Goal: Find specific page/section: Find specific page/section

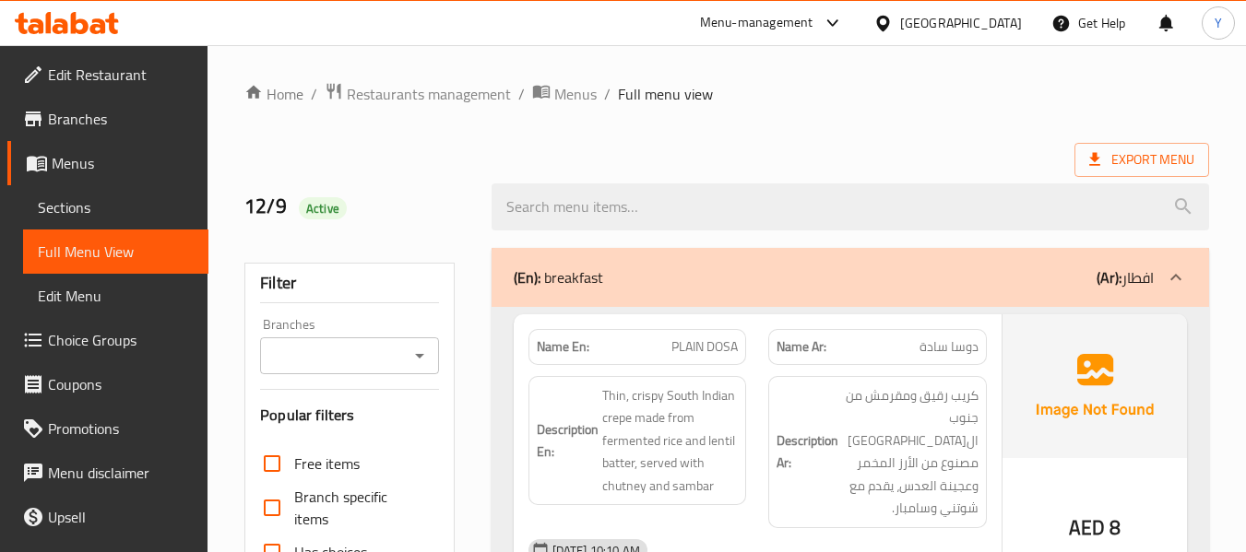
click at [886, 152] on div "Export Menu" at bounding box center [726, 160] width 965 height 34
click at [822, 360] on div "Name Ar: دوسا سادة" at bounding box center [877, 347] width 219 height 36
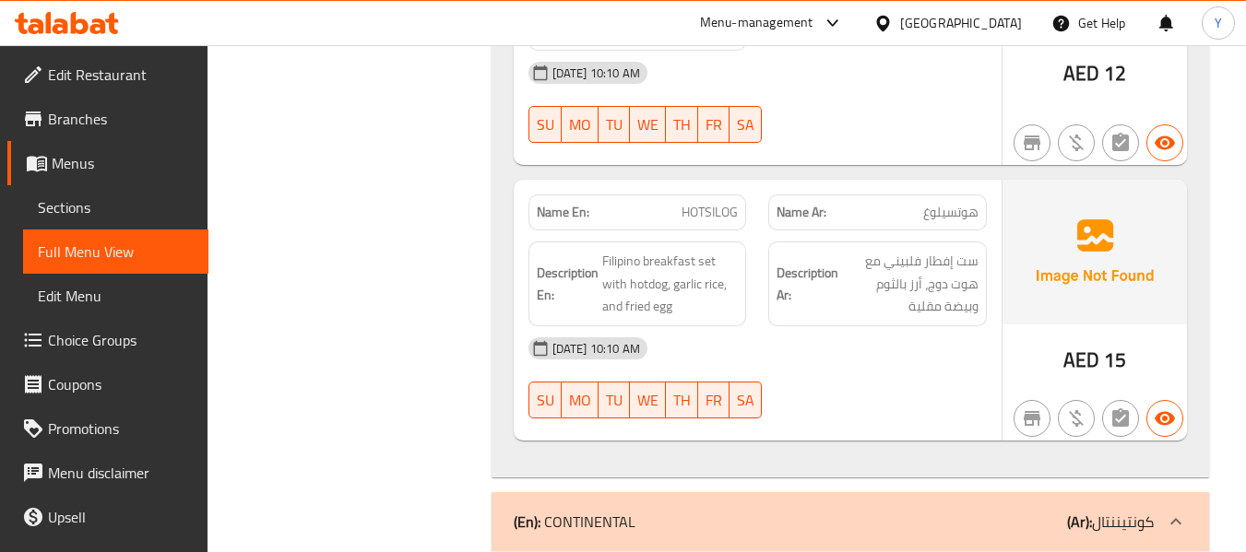
scroll to position [1992, 0]
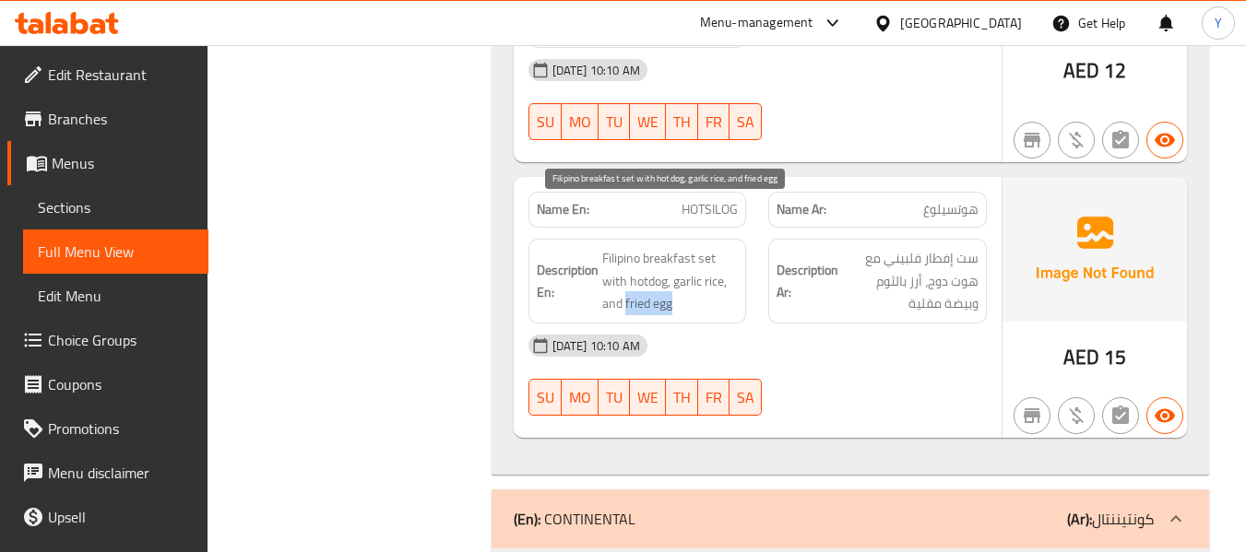
drag, startPoint x: 674, startPoint y: 255, endPoint x: 625, endPoint y: 255, distance: 48.9
click at [625, 255] on span "Filipino breakfast set with hotdog, garlic rice, and fried egg" at bounding box center [670, 281] width 136 height 68
copy span "fried egg"
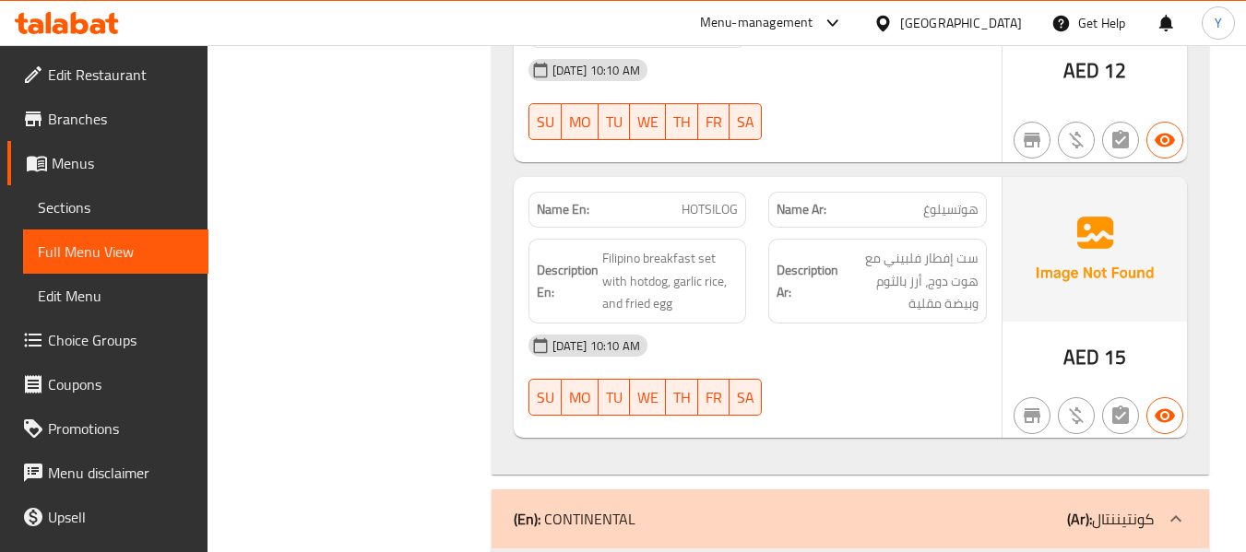
click at [823, 247] on h6 "Description Ar: ست إفطار فلبيني مع هوت دوج، أرز بالثوم وبيضة مقلية" at bounding box center [878, 281] width 202 height 68
click at [889, 324] on div "12-09-2025 10:10 AM" at bounding box center [757, 346] width 480 height 44
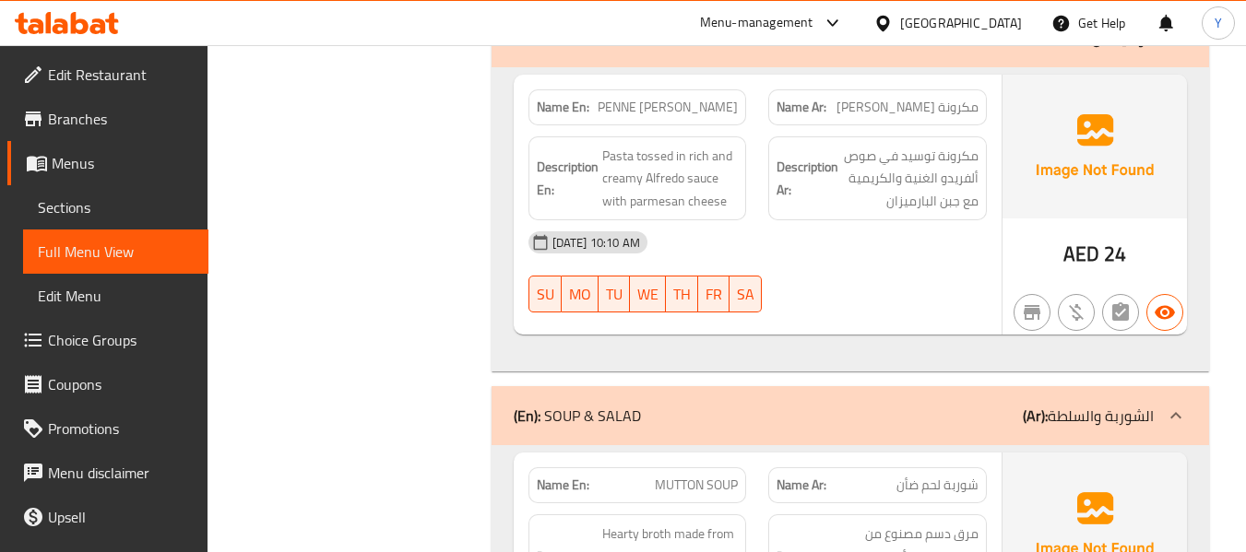
scroll to position [2435, 0]
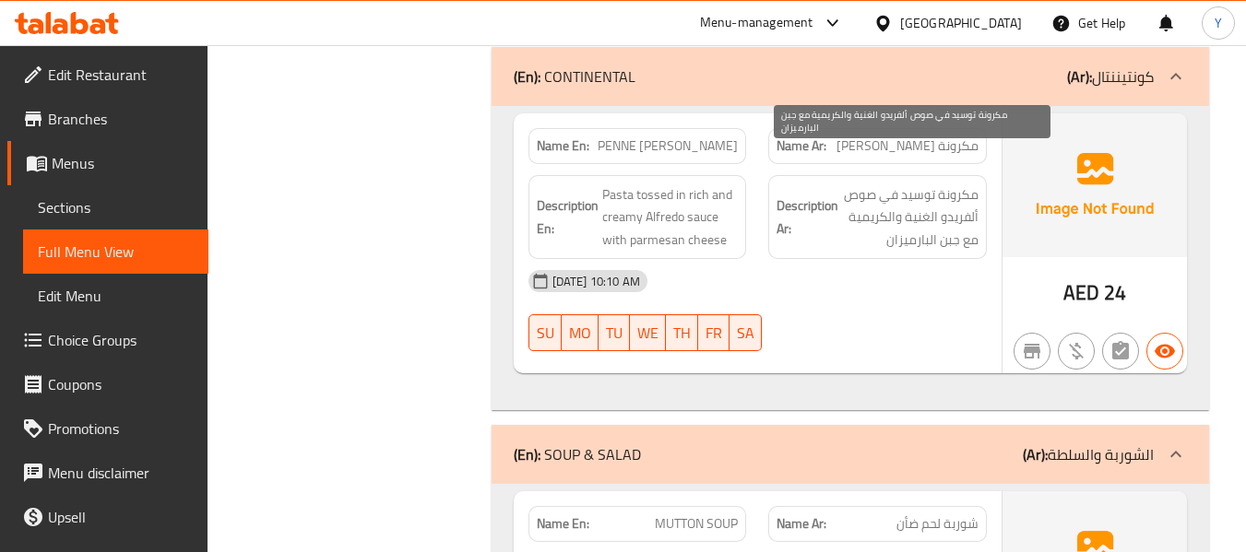
click at [909, 184] on span "مكرونة توسيد في صوص ألفريدو الغنية والكريمية مع جبن البارميزان" at bounding box center [910, 218] width 136 height 68
copy span "توسيد"
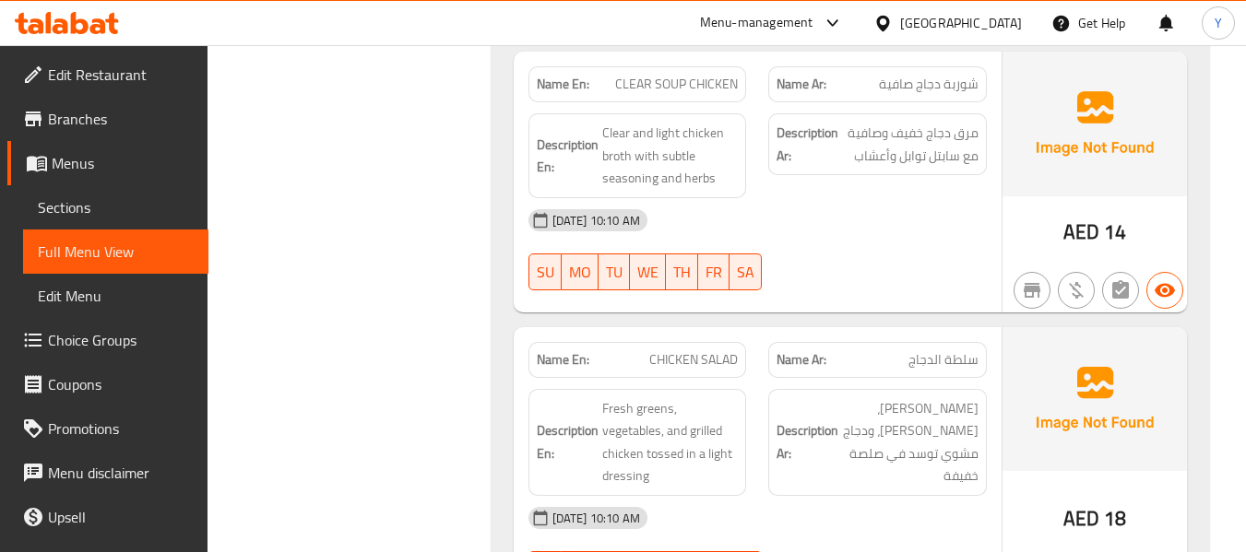
scroll to position [3136, 0]
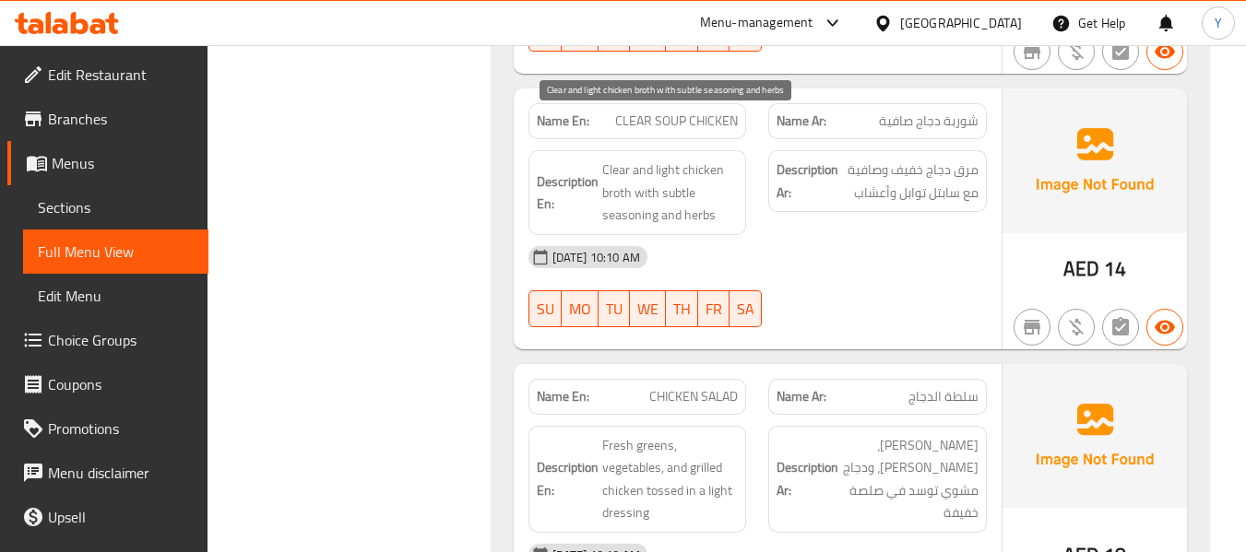
click at [675, 159] on span "Clear and light chicken broth with subtle seasoning and herbs" at bounding box center [670, 193] width 136 height 68
copy span "subtle"
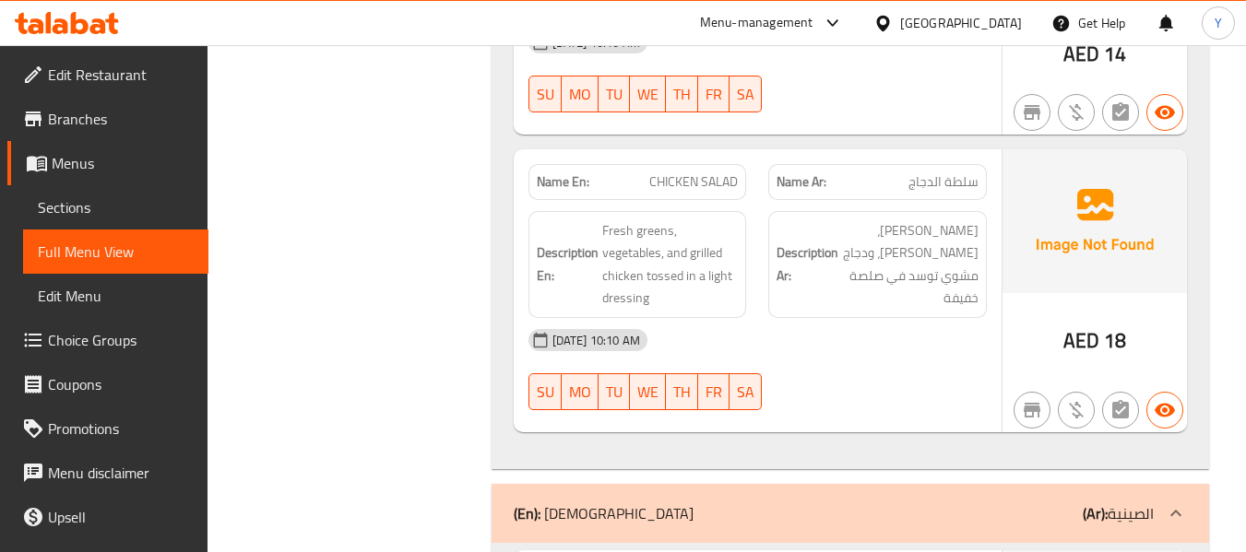
scroll to position [3357, 0]
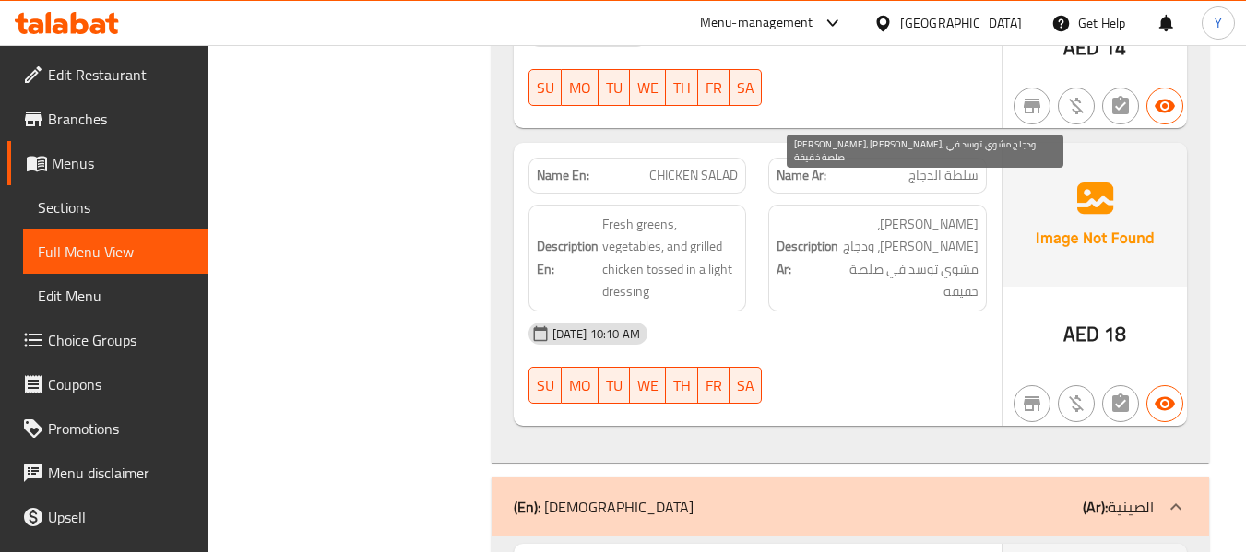
click at [892, 213] on span "فريش جرينس، خضروات، ودجاج مشوي توسد في صلصة خفيفة" at bounding box center [910, 258] width 136 height 90
copy span "توسد"
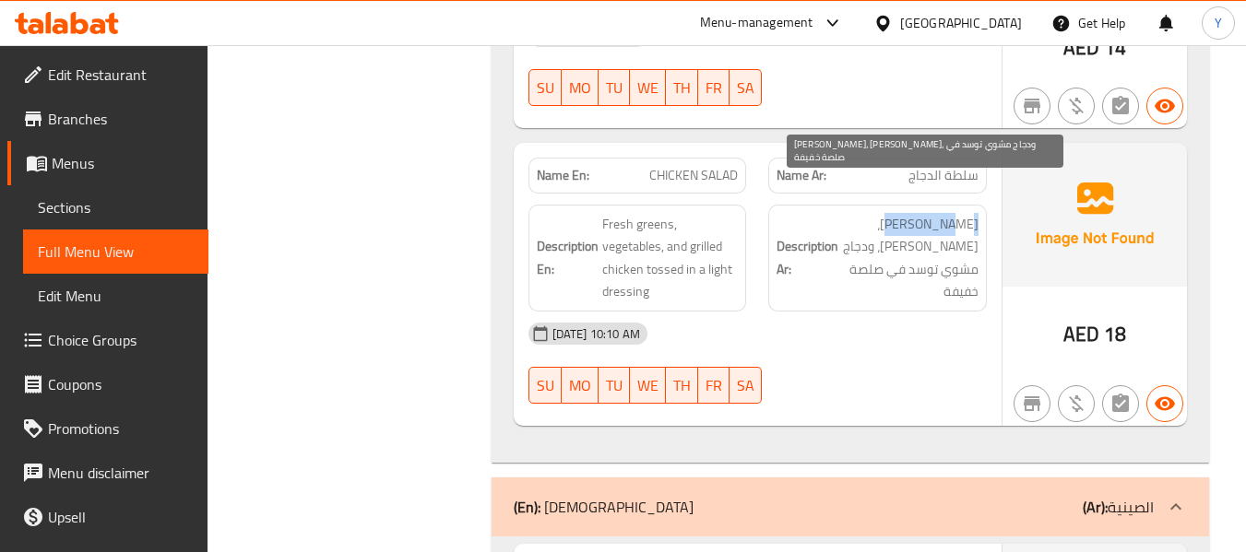
drag, startPoint x: 979, startPoint y: 175, endPoint x: 911, endPoint y: 190, distance: 68.9
click at [911, 205] on div "Description Ar: فريش جرينس، خضروات، ودجاج مشوي توسد في صلصة خفيفة" at bounding box center [877, 258] width 219 height 107
copy span "فريش جرينس"
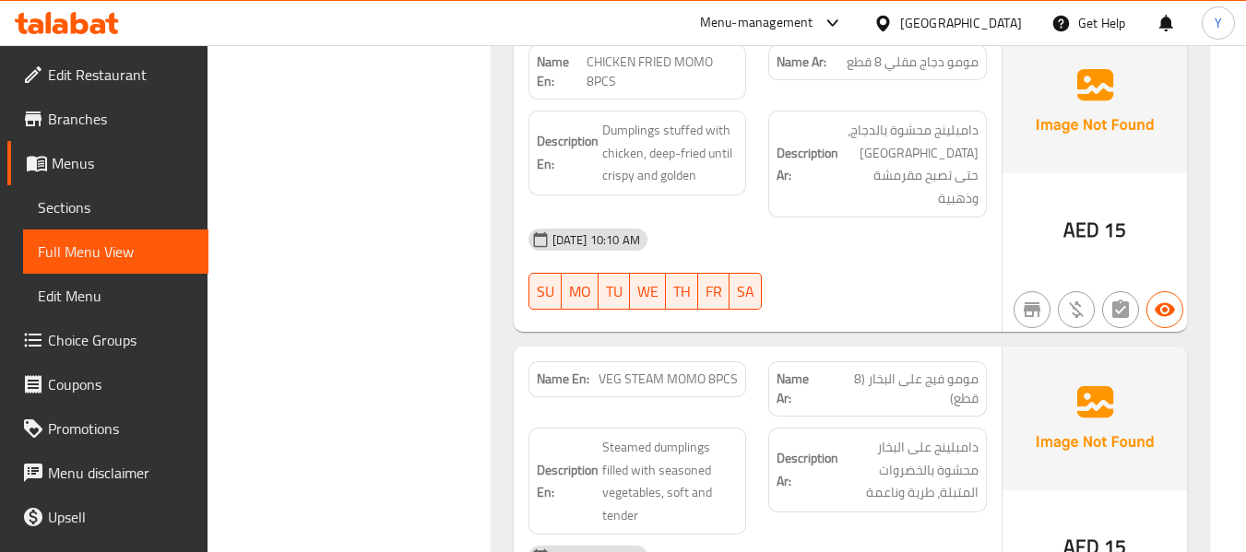
scroll to position [6530, 0]
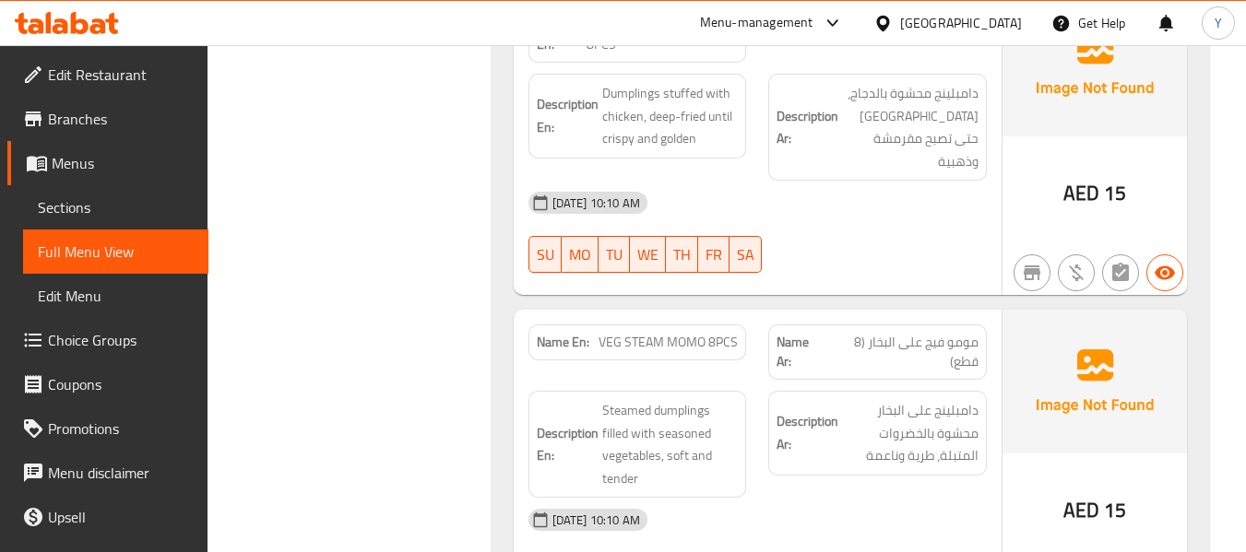
click at [935, 333] on span "مومو فيج على البخار (8 قطع)" at bounding box center [901, 352] width 153 height 39
copy span "فيج"
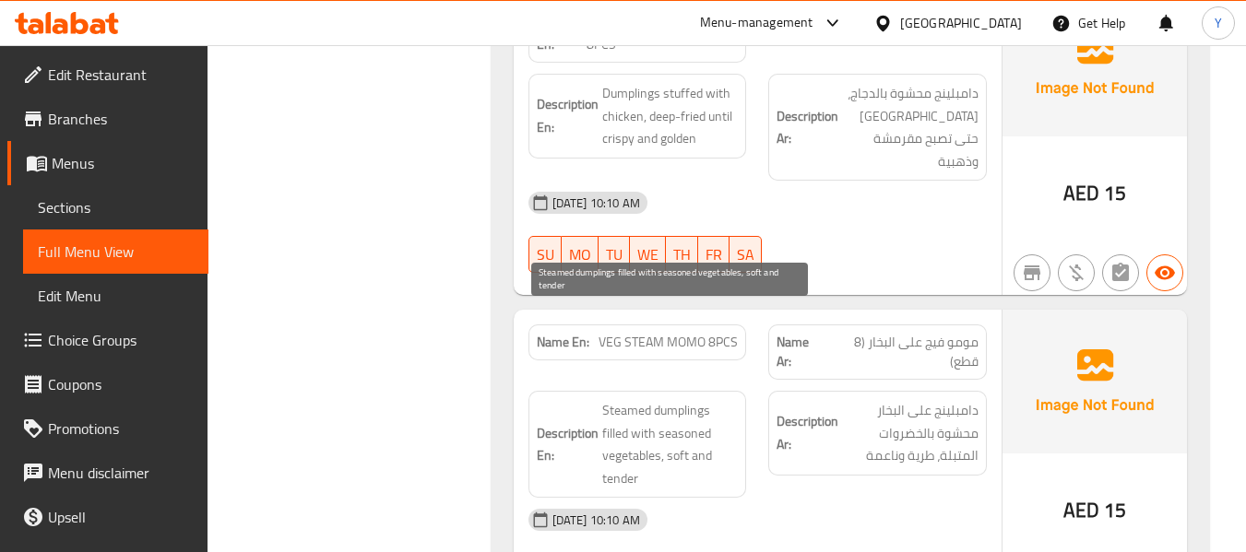
click at [632, 399] on span "Steamed dumplings filled with seasoned vegetables, soft and tender" at bounding box center [670, 444] width 136 height 90
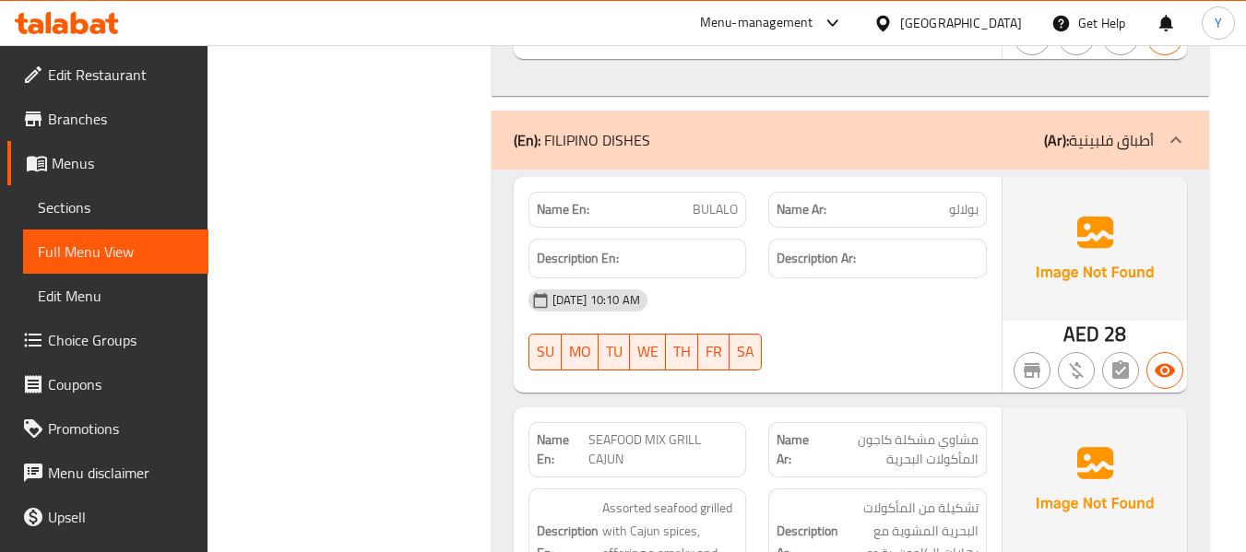
scroll to position [7046, 0]
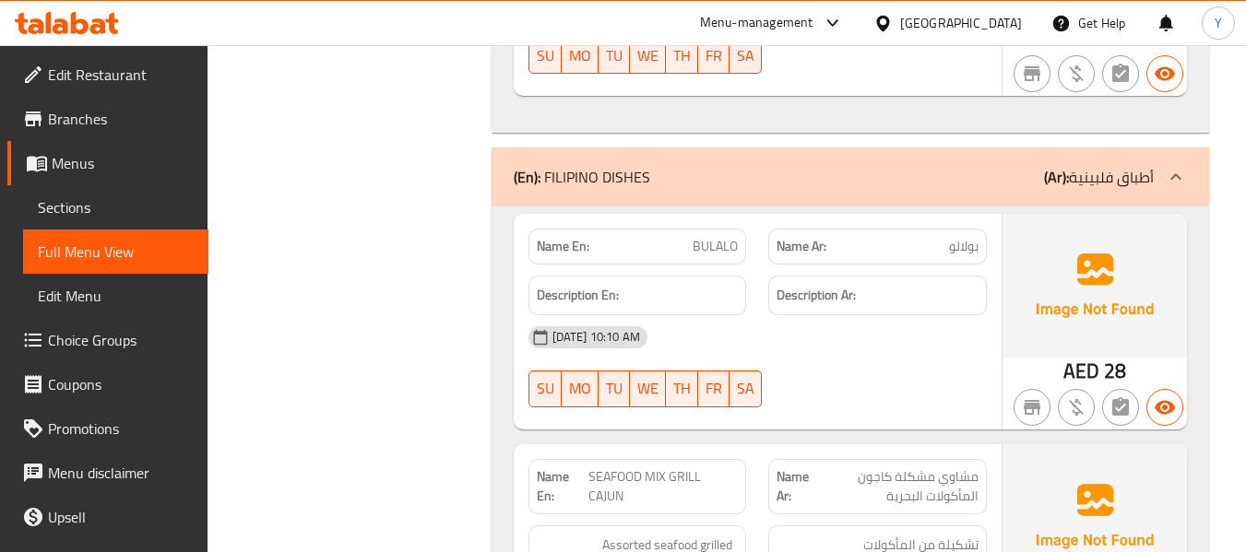
click at [836, 315] on div "12-09-2025 10:10 AM" at bounding box center [757, 337] width 480 height 44
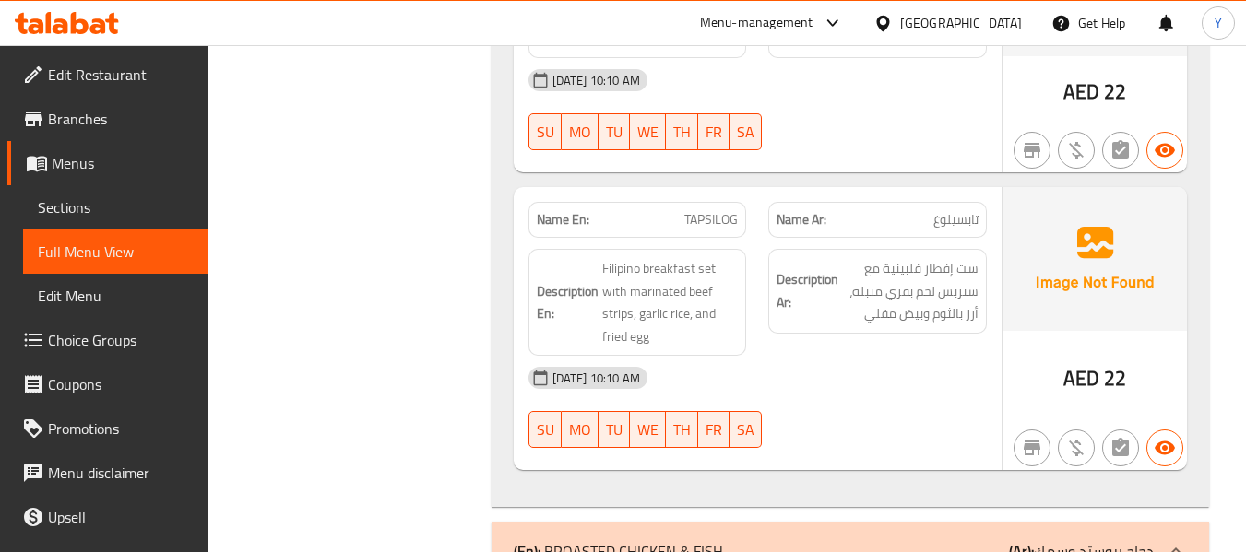
scroll to position [8817, 0]
click at [710, 208] on span "TAPSILOG" at bounding box center [710, 217] width 53 height 19
copy span "TAPSILOG"
click at [710, 208] on span "TAPSILOG" at bounding box center [710, 217] width 53 height 19
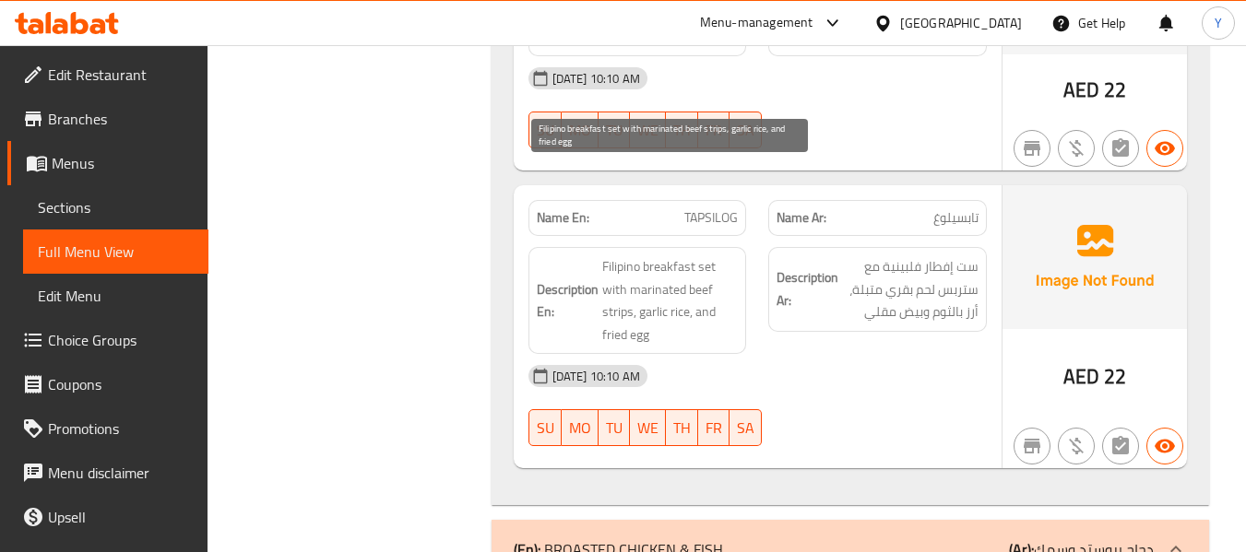
click at [646, 255] on span "Filipino breakfast set with marinated beef strips, garlic rice, and fried egg" at bounding box center [670, 300] width 136 height 90
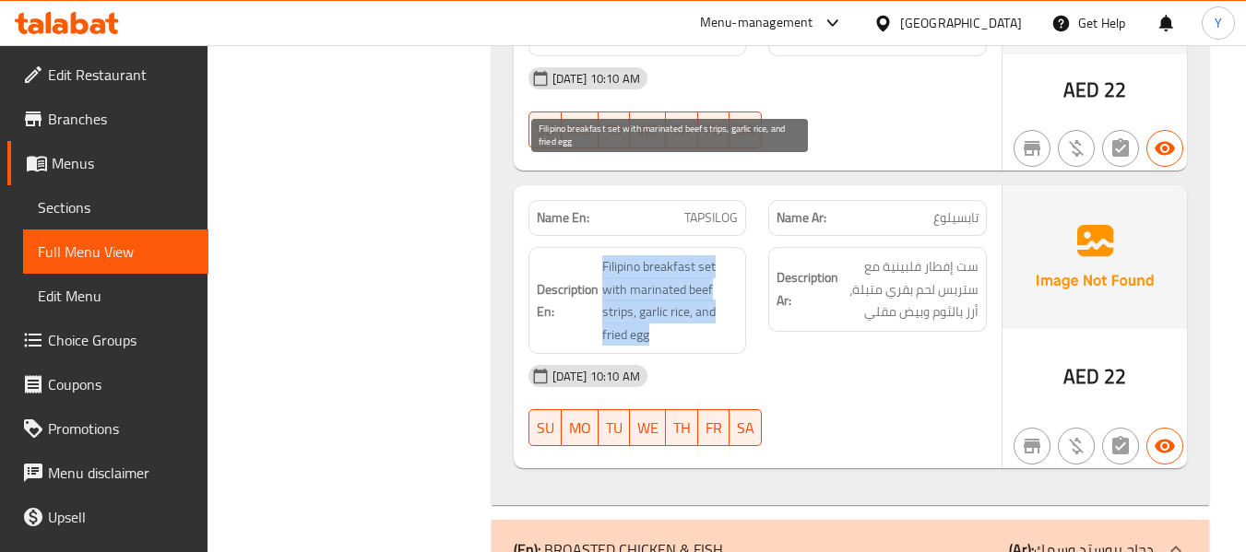
copy span "Filipino breakfast set with marinated beef strips, garlic rice, and fried egg"
click at [646, 255] on span "Filipino breakfast set with marinated beef strips, garlic rice, and fried egg" at bounding box center [670, 300] width 136 height 90
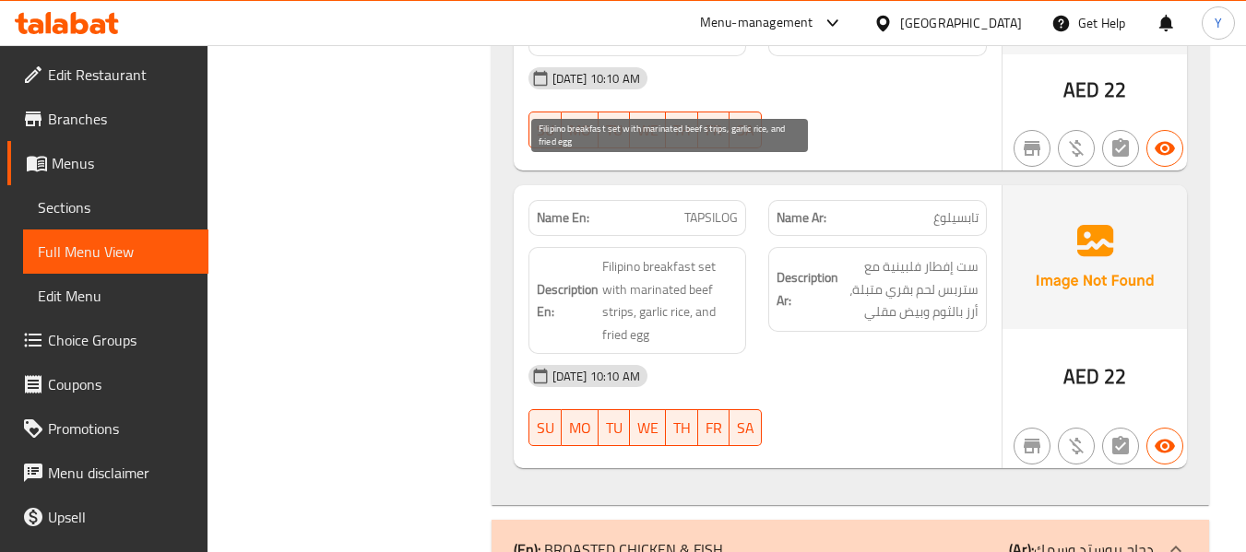
click at [729, 255] on span "Filipino breakfast set with marinated beef strips, garlic rice, and fried egg" at bounding box center [670, 300] width 136 height 90
click at [706, 255] on span "Filipino breakfast set with marinated beef strips, garlic rice, and fried egg" at bounding box center [670, 300] width 136 height 90
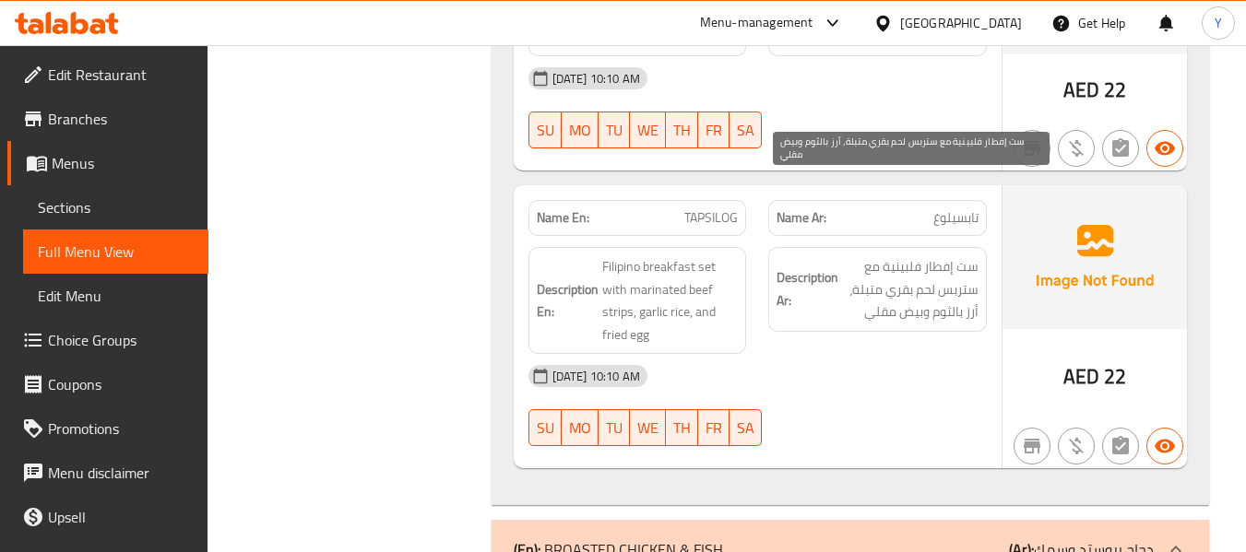
click at [850, 255] on span "ست إفطار فلبينية مع ستربس لحم بقري متبلة، أرز بالثوم وبيض مقلي" at bounding box center [910, 289] width 136 height 68
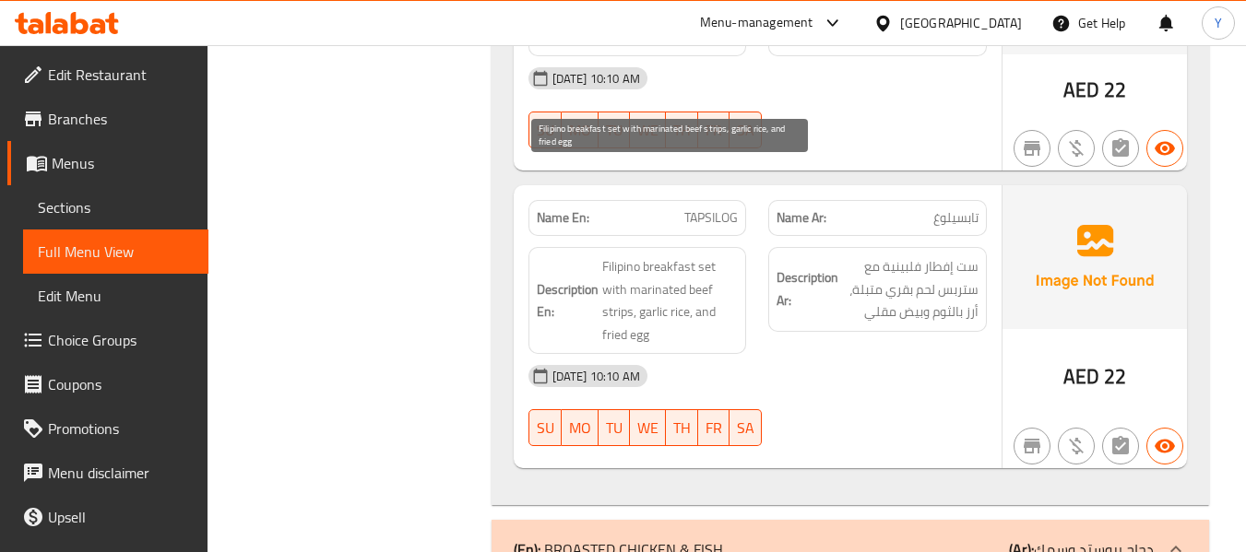
click at [700, 255] on span "Filipino breakfast set with marinated beef strips, garlic rice, and fried egg" at bounding box center [670, 300] width 136 height 90
click at [721, 255] on span "Filipino breakfast set with marinated beef strips, garlic rice, and fried egg" at bounding box center [670, 300] width 136 height 90
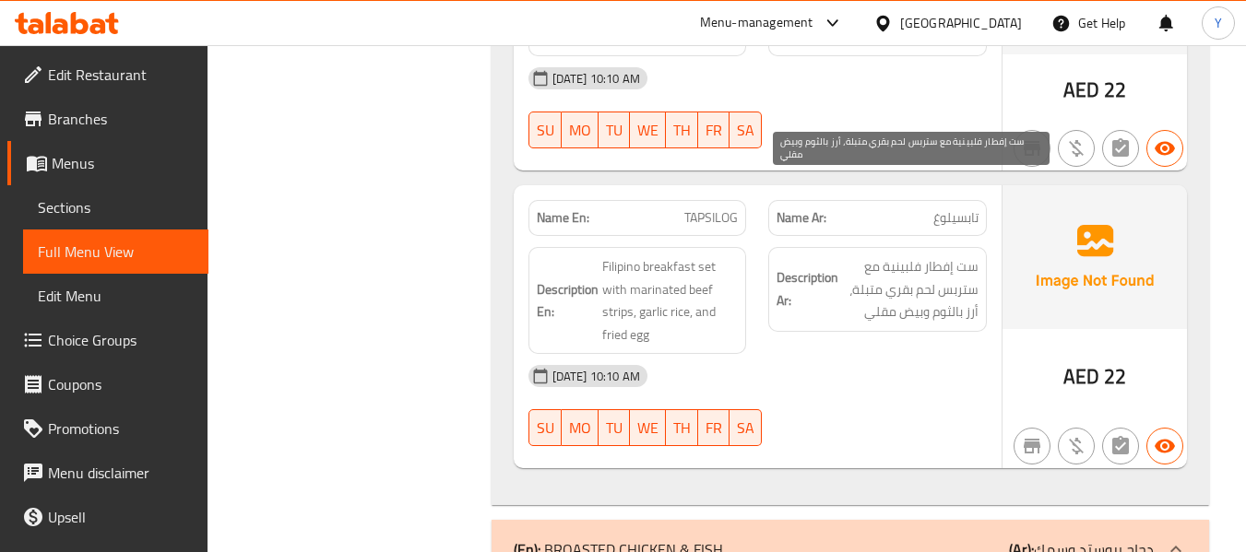
click at [911, 255] on span "ست إفطار فلبينية مع ستربس لحم بقري متبلة، أرز بالثوم وبيض مقلي" at bounding box center [910, 289] width 136 height 68
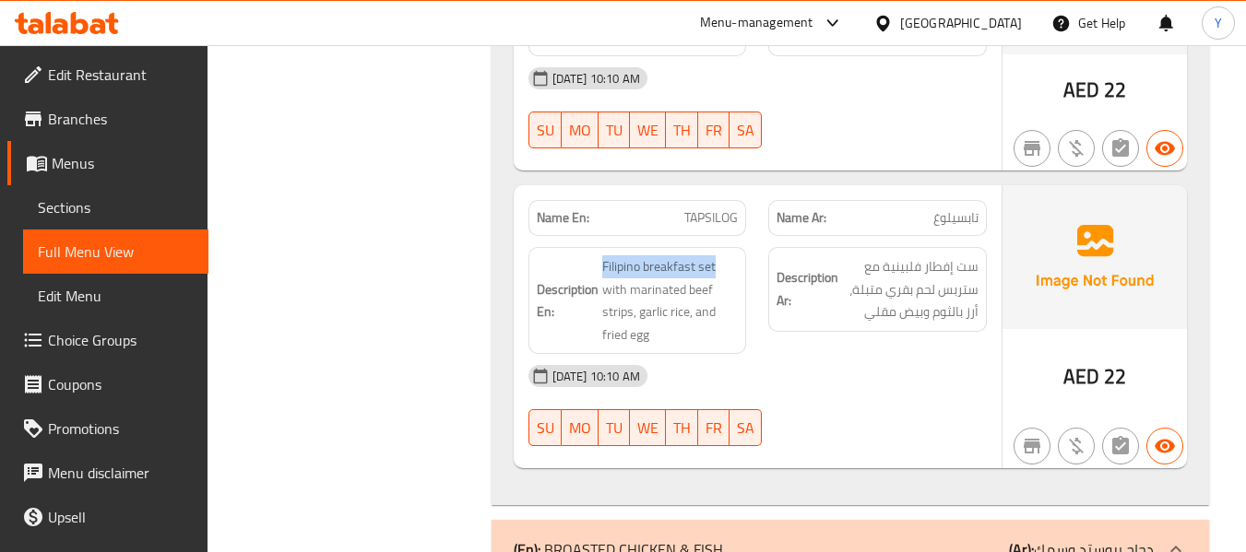
drag, startPoint x: 715, startPoint y: 173, endPoint x: 598, endPoint y: 181, distance: 117.4
click at [598, 255] on h6 "Description En: Filipino breakfast set with marinated beef strips, garlic rice,…" at bounding box center [638, 300] width 202 height 90
copy span "Filipino breakfast set"
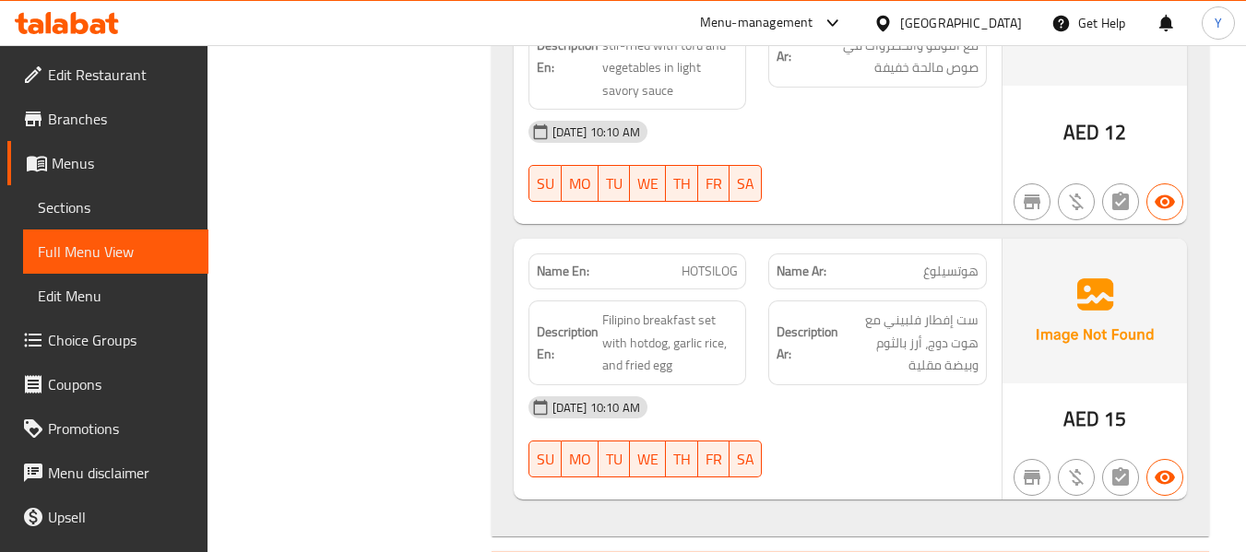
scroll to position [8718, 0]
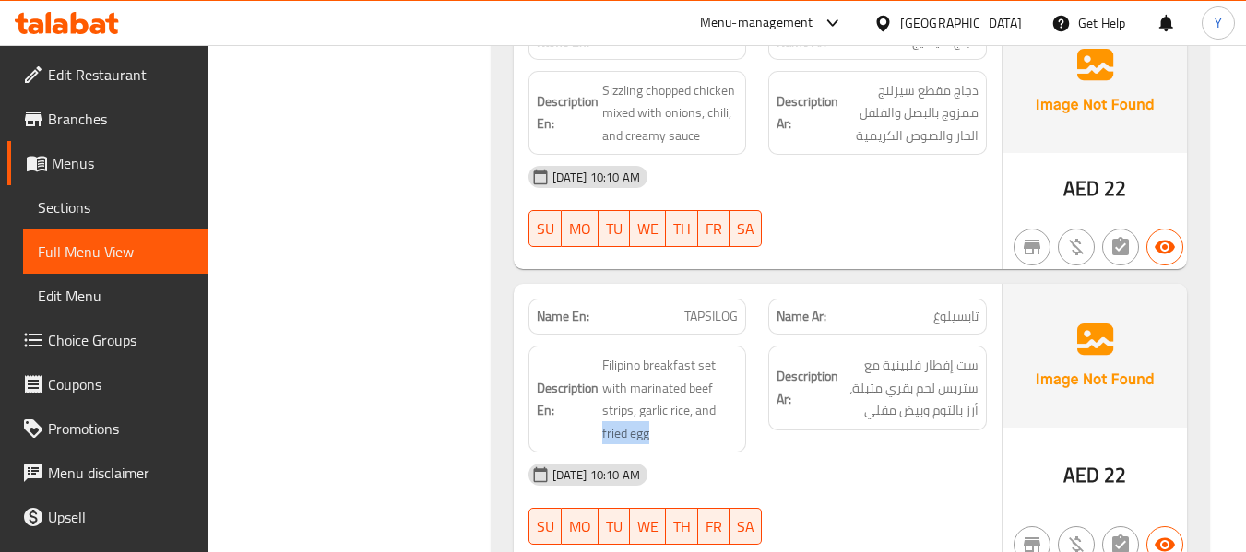
drag, startPoint x: 647, startPoint y: 347, endPoint x: 603, endPoint y: 347, distance: 44.3
click at [603, 354] on span "Filipino breakfast set with marinated beef strips, garlic rice, and fried egg" at bounding box center [670, 399] width 136 height 90
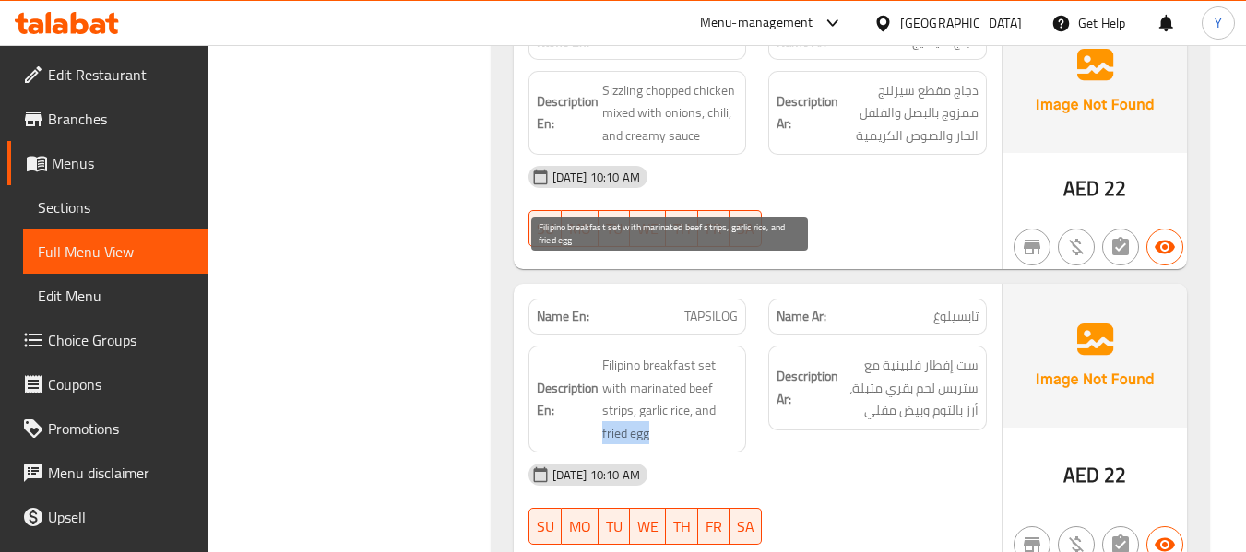
copy span "fried egg"
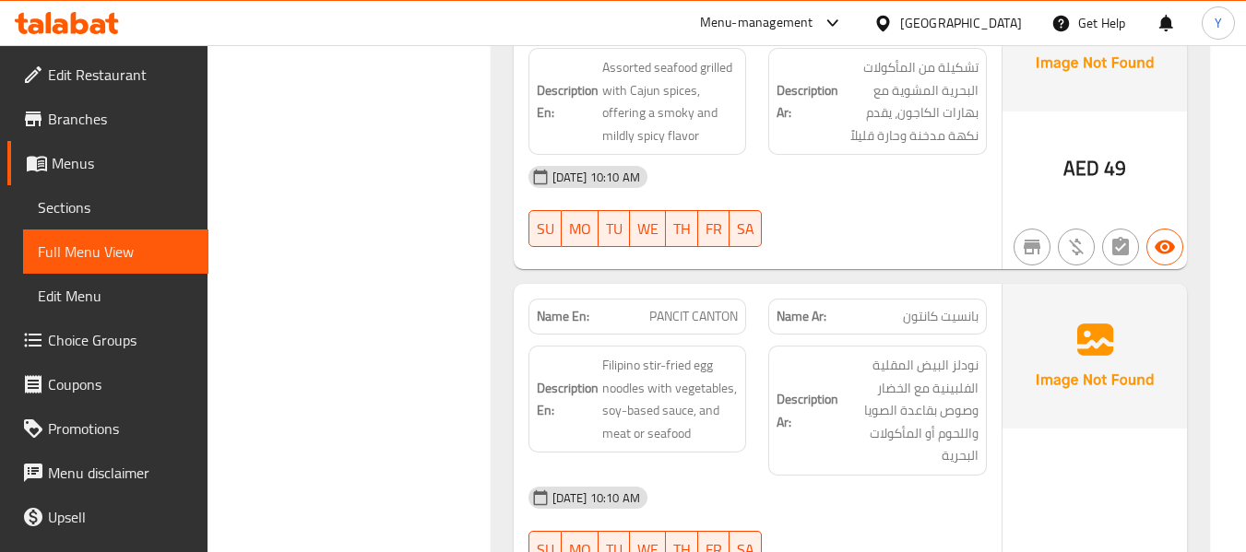
scroll to position [8784, 0]
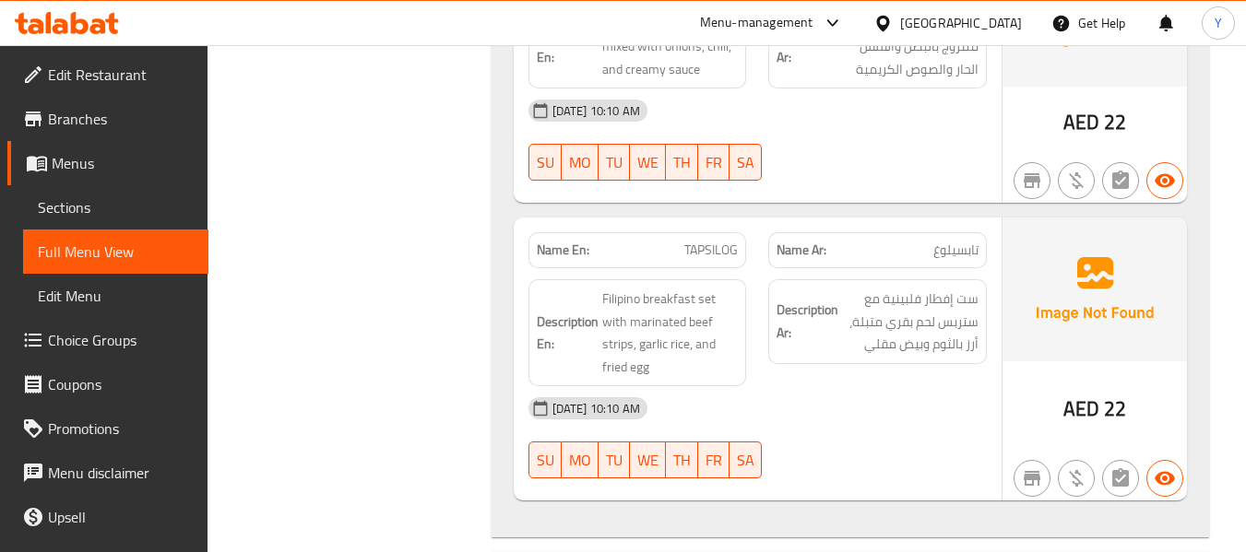
click at [777, 386] on div "12-09-2025 10:10 AM" at bounding box center [757, 408] width 480 height 44
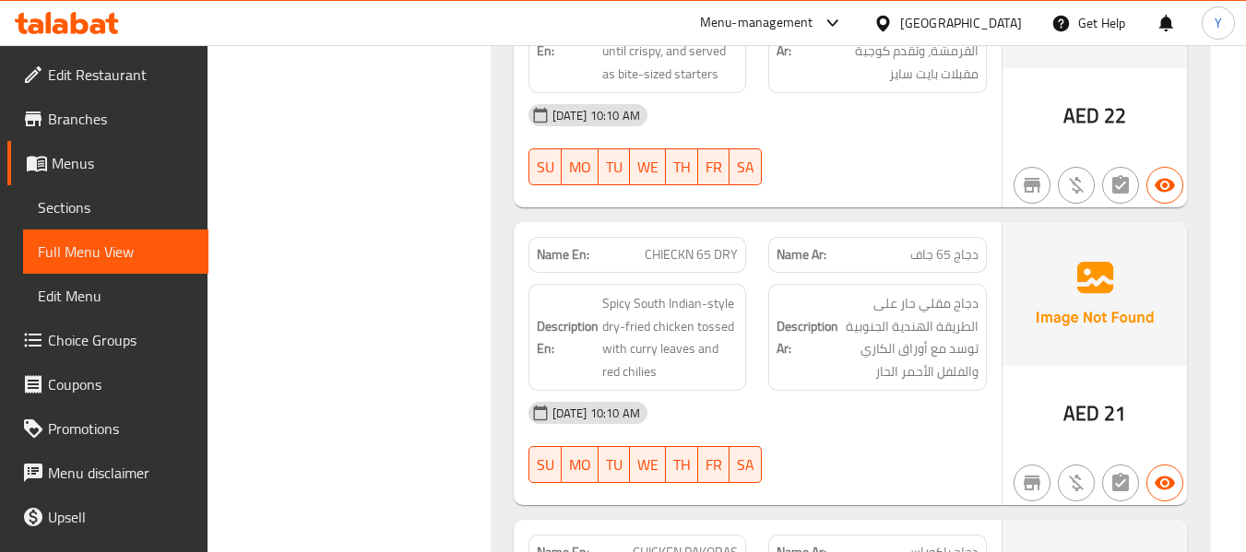
scroll to position [10260, 0]
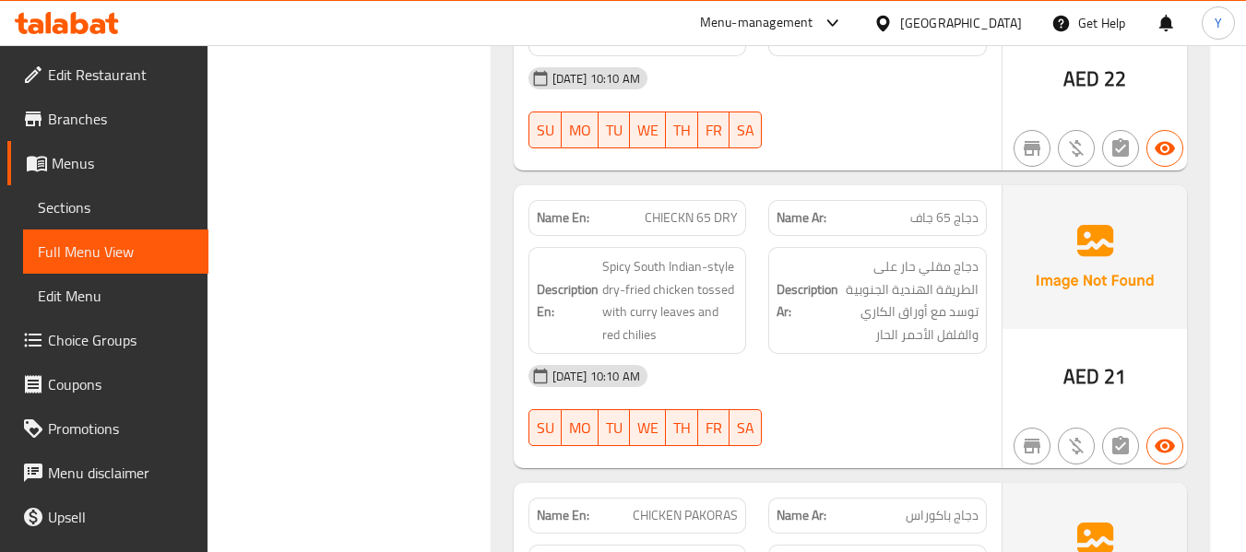
click at [702, 208] on span "CHIECKN 65 DRY" at bounding box center [691, 217] width 93 height 19
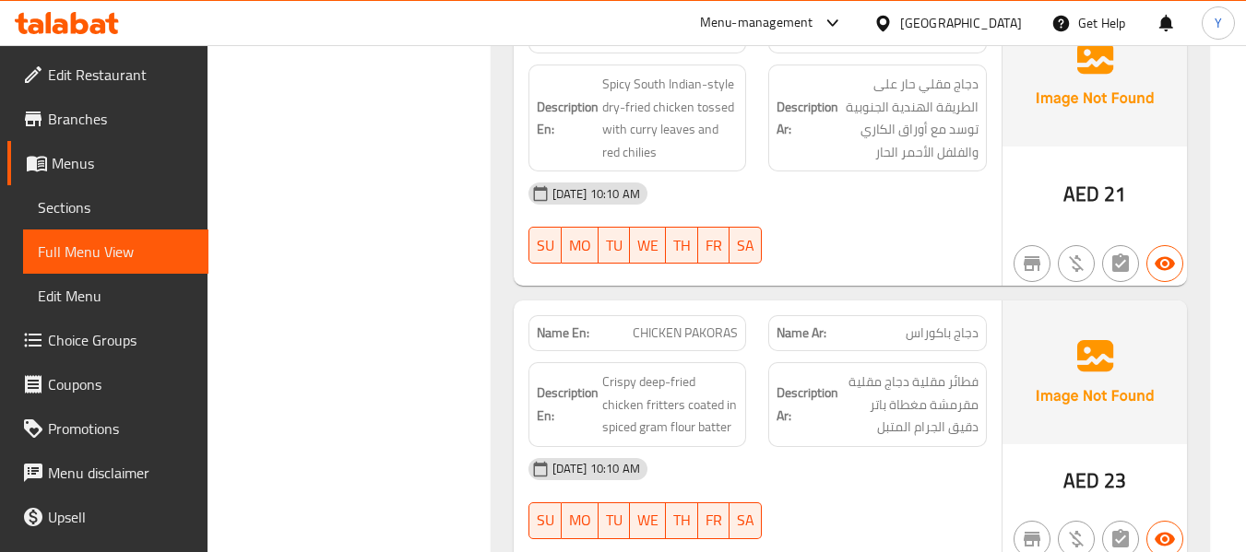
scroll to position [10444, 0]
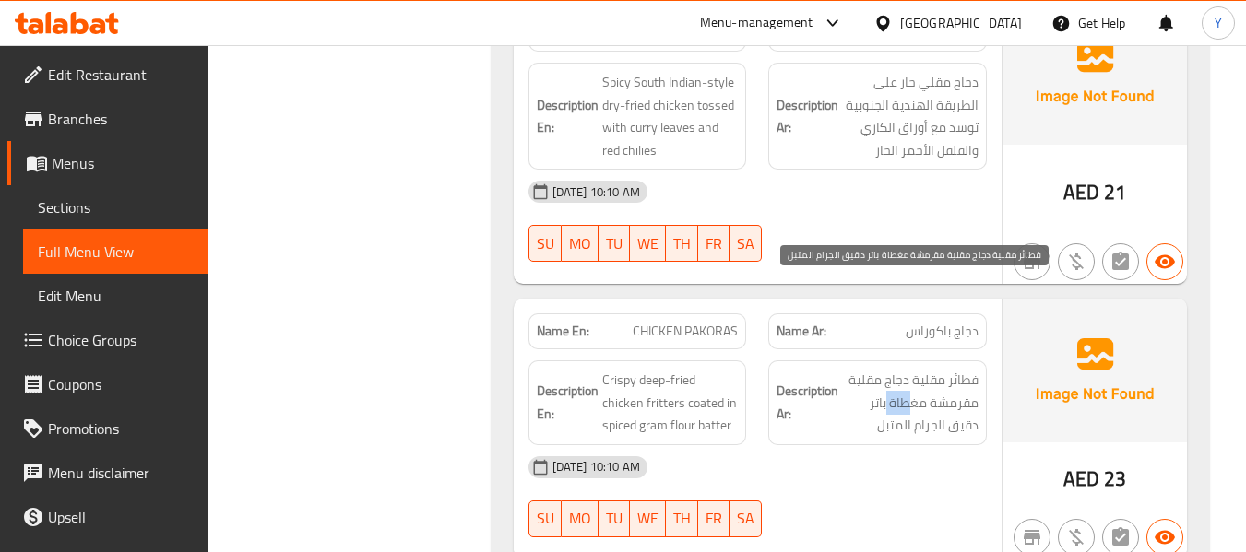
drag, startPoint x: 887, startPoint y: 314, endPoint x: 909, endPoint y: 324, distance: 24.0
click at [909, 369] on span "فطائر مقلية دجاج مقلية مقرمشة مغطاة باتر دقيق الجرام المتبل" at bounding box center [910, 403] width 136 height 68
drag, startPoint x: 925, startPoint y: 315, endPoint x: 948, endPoint y: 337, distance: 31.3
click at [948, 369] on span "فطائر مقلية دجاج مقلية مقرمشة مغطاة باتر دقيق الجرام المتبل" at bounding box center [910, 403] width 136 height 68
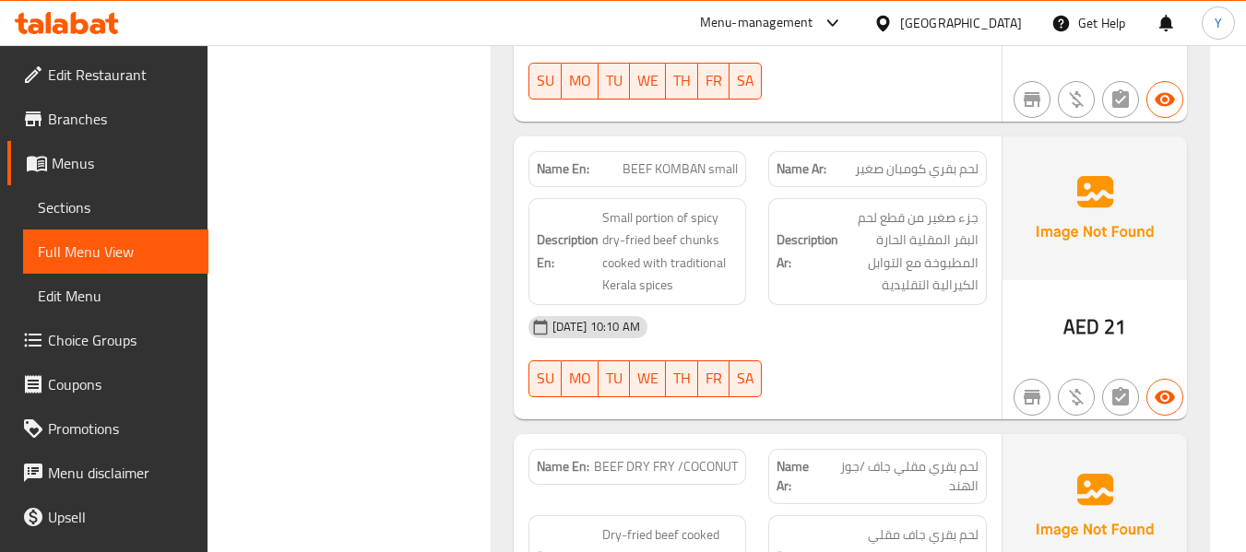
scroll to position [11182, 0]
click at [670, 158] on span "BEEF KOMBAN small" at bounding box center [680, 167] width 115 height 19
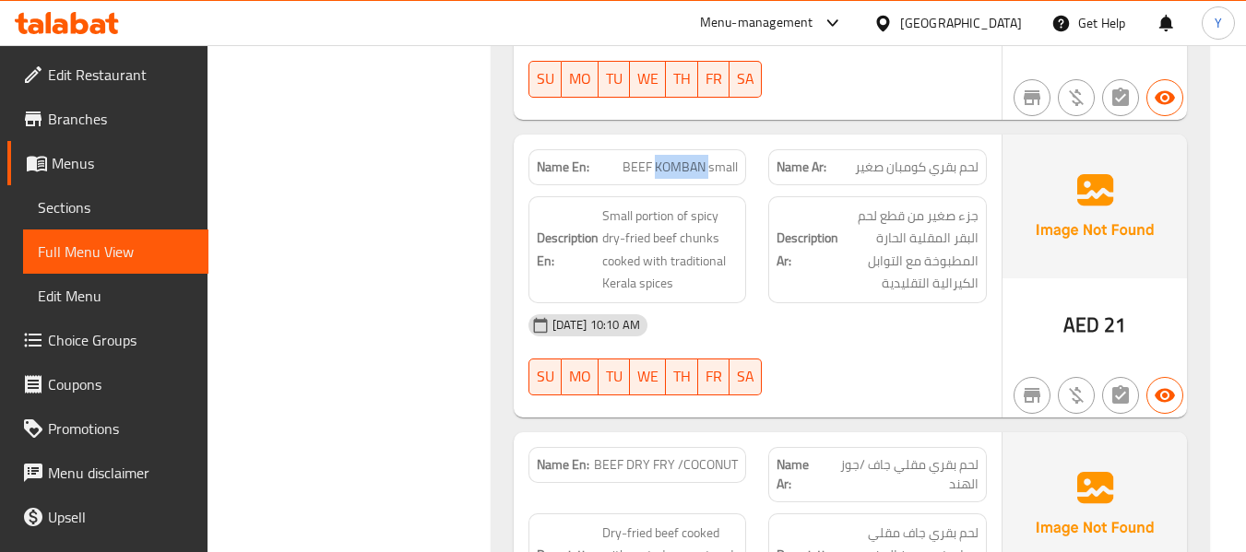
click at [670, 158] on span "BEEF KOMBAN small" at bounding box center [680, 167] width 115 height 19
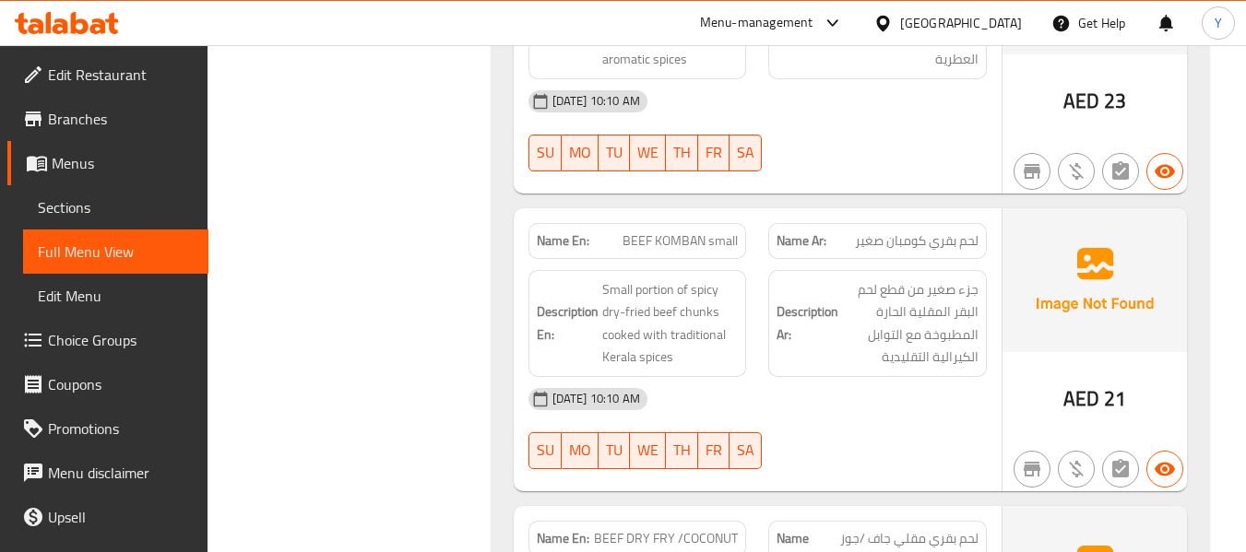
scroll to position [11072, 0]
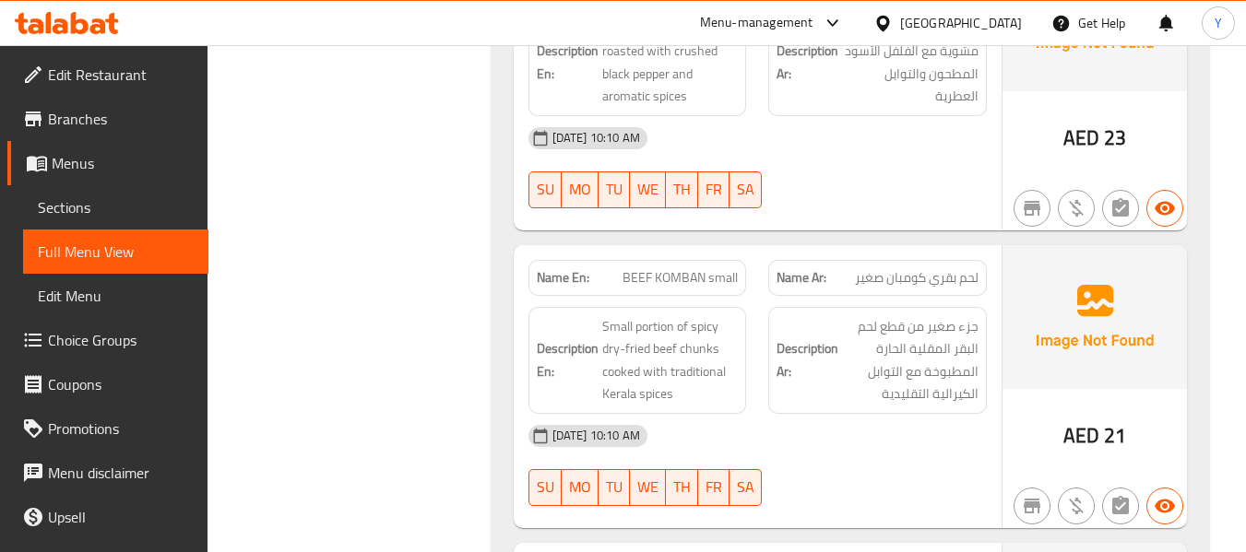
click at [688, 268] on span "BEEF KOMBAN small" at bounding box center [680, 277] width 115 height 19
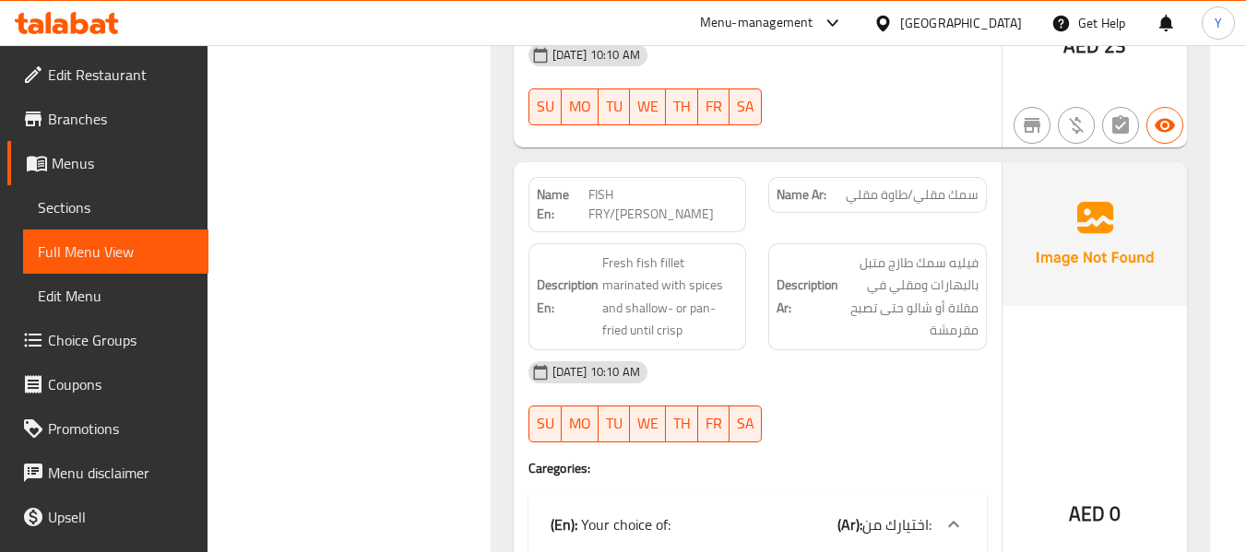
scroll to position [11772, 0]
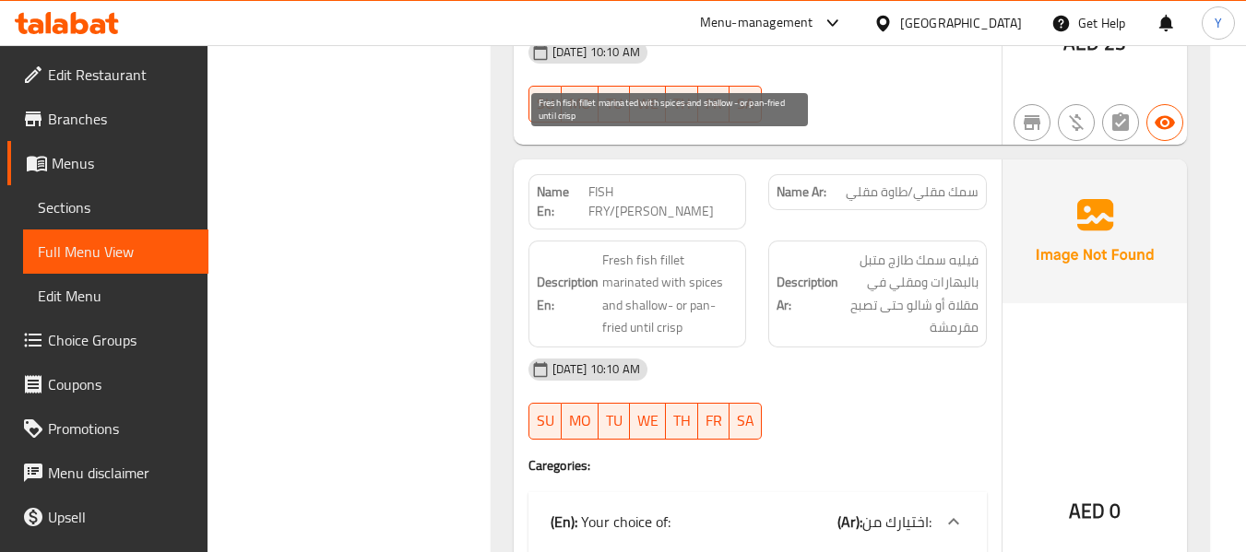
click at [646, 249] on span "Fresh fish fillet marinated with spices and shallow- or pan-fried until crisp" at bounding box center [670, 294] width 136 height 90
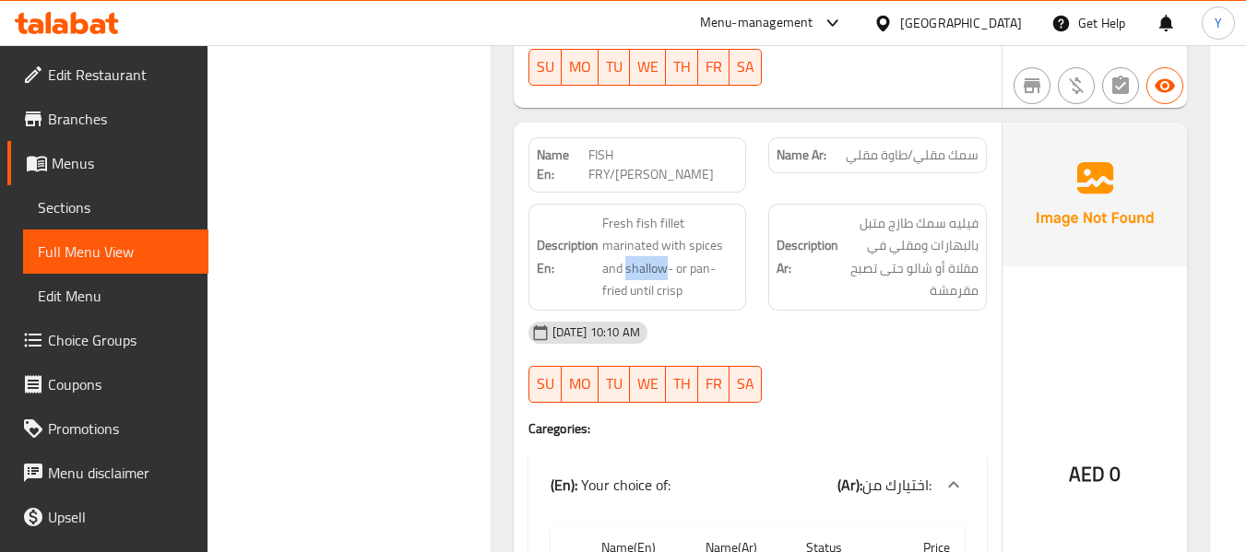
scroll to position [11846, 0]
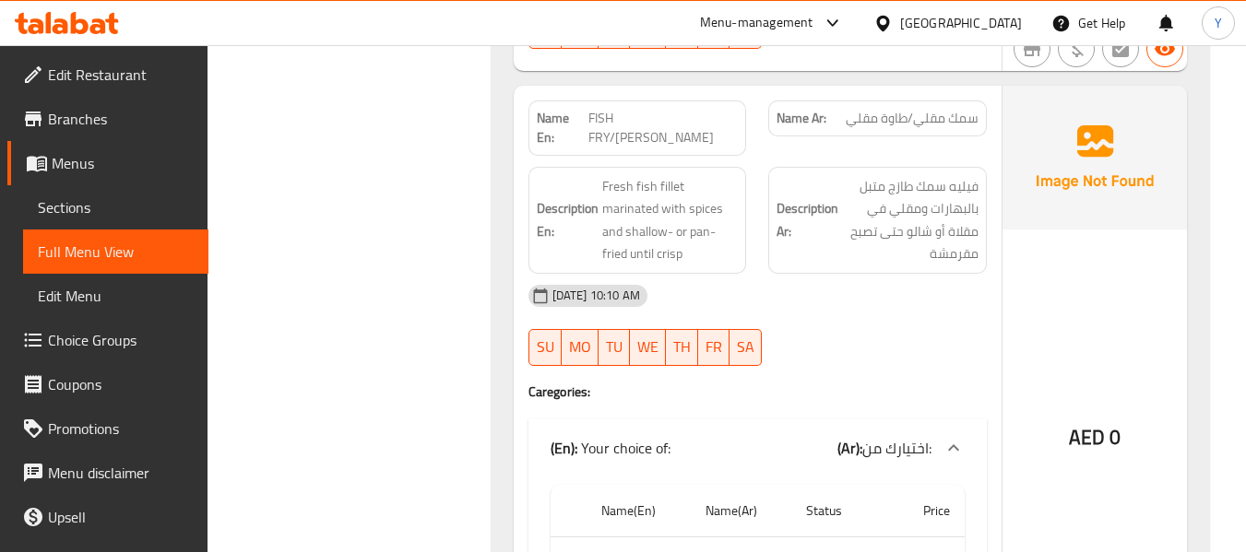
click at [742, 274] on div "12-09-2025 10:10 AM" at bounding box center [757, 296] width 480 height 44
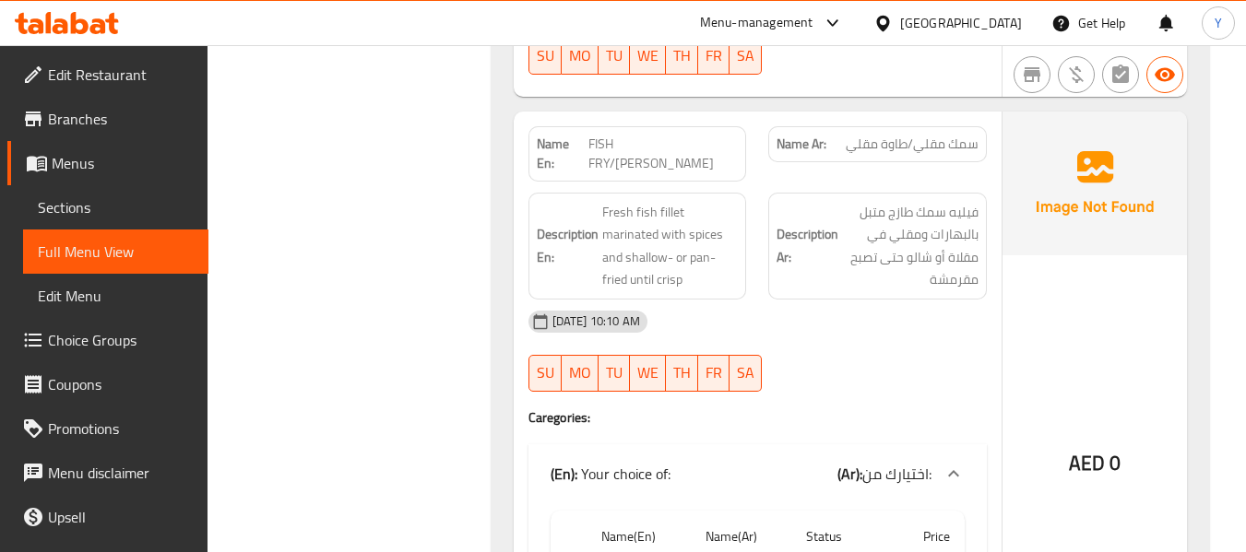
scroll to position [11784, 0]
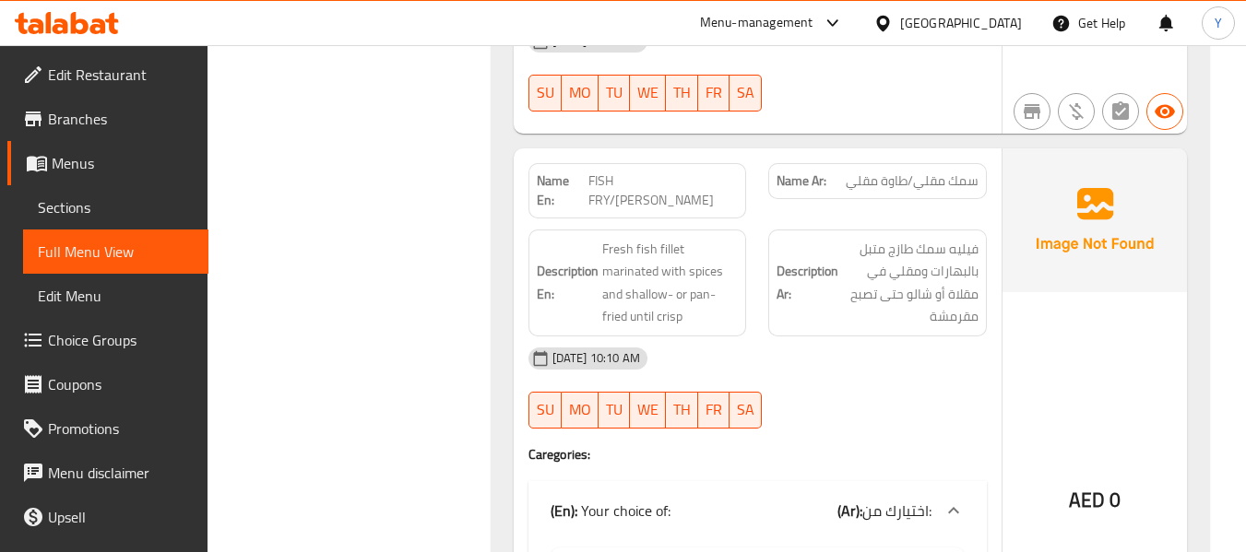
click at [745, 152] on div "Name En: FISH FRY/TAWA FRY" at bounding box center [637, 190] width 241 height 77
click at [744, 152] on div "Name En: FISH FRY/TAWA FRY" at bounding box center [637, 190] width 241 height 77
click at [745, 152] on div "Name En: FISH FRY/TAWA FRY" at bounding box center [637, 190] width 241 height 77
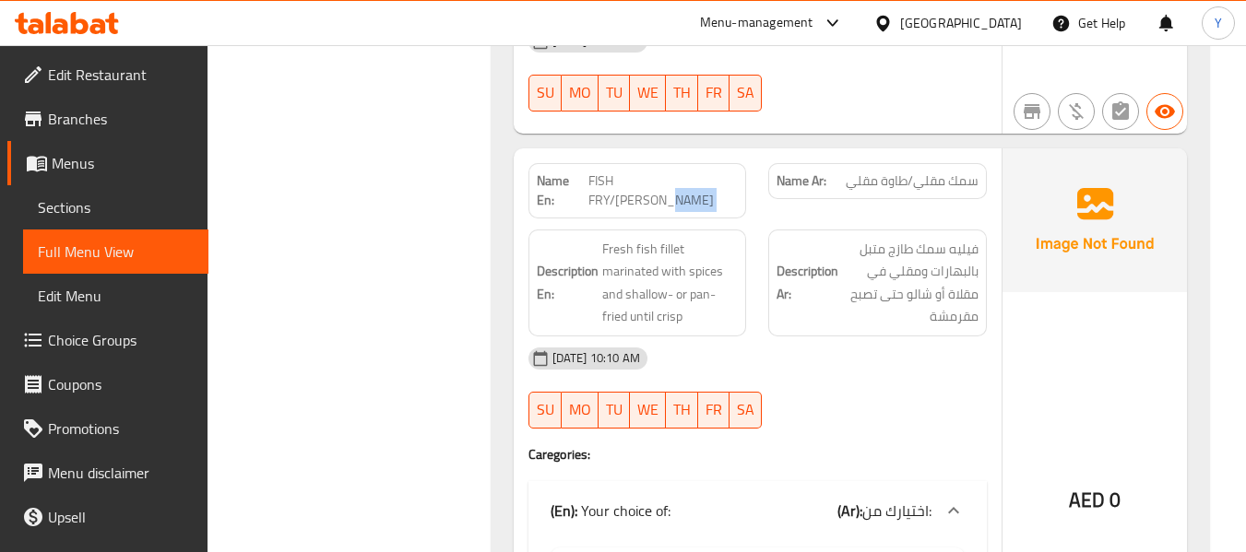
drag, startPoint x: 745, startPoint y: 67, endPoint x: 766, endPoint y: 64, distance: 21.5
click at [766, 152] on div "Name En: FISH FRY/TAWA FRY Name Ar: سمك مقلي/طاوة مقلي" at bounding box center [757, 190] width 480 height 77
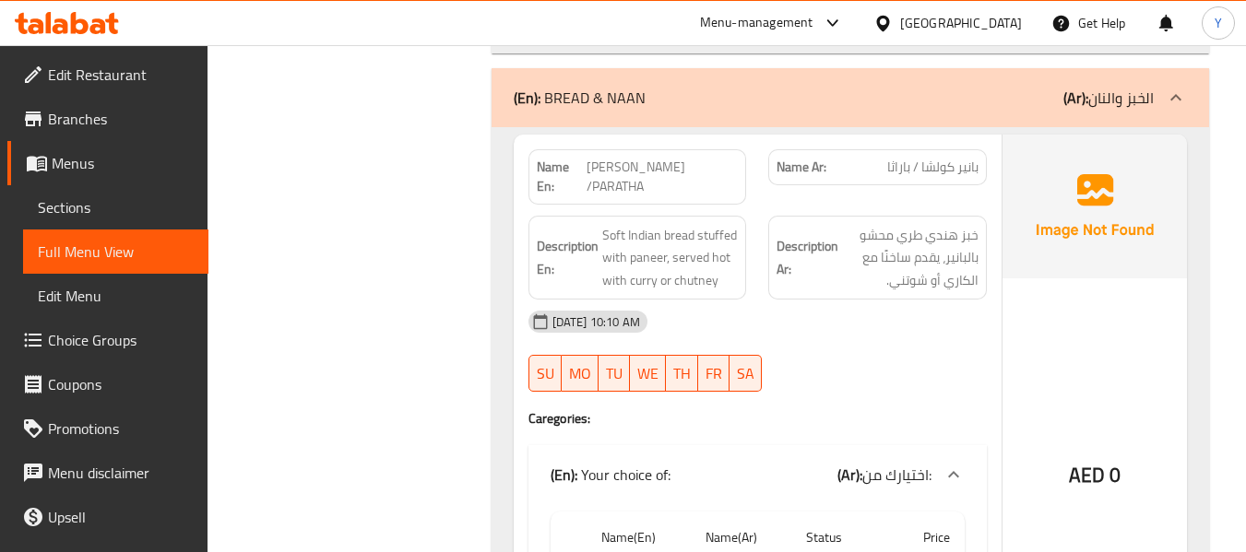
scroll to position [12484, 0]
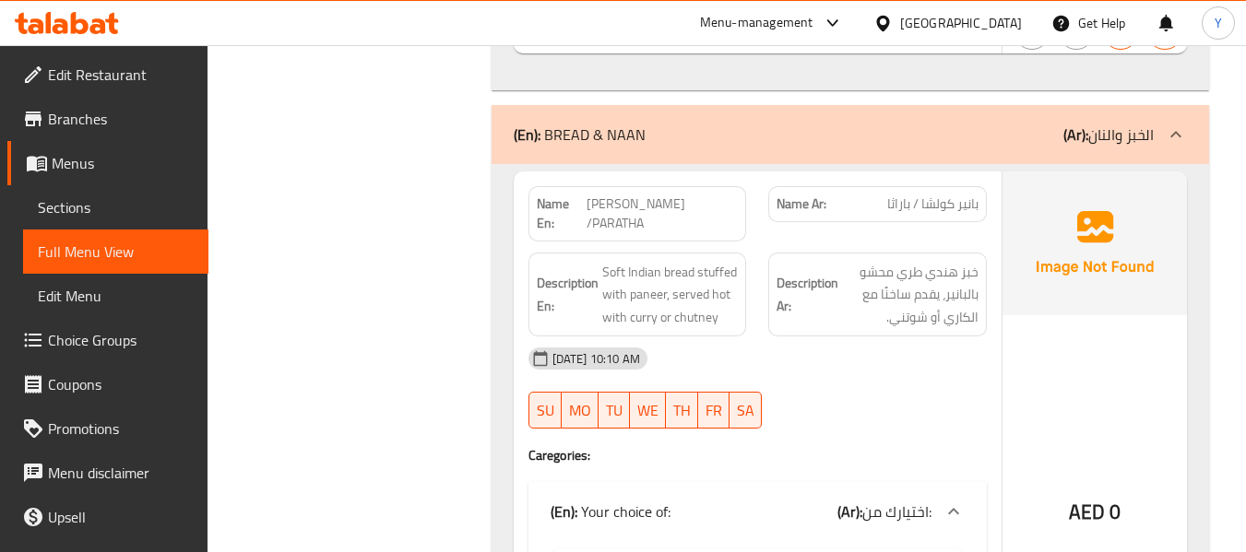
click at [651, 195] on span "PANEER KULCHA /PARATHA" at bounding box center [662, 214] width 151 height 39
click at [763, 242] on div "Description Ar: خبز هندي طري محشو بالبانير، يقدم ساخنًا مع الكاري أو شوتني." at bounding box center [877, 295] width 241 height 107
click at [612, 195] on span "PANEER KULCHA /PARATHA" at bounding box center [662, 214] width 151 height 39
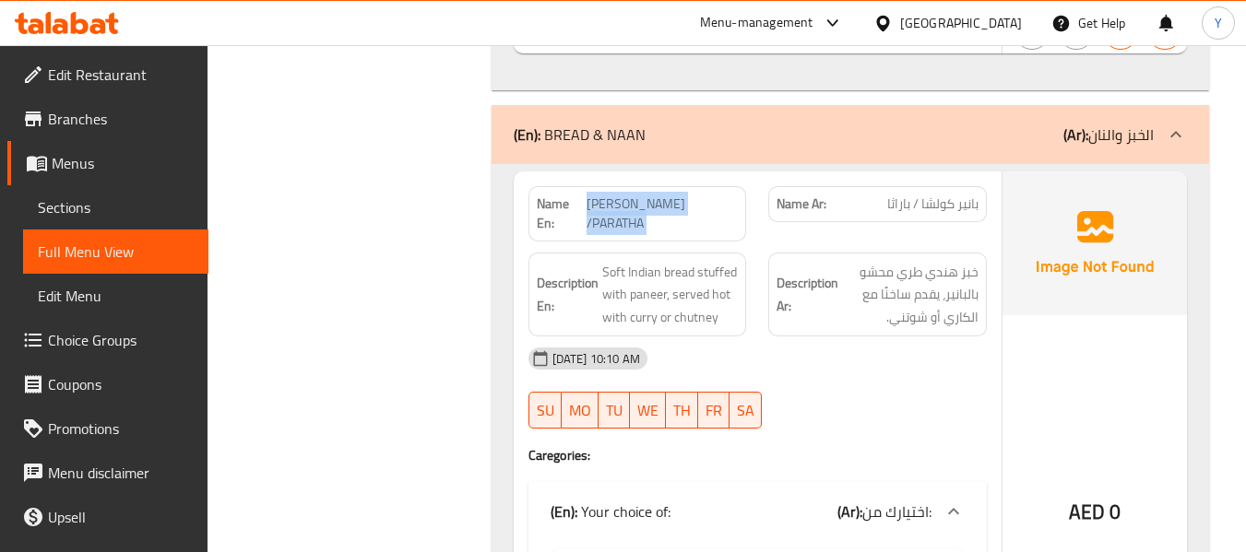
click at [612, 195] on span "PANEER KULCHA /PARATHA" at bounding box center [662, 214] width 151 height 39
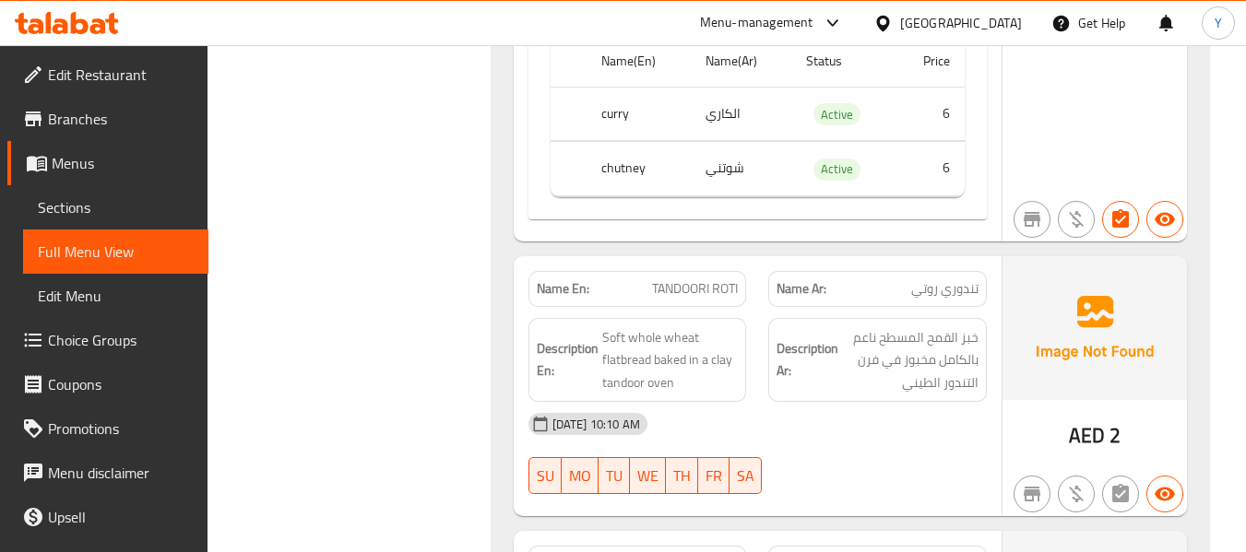
scroll to position [13001, 0]
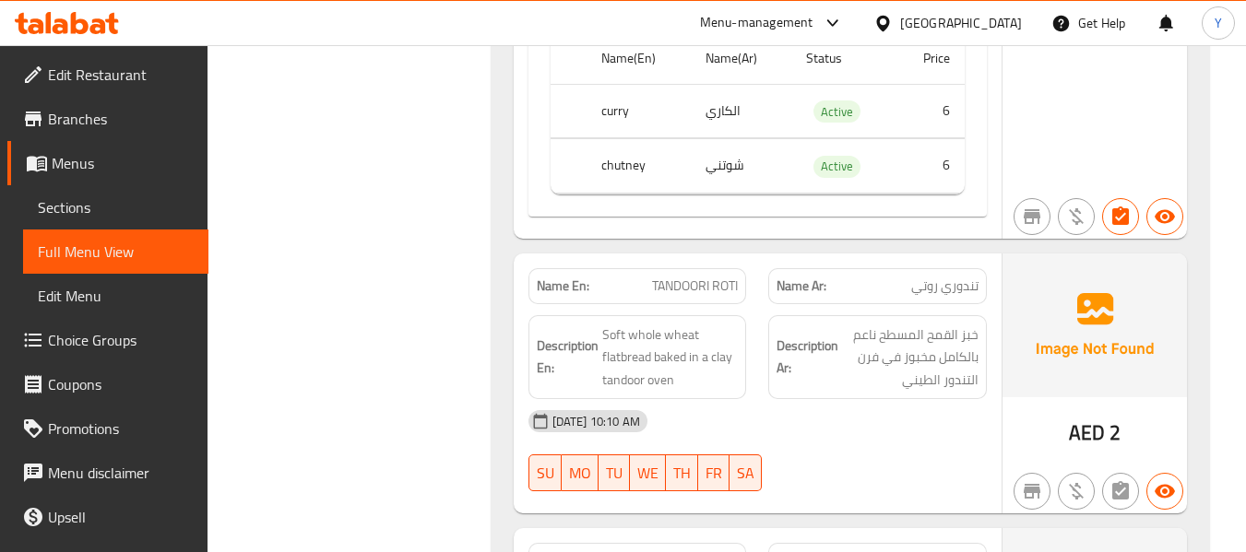
click at [868, 399] on div "12-09-2025 10:10 AM" at bounding box center [757, 421] width 480 height 44
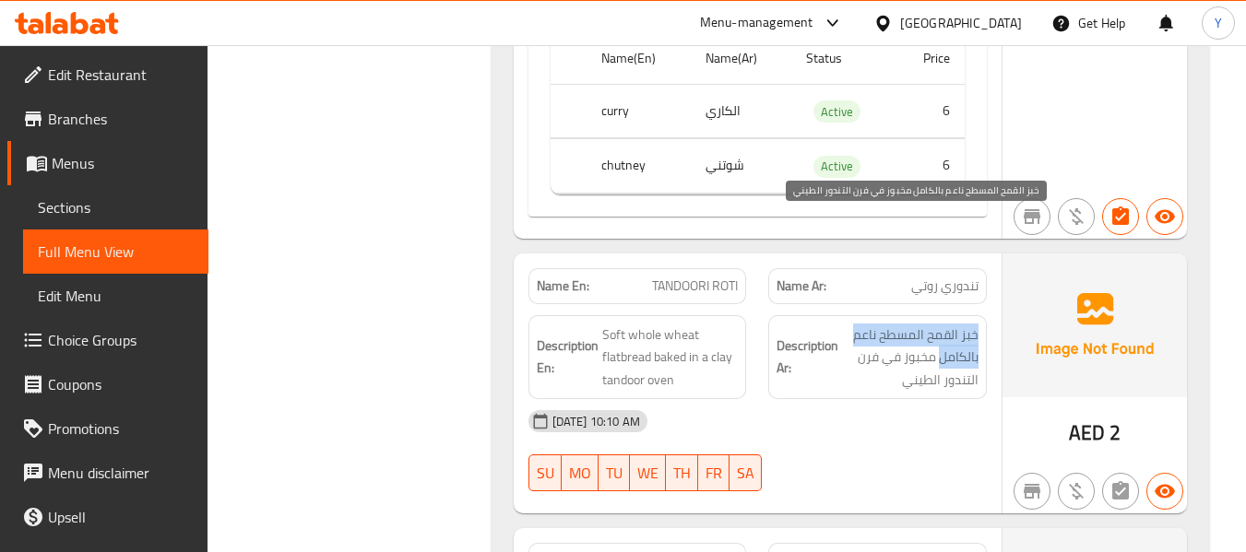
drag, startPoint x: 982, startPoint y: 219, endPoint x: 941, endPoint y: 247, distance: 49.9
click at [941, 315] on div "Description Ar: خبز القمح المسطح ناعم بالكامل مخبوز في فرن التندور الطيني" at bounding box center [877, 357] width 219 height 85
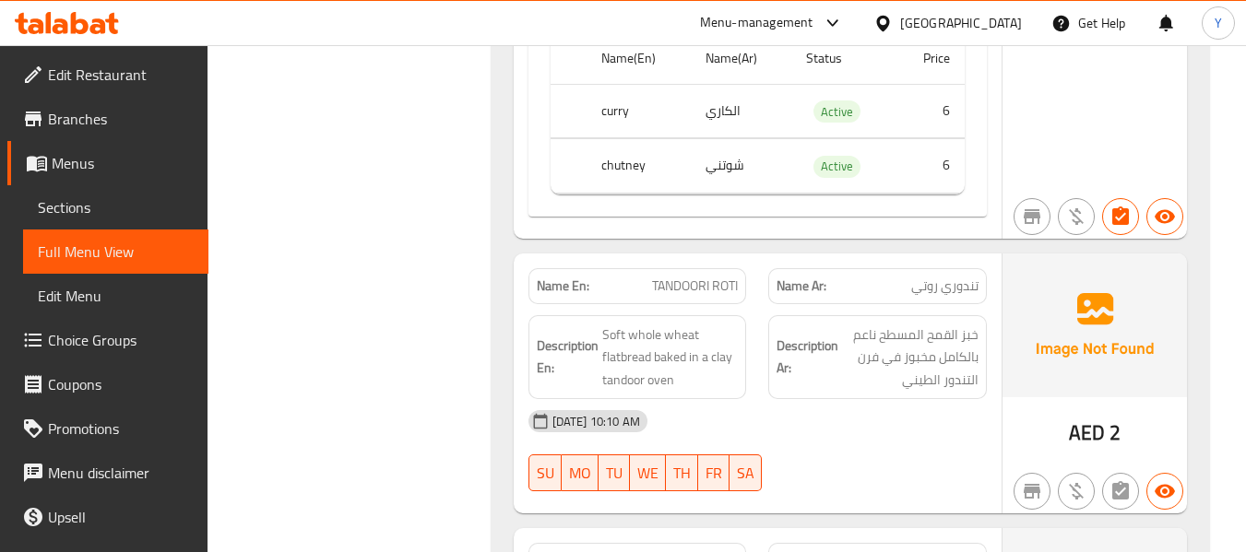
click at [783, 335] on strong "Description Ar:" at bounding box center [808, 357] width 62 height 45
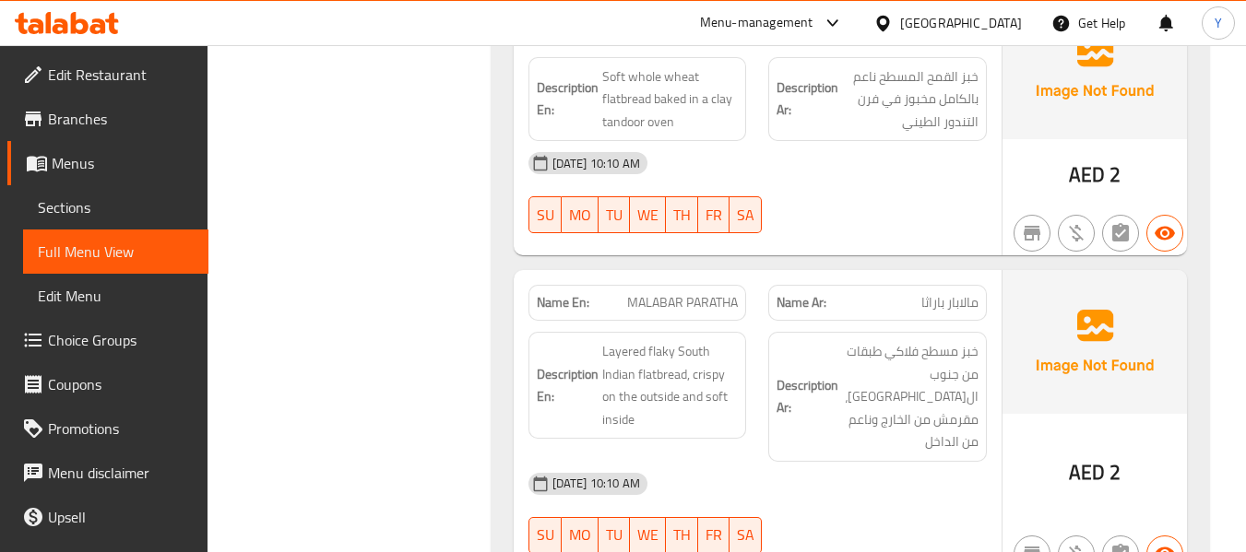
scroll to position [13296, 0]
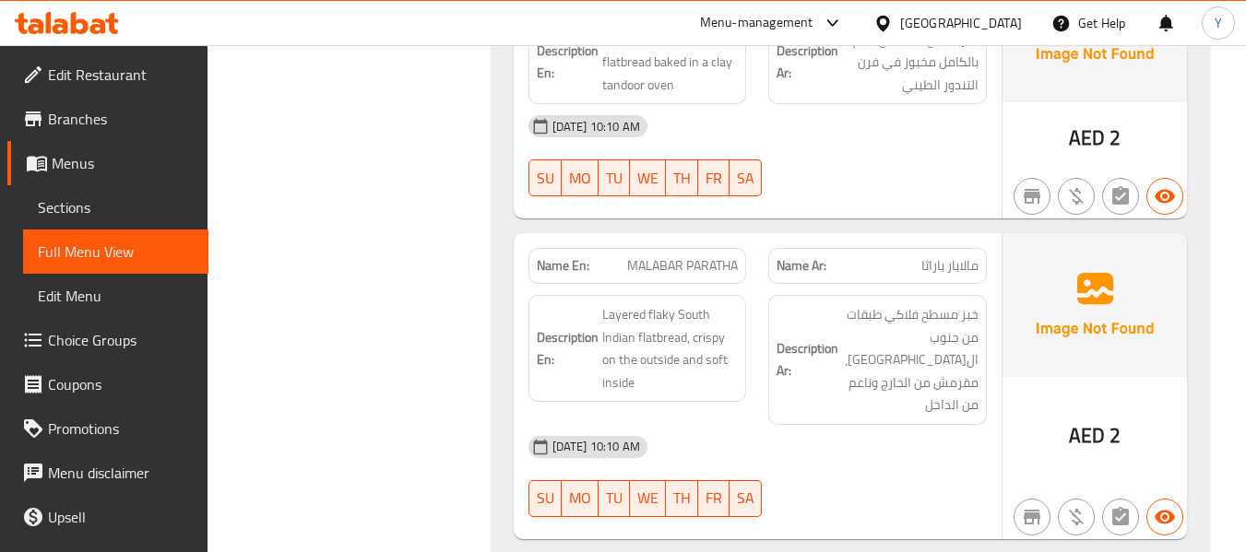
click at [935, 256] on span "مالابار باراثا" at bounding box center [949, 265] width 57 height 19
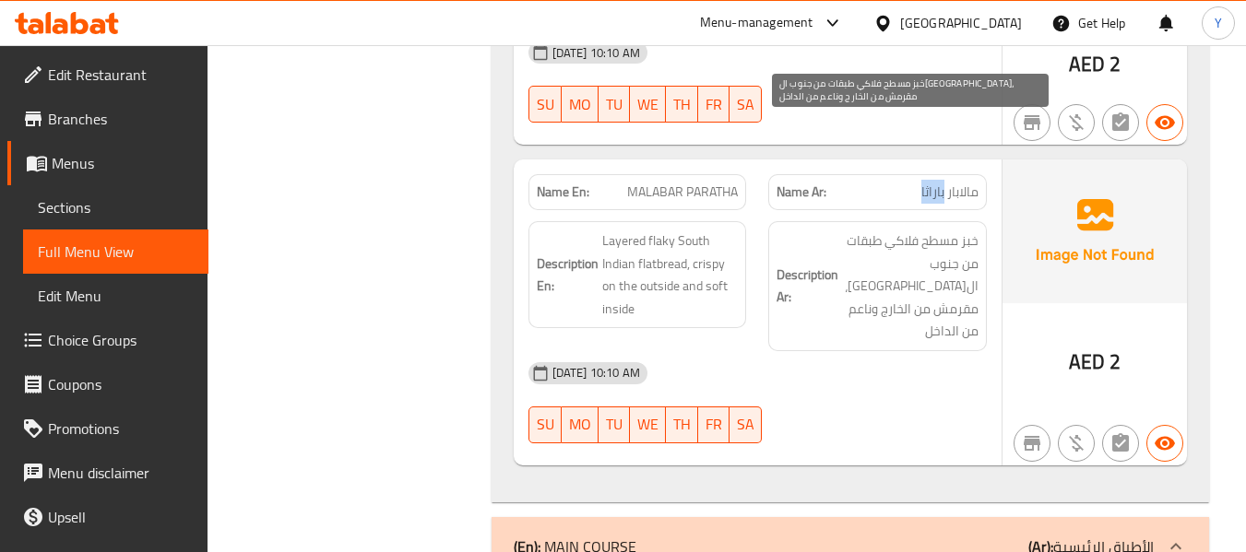
scroll to position [13407, 0]
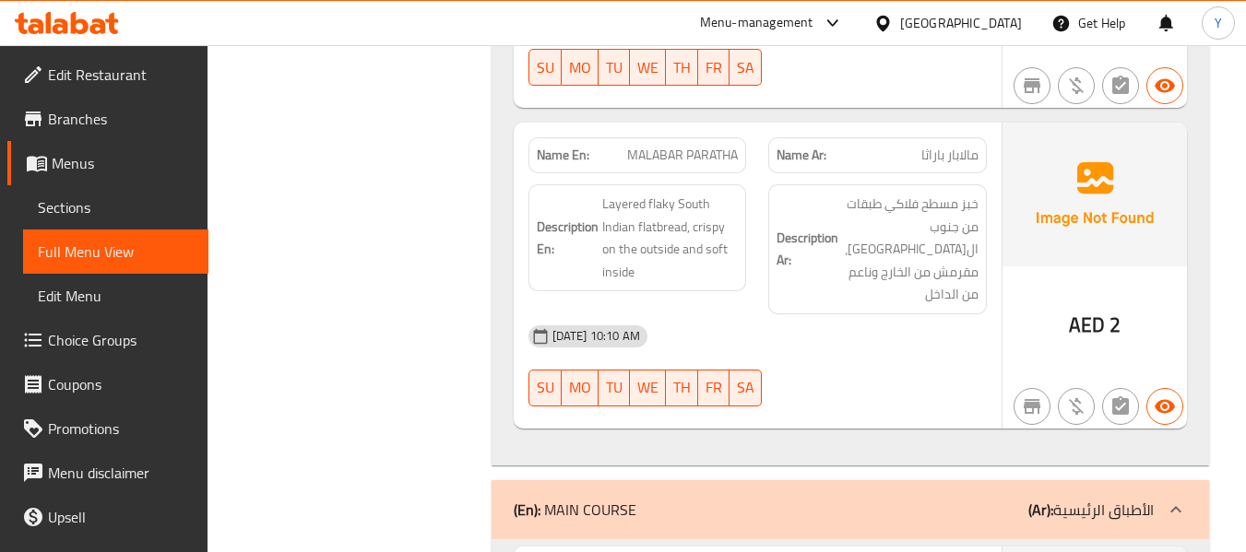
click at [907, 314] on div "12-09-2025 10:10 AM" at bounding box center [757, 336] width 480 height 44
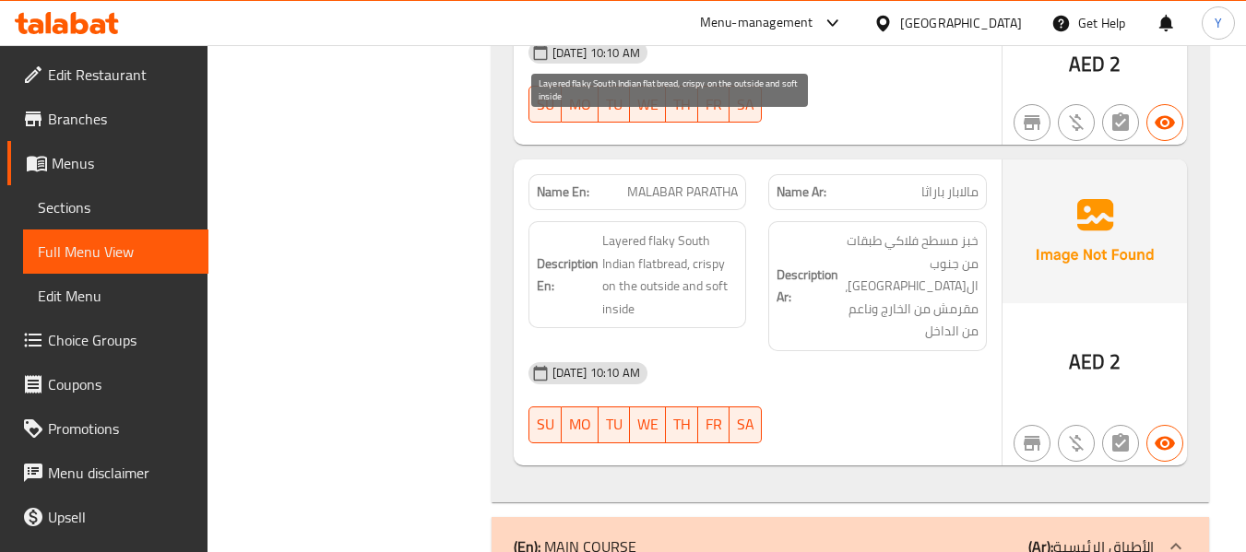
click at [714, 230] on span "Layered flaky South Indian flatbread, crispy on the outside and soft inside" at bounding box center [670, 275] width 136 height 90
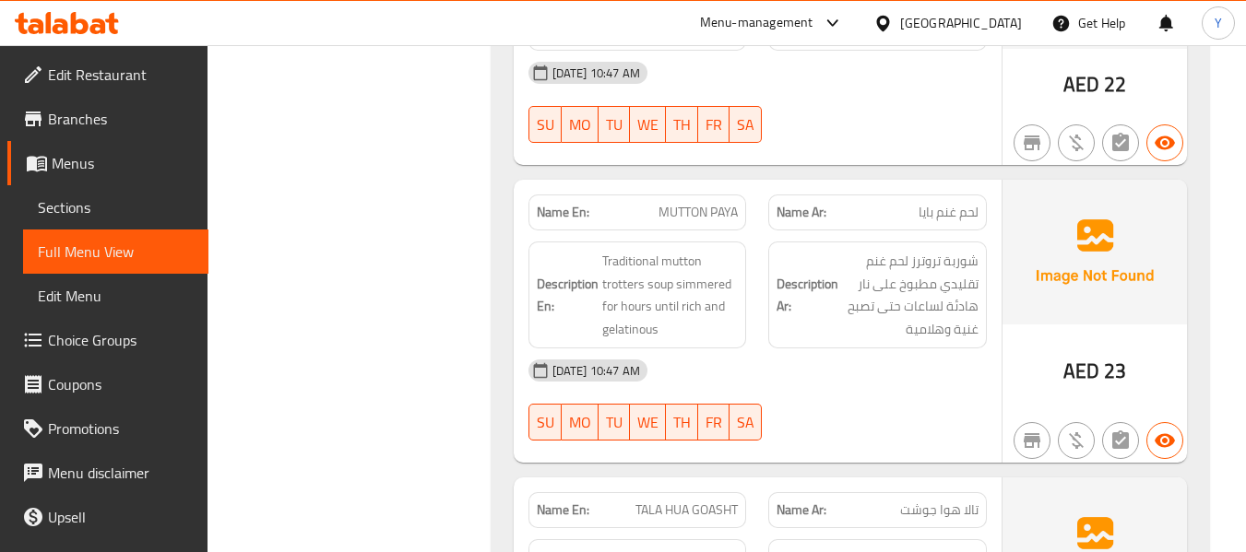
scroll to position [15546, 0]
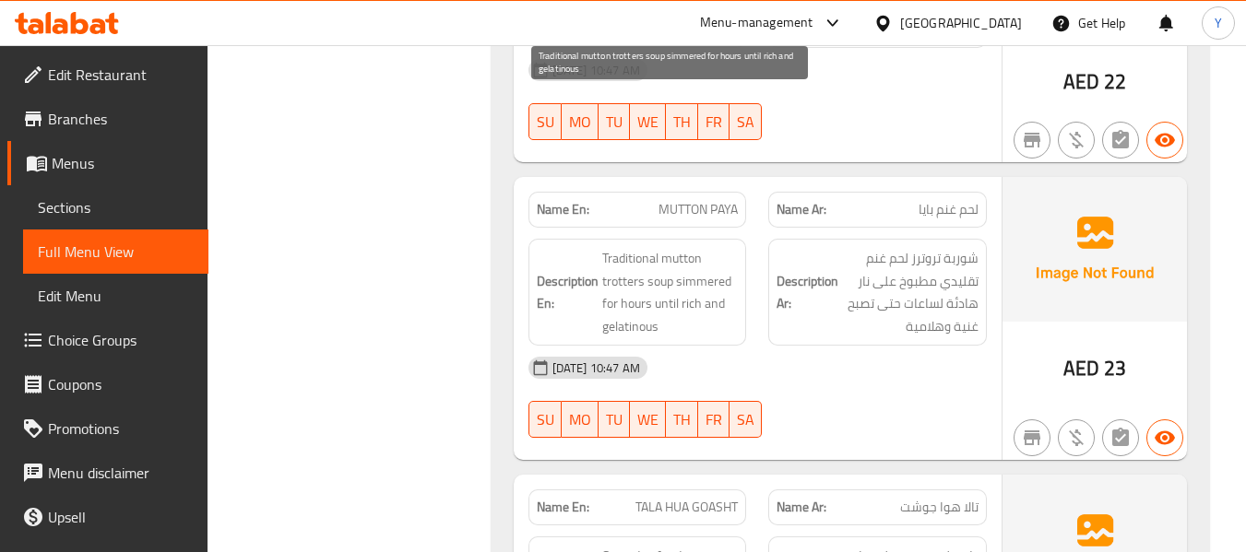
click at [623, 247] on span "Traditional mutton trotters soup simmered for hours until rich and gelatinous" at bounding box center [670, 292] width 136 height 90
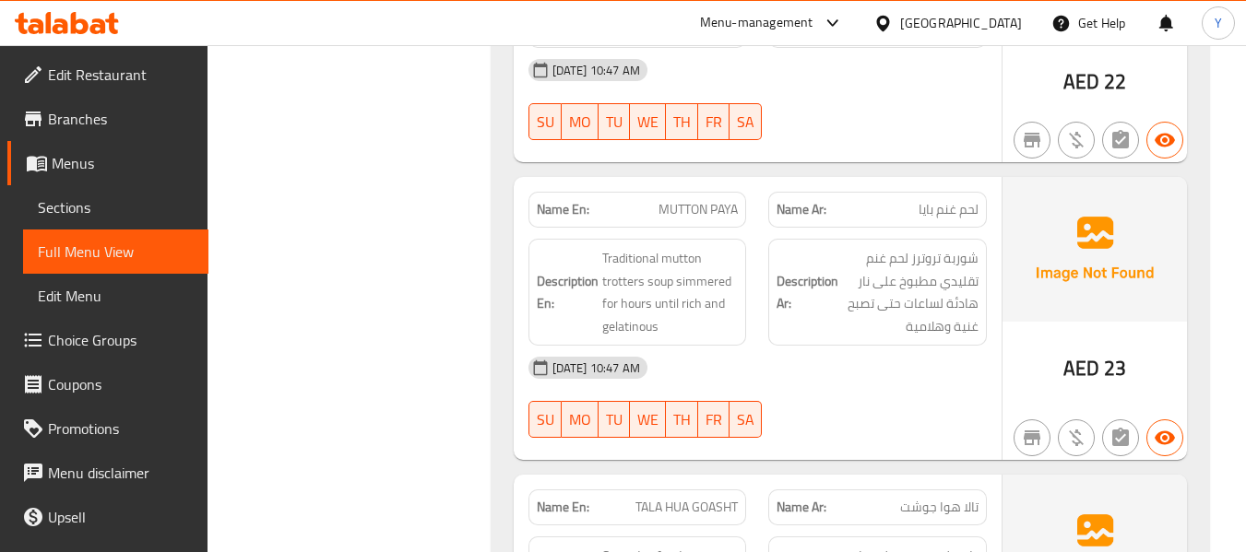
click at [819, 247] on h6 "Description Ar: شوربة تروترز لحم غنم تقليدي مطبوخ على نار هادئة لساعات حتى تصبح…" at bounding box center [878, 292] width 202 height 90
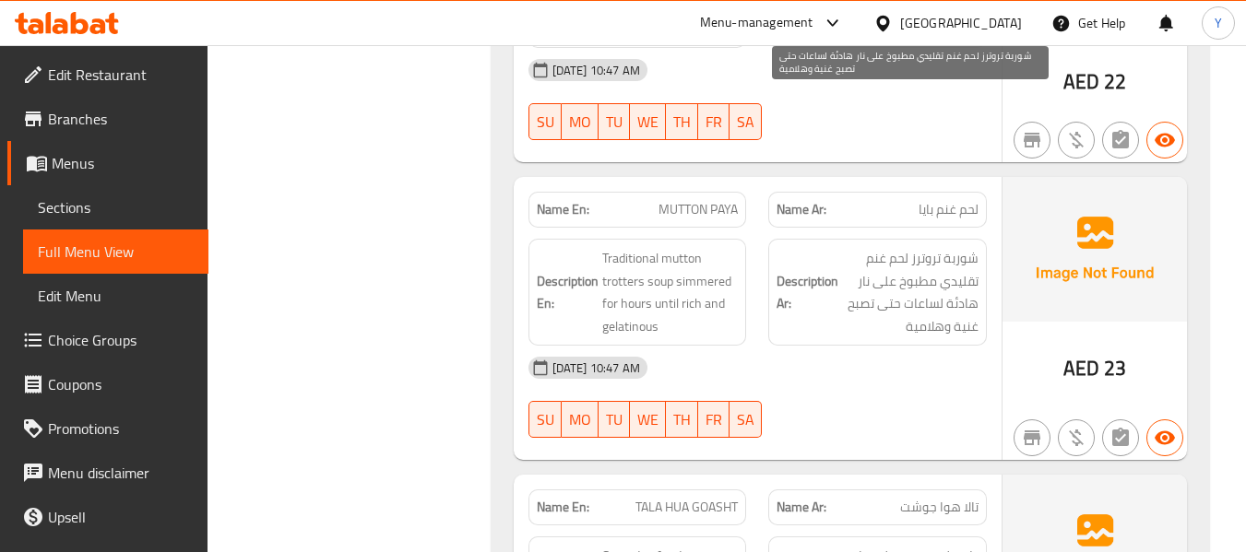
click at [922, 247] on span "شوربة تروترز لحم غنم تقليدي مطبوخ على نار هادئة لساعات حتى تصبح غنية وهلامية" at bounding box center [910, 292] width 136 height 90
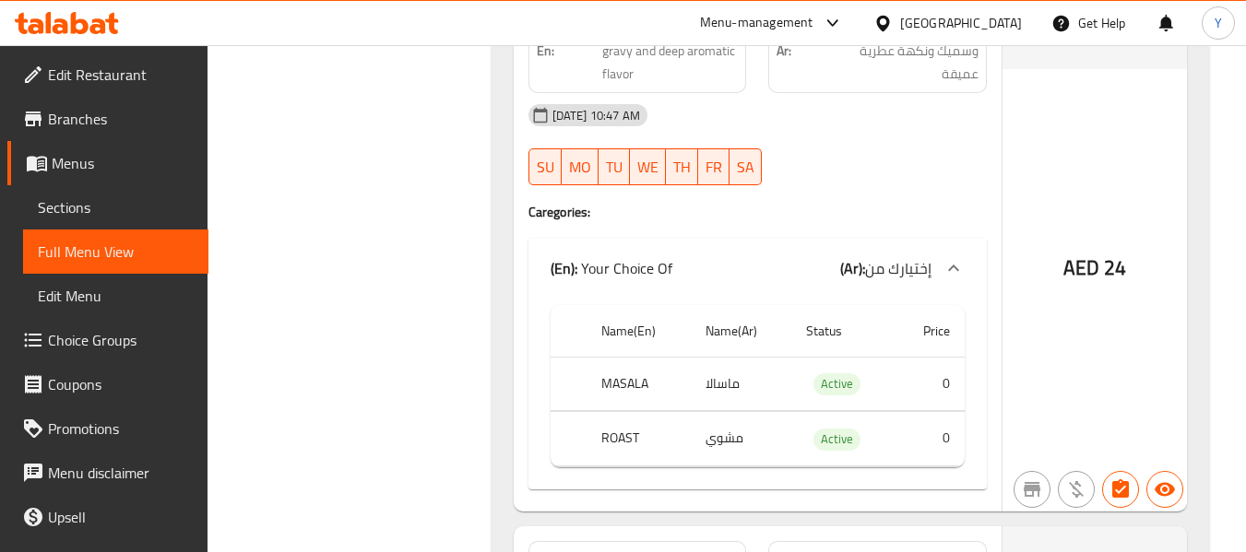
scroll to position [16432, 0]
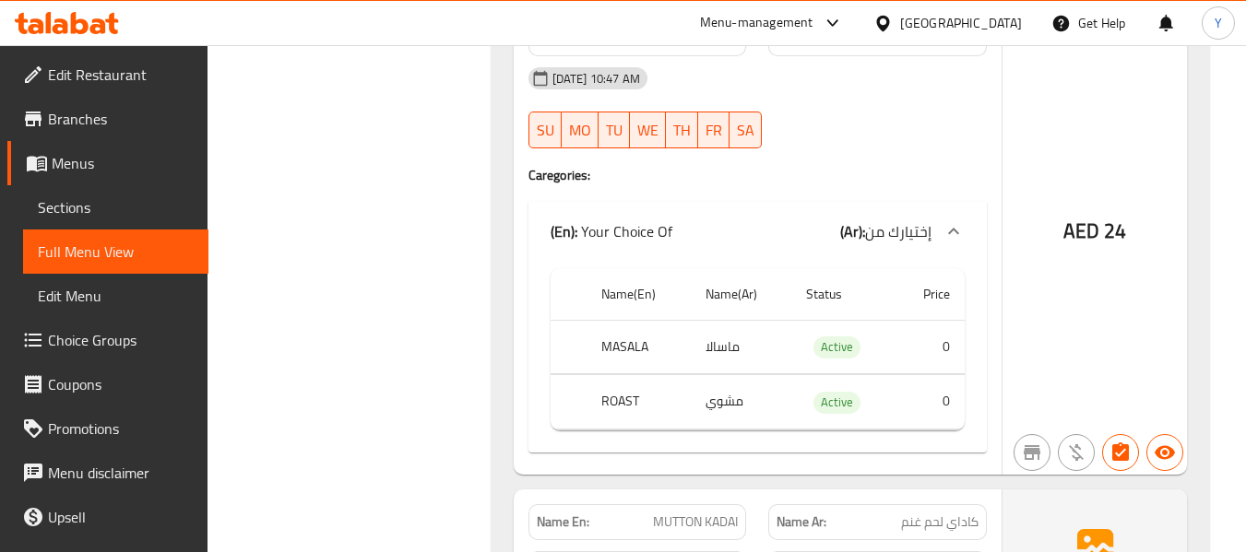
click at [668, 327] on div "Name En: PAL POROTTHA Name Ar: بال بوروتا Description En: Thick layered Kerala-…" at bounding box center [851, 0] width 718 height 4970
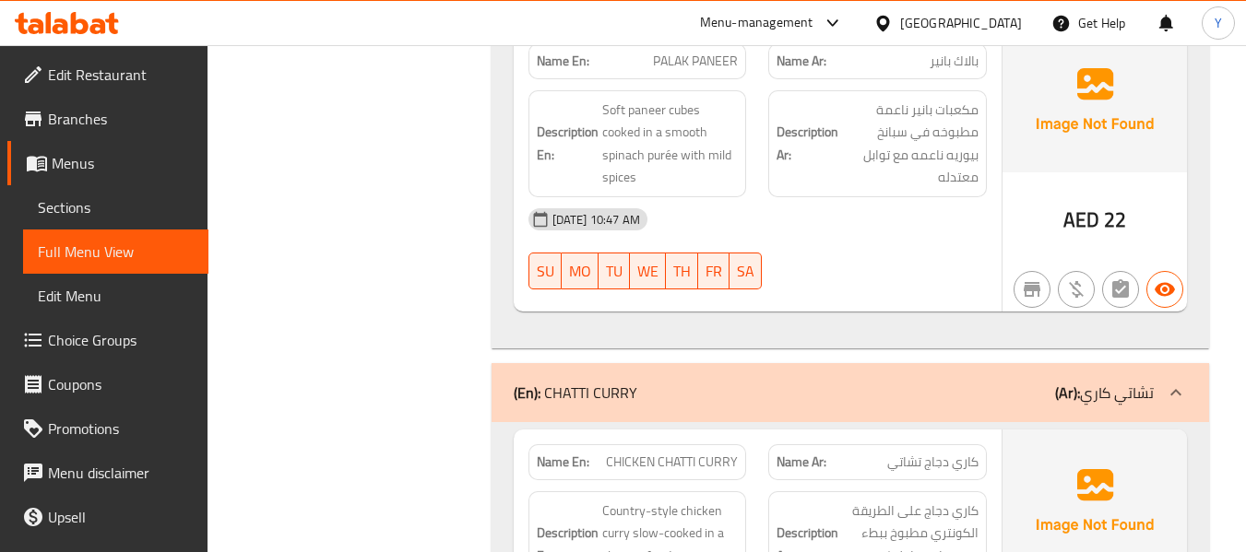
scroll to position [18571, 0]
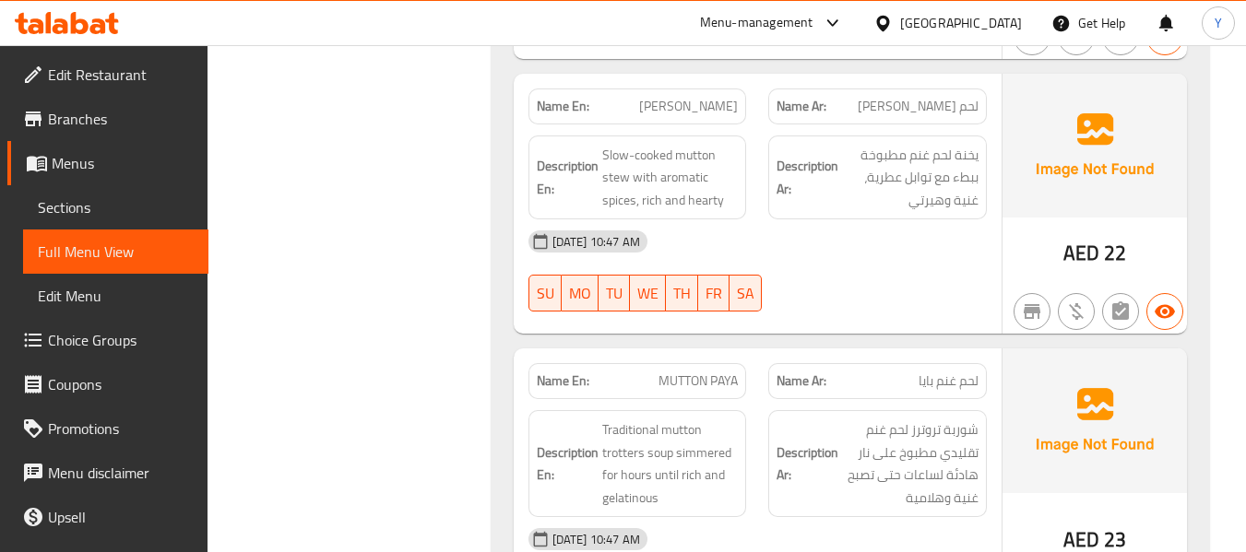
click at [762, 517] on div "12-09-2025 10:47 AM" at bounding box center [757, 539] width 480 height 44
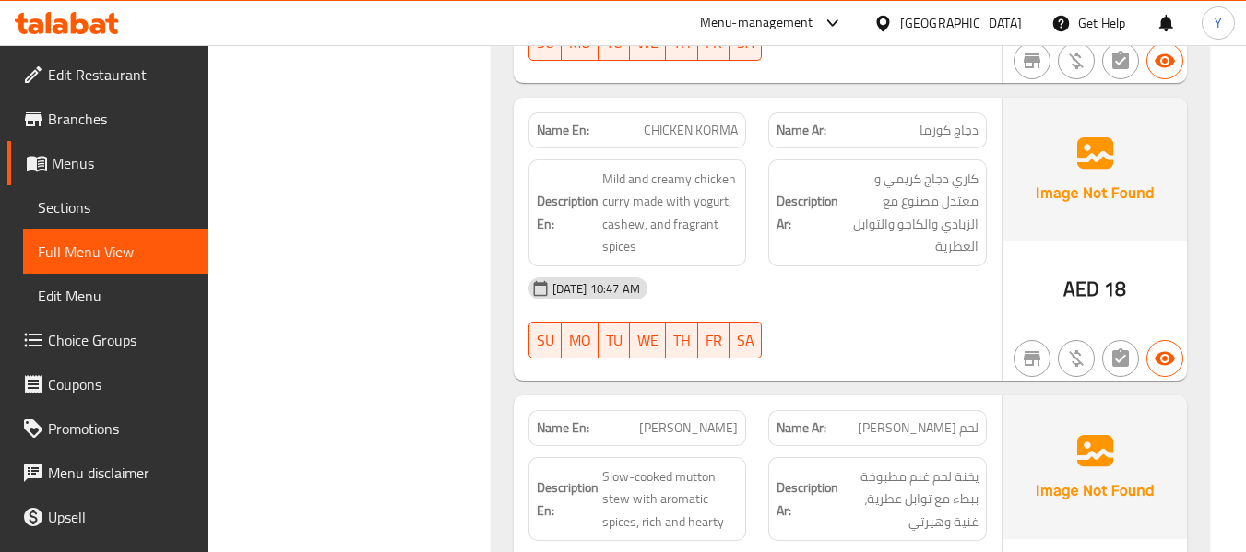
scroll to position [15080, 0]
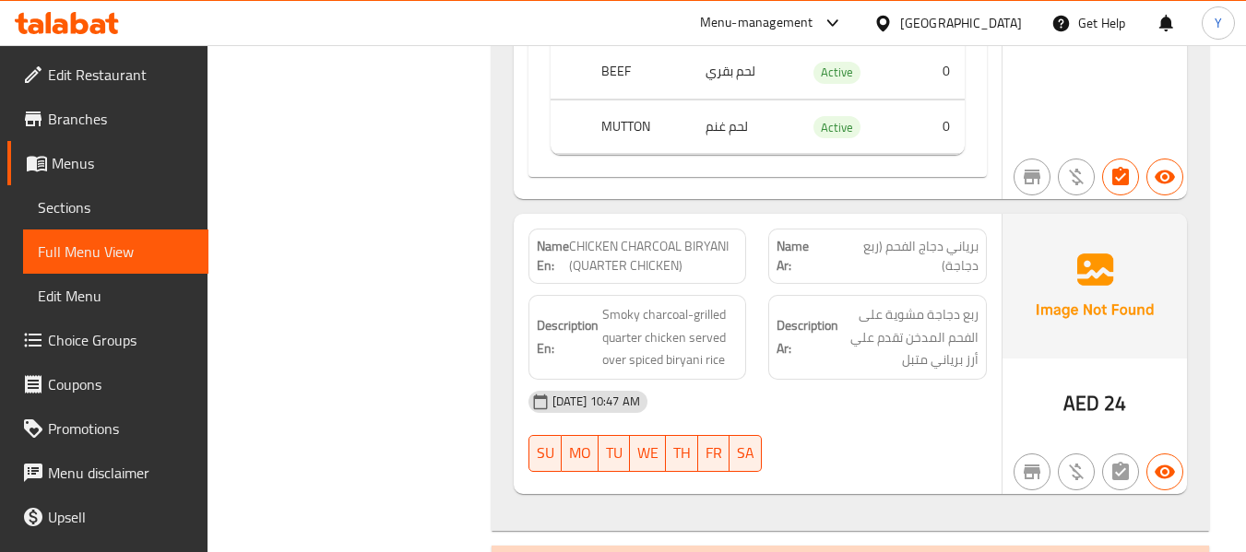
scroll to position [21851, 0]
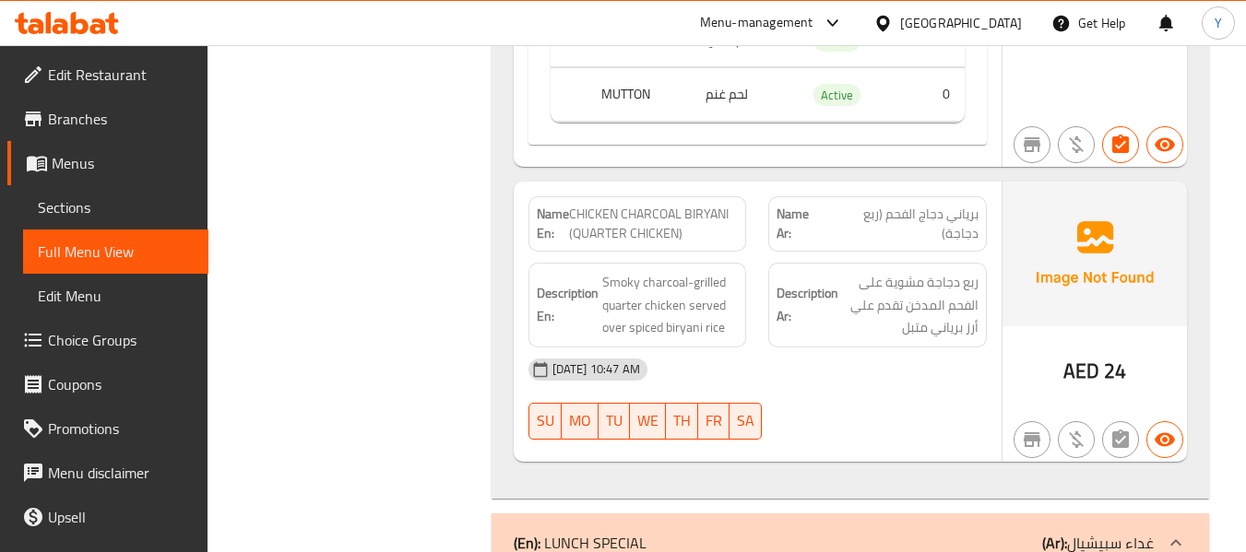
click at [903, 348] on div "12-09-2025 10:47 AM SU MO TU WE TH FR SA" at bounding box center [757, 399] width 480 height 103
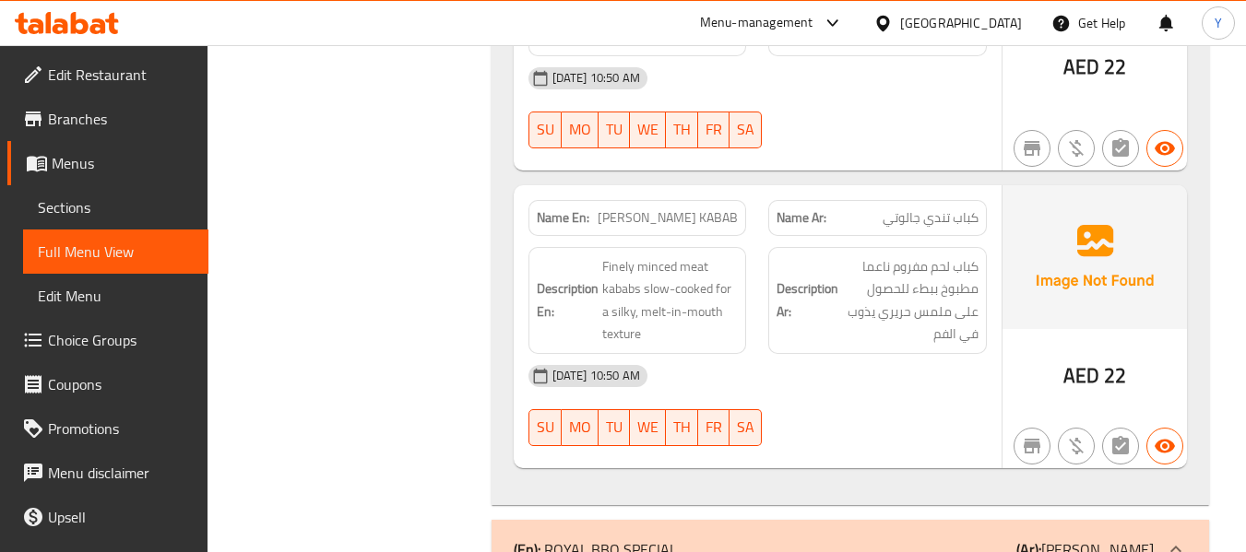
scroll to position [32339, 0]
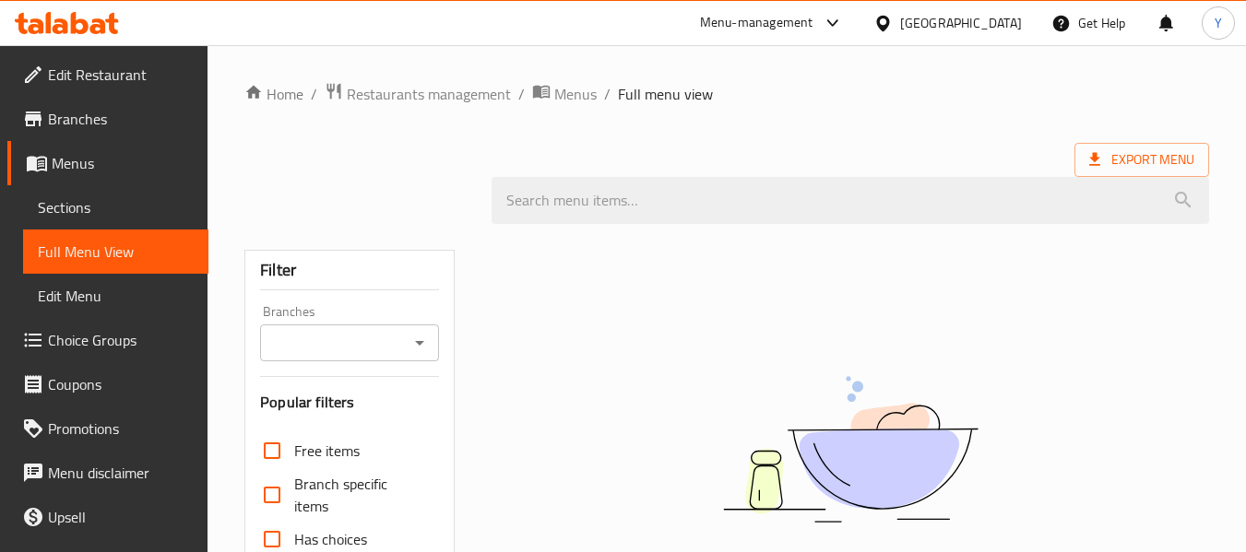
click at [1000, 24] on div "[GEOGRAPHIC_DATA]" at bounding box center [961, 23] width 122 height 20
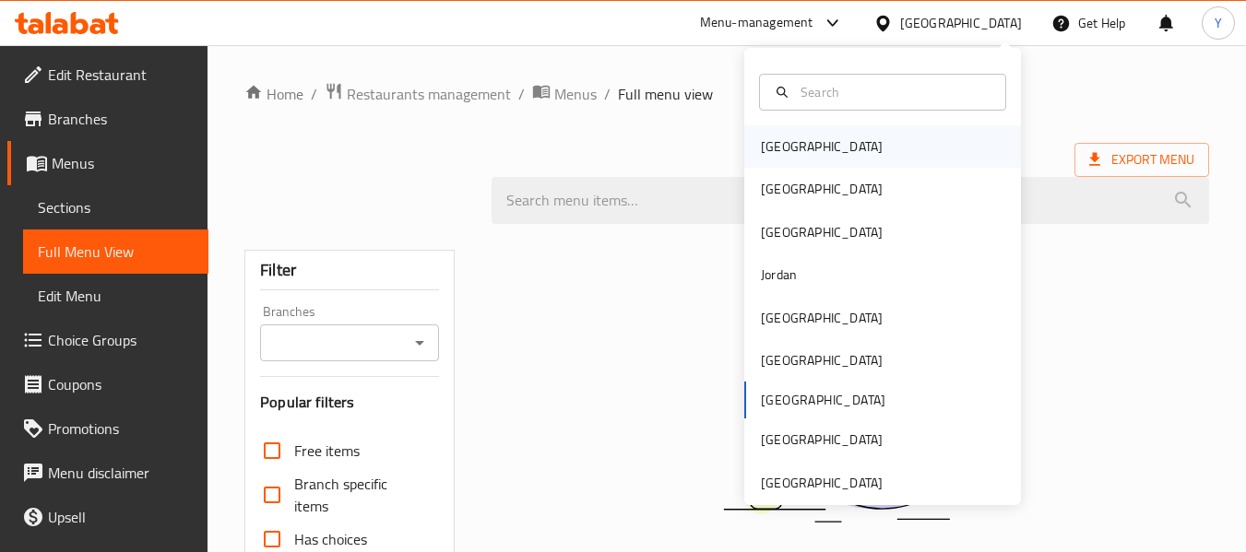
click at [834, 145] on div "[GEOGRAPHIC_DATA]" at bounding box center [882, 146] width 277 height 42
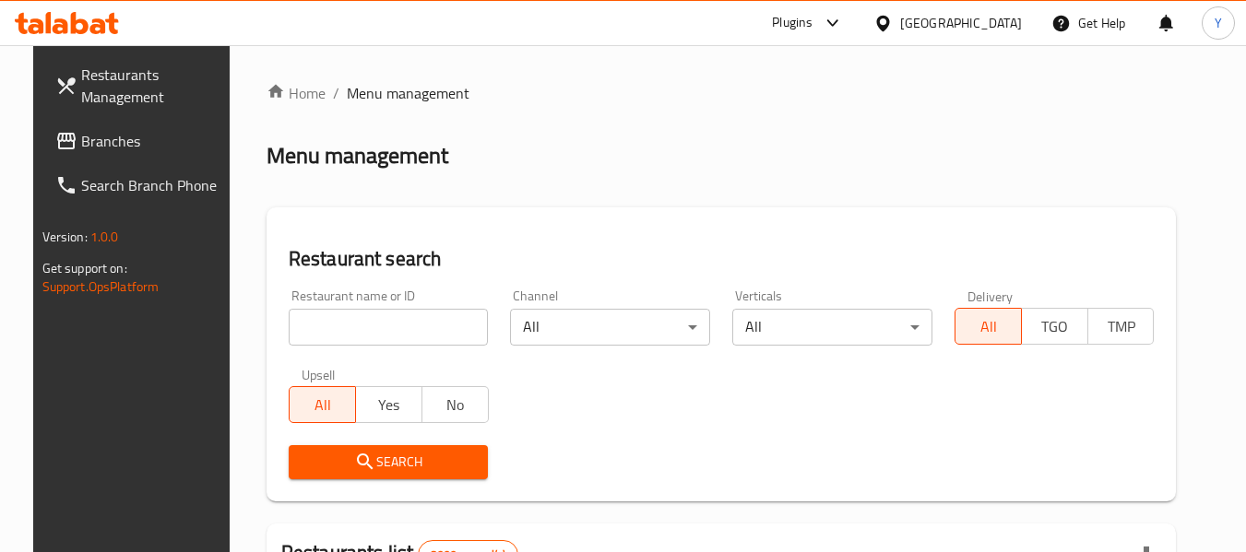
click at [337, 330] on input "search" at bounding box center [389, 327] width 200 height 37
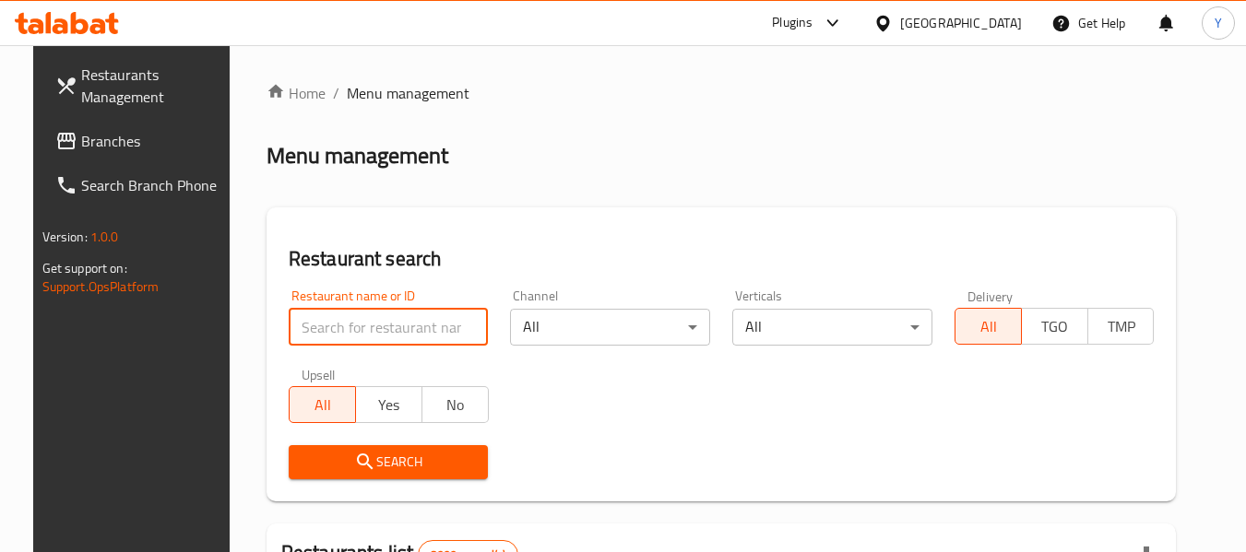
paste input "VIRIDIAN"
type input "VIRIDIAN"
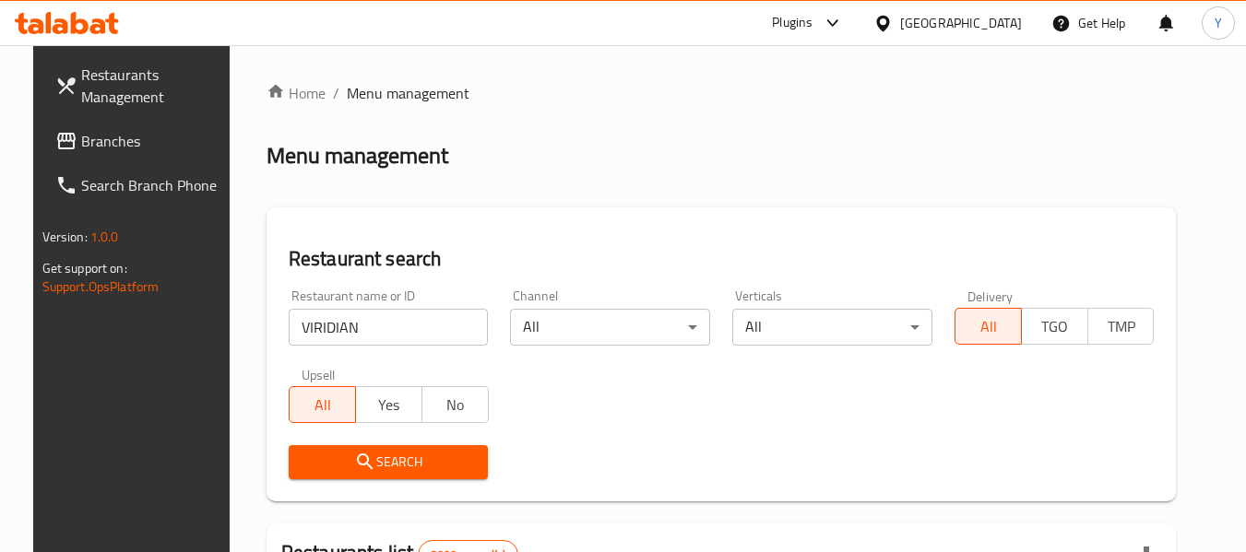
click at [568, 243] on div "Restaurant search Restaurant name or ID VIRIDIAN Restaurant name or ID Channel …" at bounding box center [722, 355] width 910 height 294
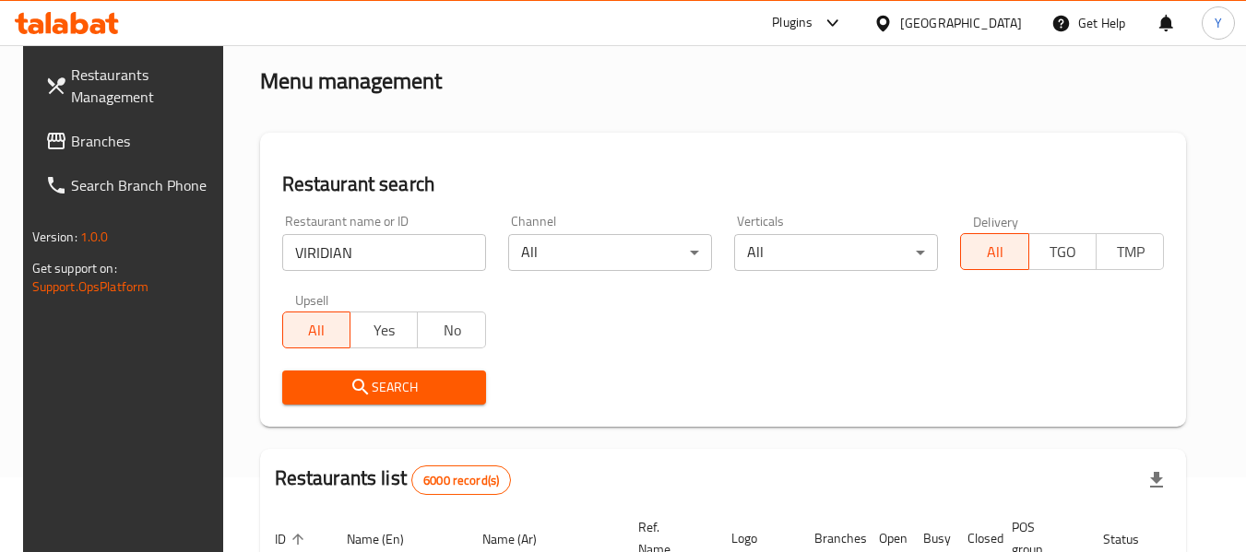
scroll to position [111, 0]
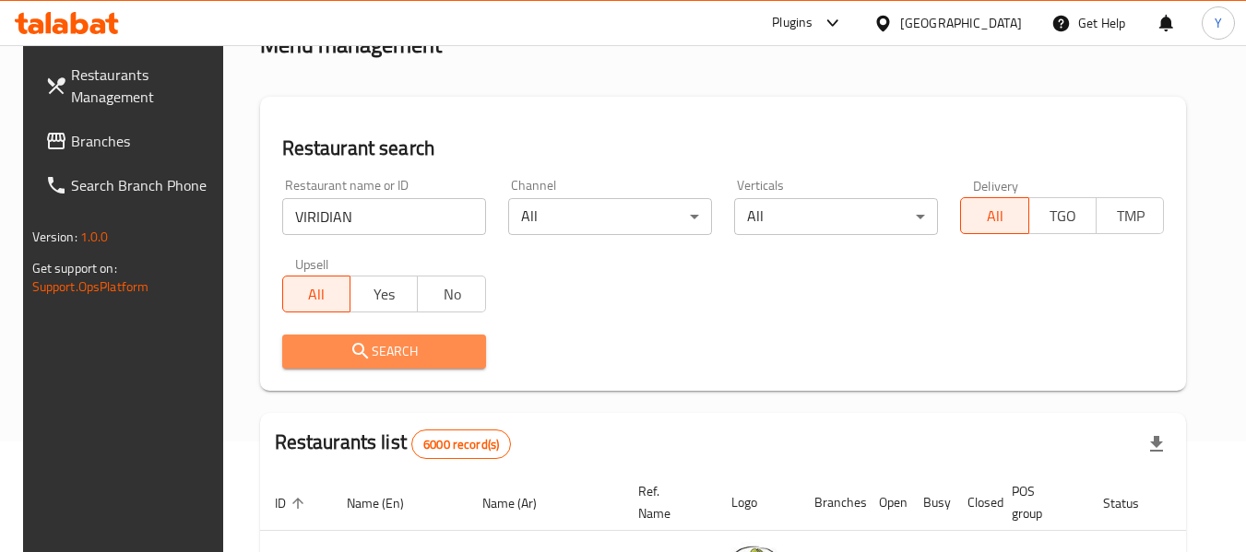
click at [350, 354] on icon "submit" at bounding box center [361, 351] width 22 height 22
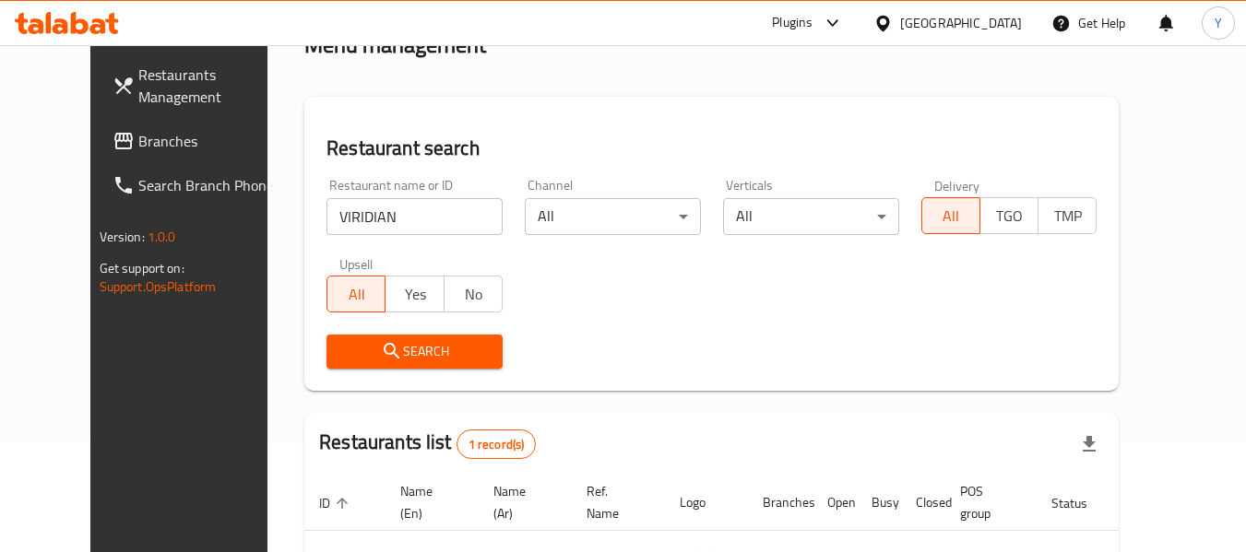
scroll to position [255, 0]
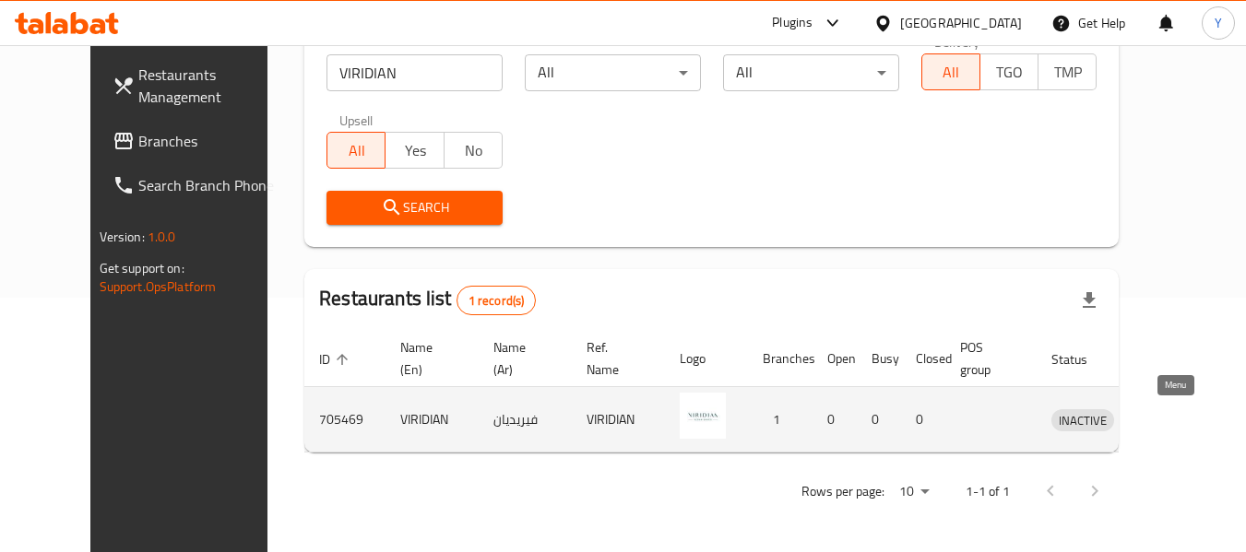
click at [1166, 415] on icon "enhanced table" at bounding box center [1162, 421] width 20 height 16
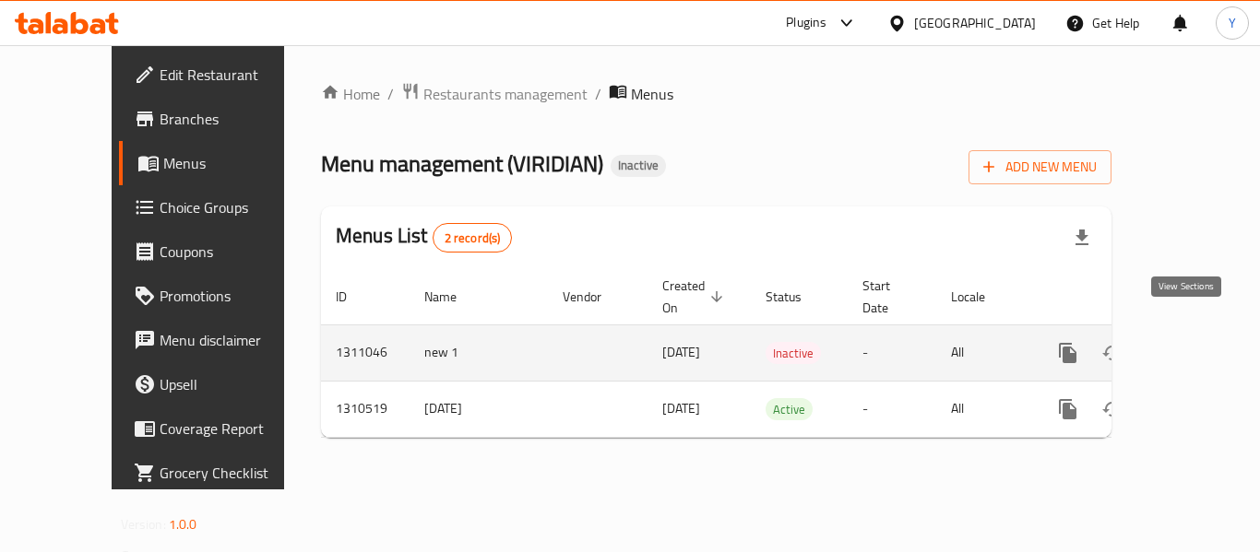
click at [1192, 345] on icon "enhanced table" at bounding box center [1200, 353] width 17 height 17
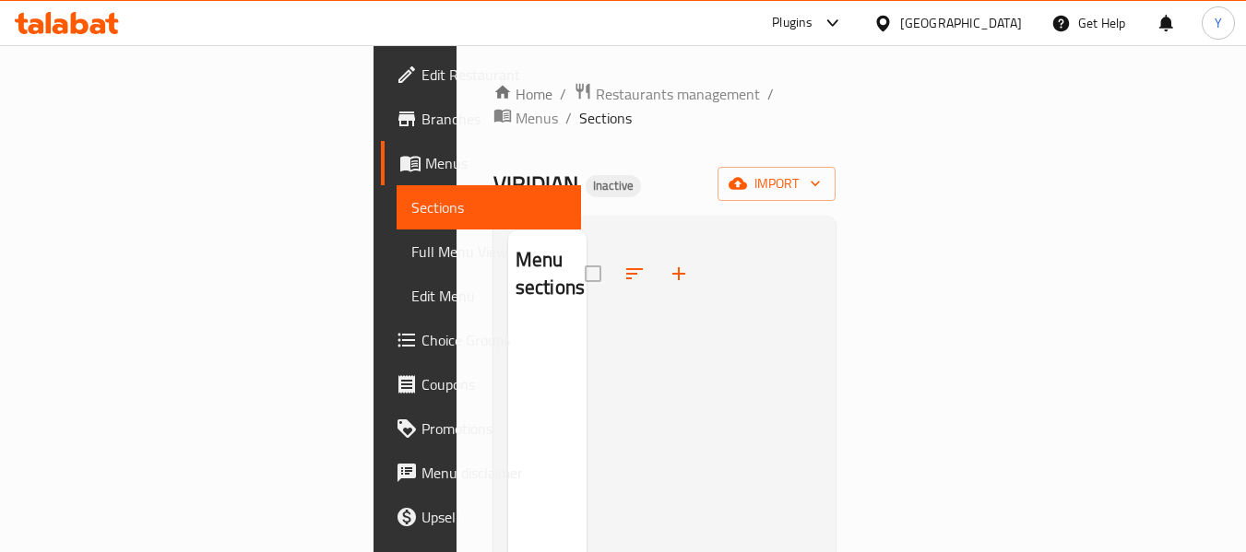
click at [425, 170] on span "Menus" at bounding box center [496, 163] width 142 height 22
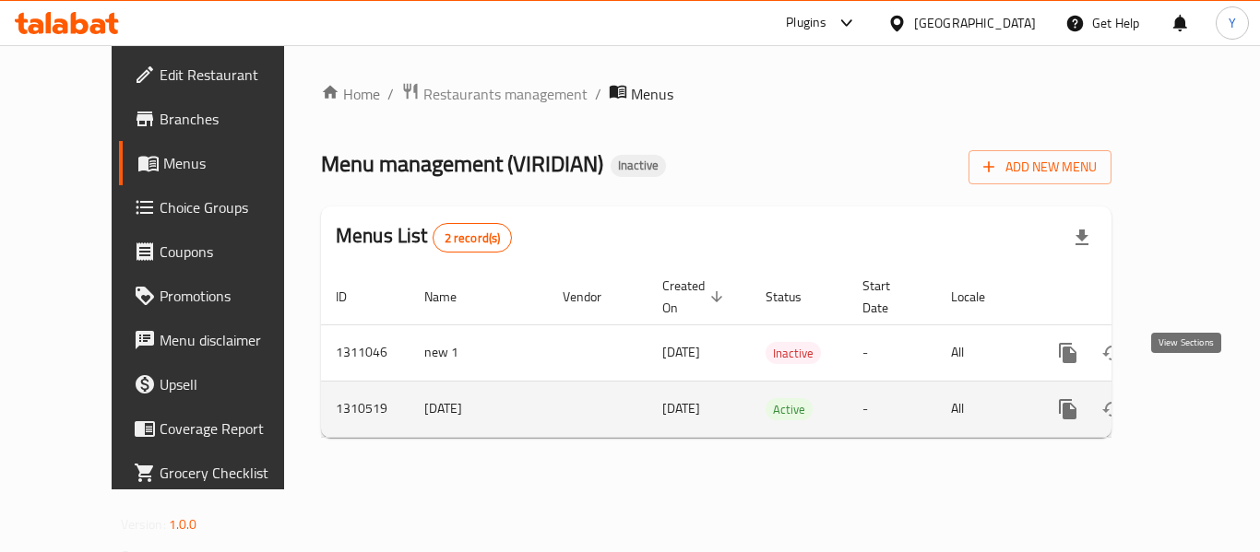
click at [1192, 401] on icon "enhanced table" at bounding box center [1200, 409] width 17 height 17
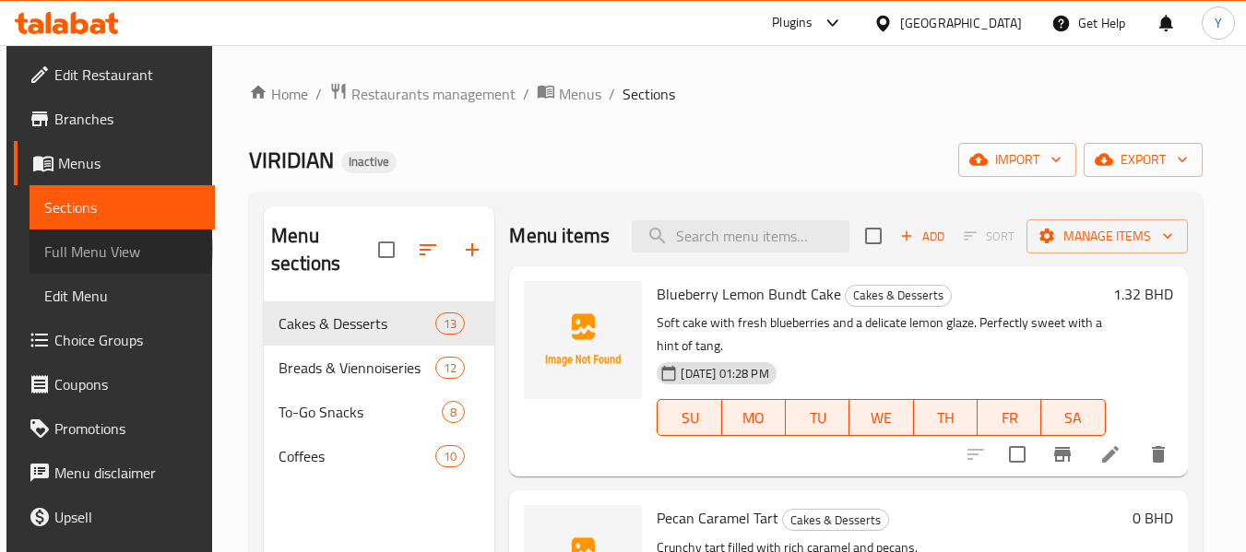
click at [113, 249] on span "Full Menu View" at bounding box center [122, 252] width 156 height 22
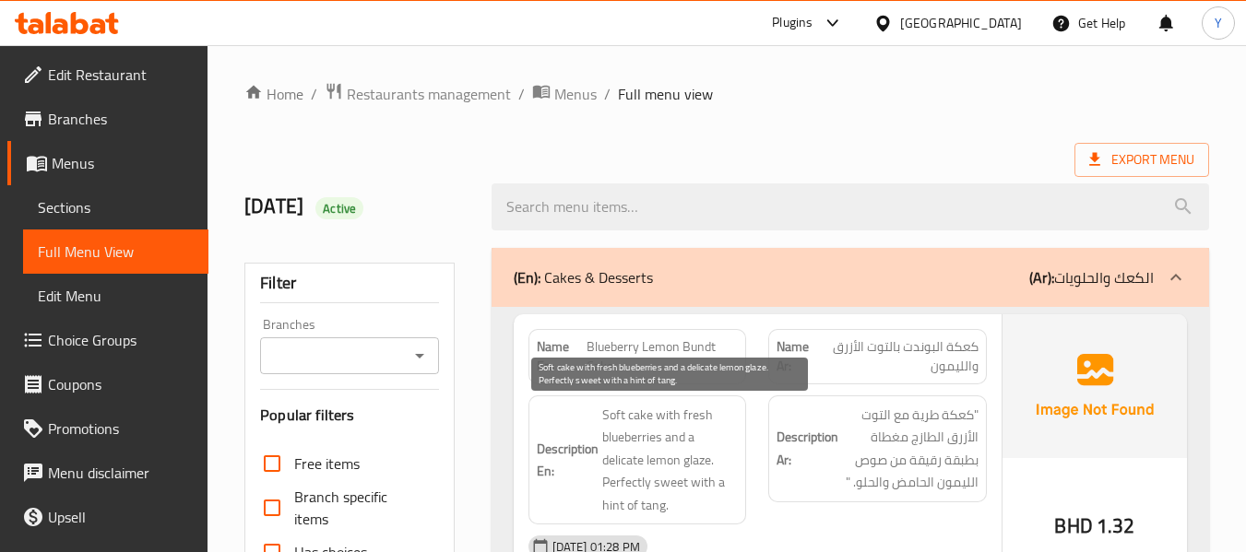
click at [642, 445] on span "Soft cake with fresh blueberries and a delicate lemon glaze. Perfectly sweet wi…" at bounding box center [670, 460] width 136 height 113
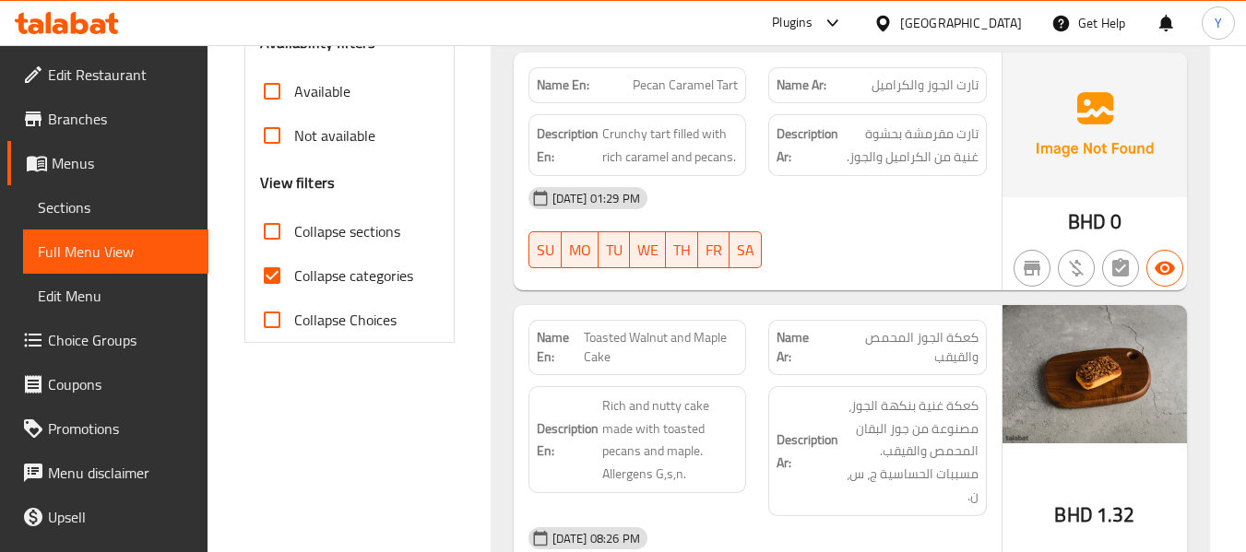
click at [1003, 24] on div "[GEOGRAPHIC_DATA]" at bounding box center [961, 23] width 122 height 20
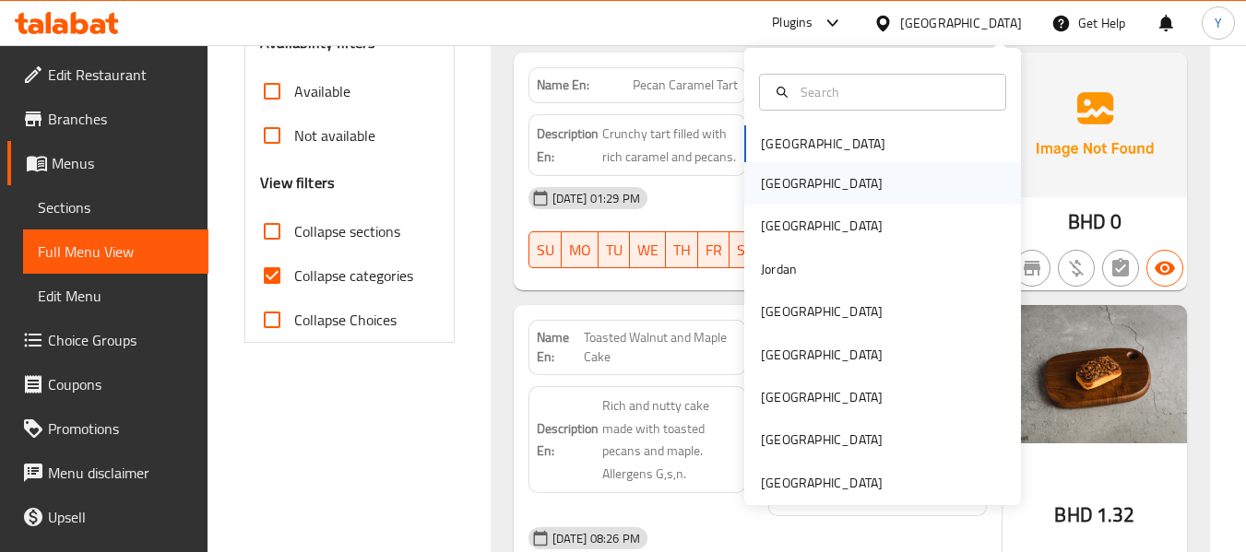
click at [812, 180] on div "[GEOGRAPHIC_DATA]" at bounding box center [882, 183] width 277 height 42
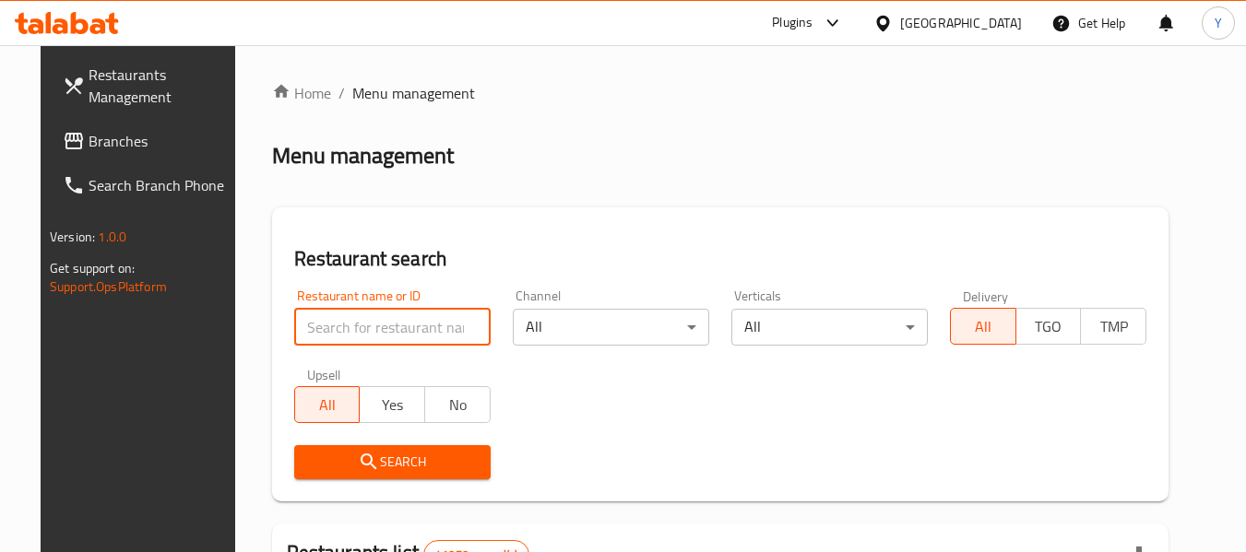
click at [383, 332] on input "search" at bounding box center [392, 327] width 196 height 37
paste input "VIRIDIAN"
click at [368, 333] on input "VIRIDIAN" at bounding box center [392, 327] width 196 height 37
paste input "[GEOGRAPHIC_DATA]"
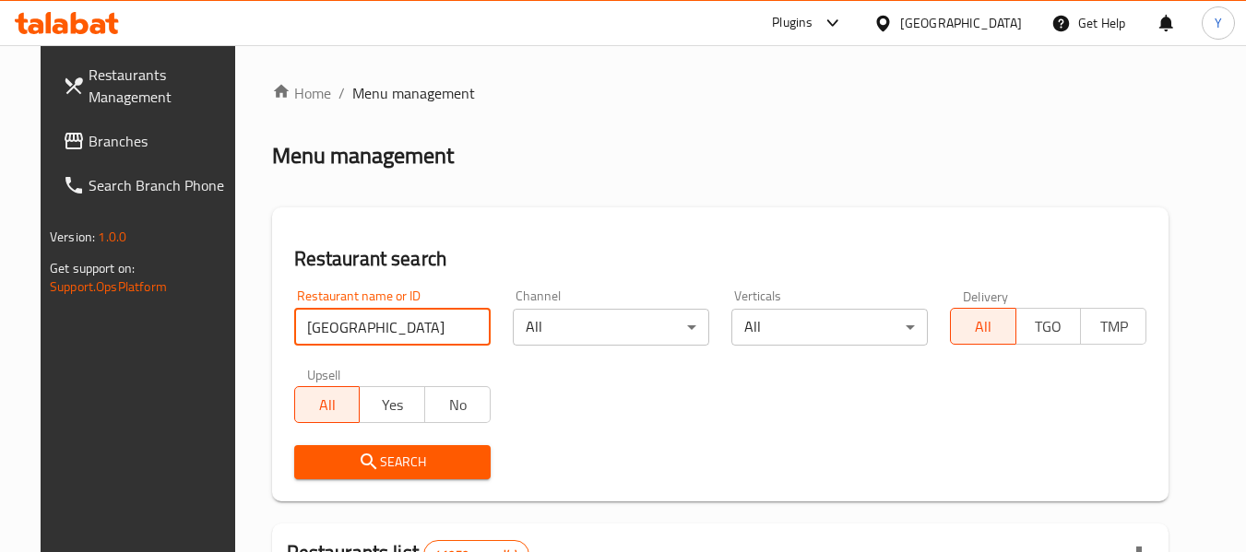
click at [368, 333] on input "[GEOGRAPHIC_DATA]" at bounding box center [392, 327] width 196 height 37
type input "[GEOGRAPHIC_DATA]"
click button "Search" at bounding box center [392, 462] width 196 height 34
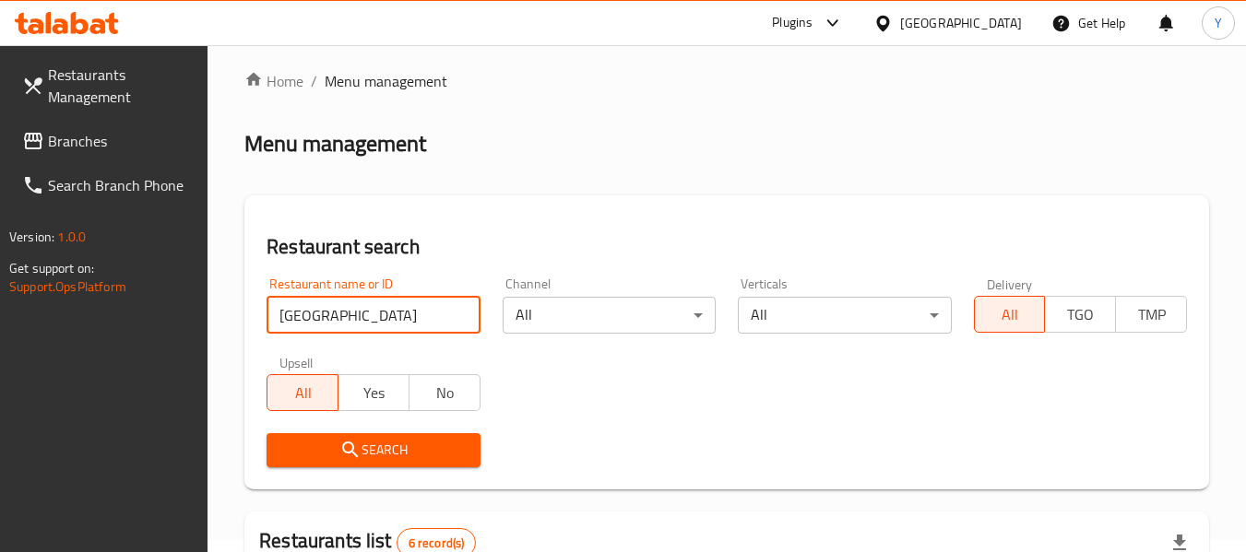
scroll to position [6, 0]
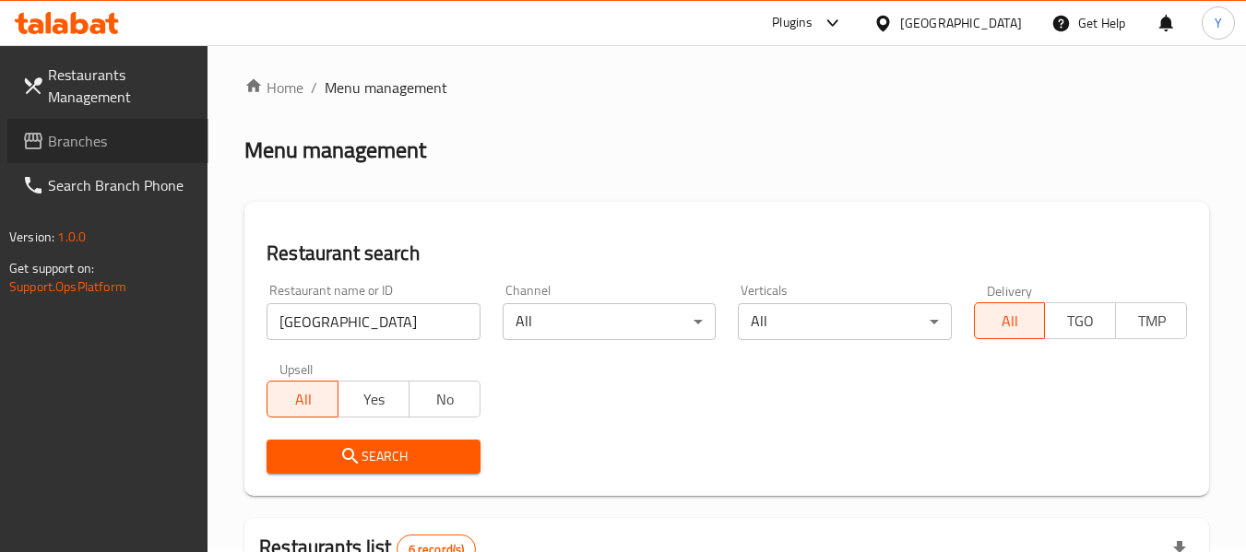
click at [82, 133] on span "Branches" at bounding box center [121, 141] width 146 height 22
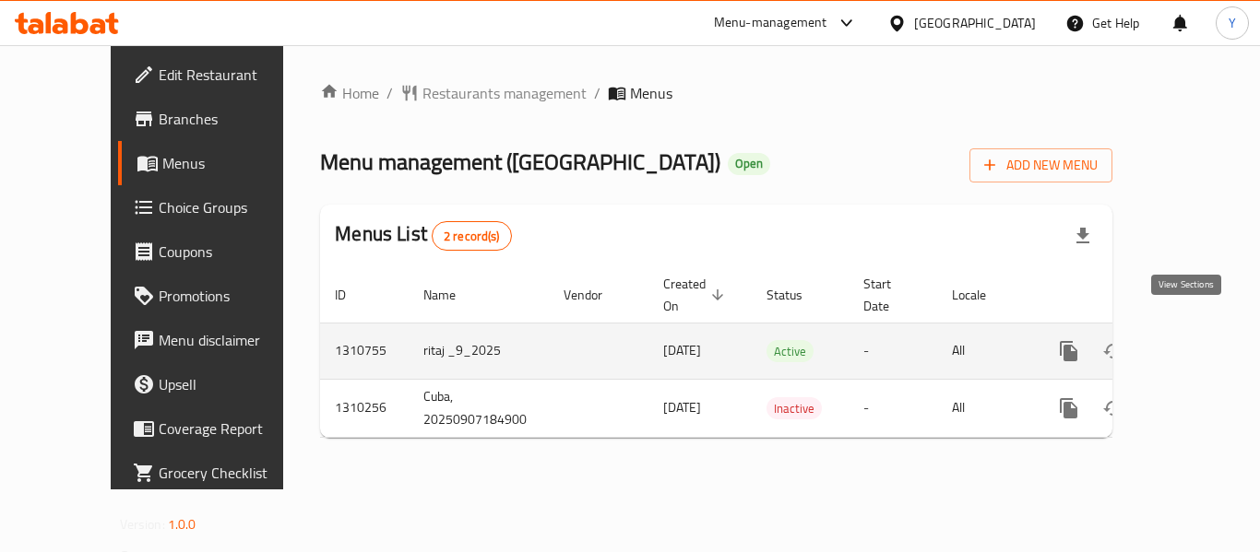
click at [1191, 340] on icon "enhanced table" at bounding box center [1202, 351] width 22 height 22
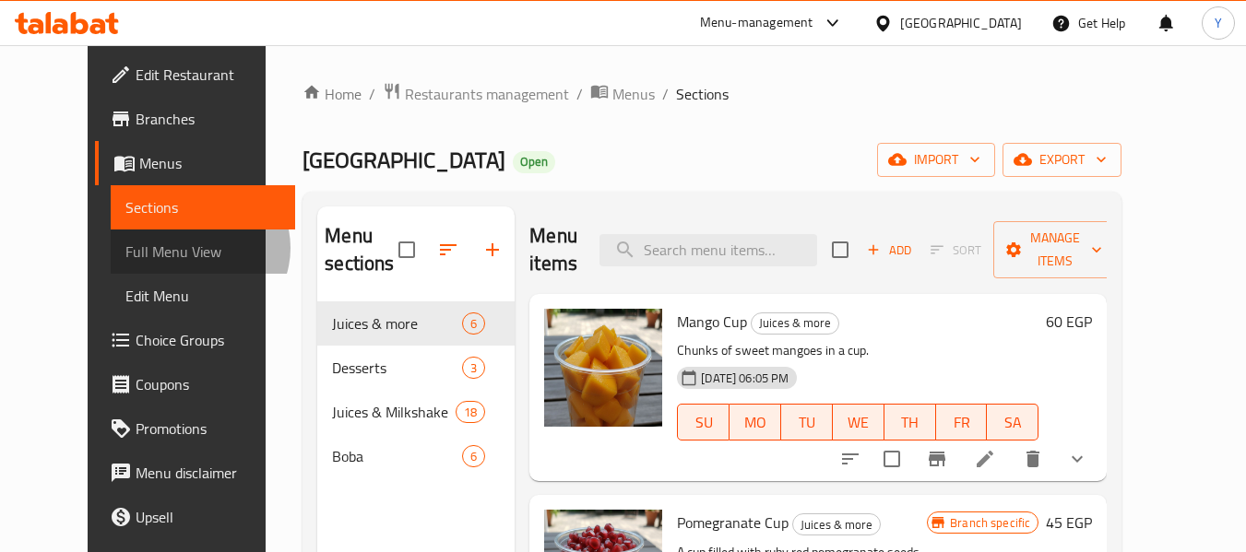
click at [125, 248] on span "Full Menu View" at bounding box center [203, 252] width 156 height 22
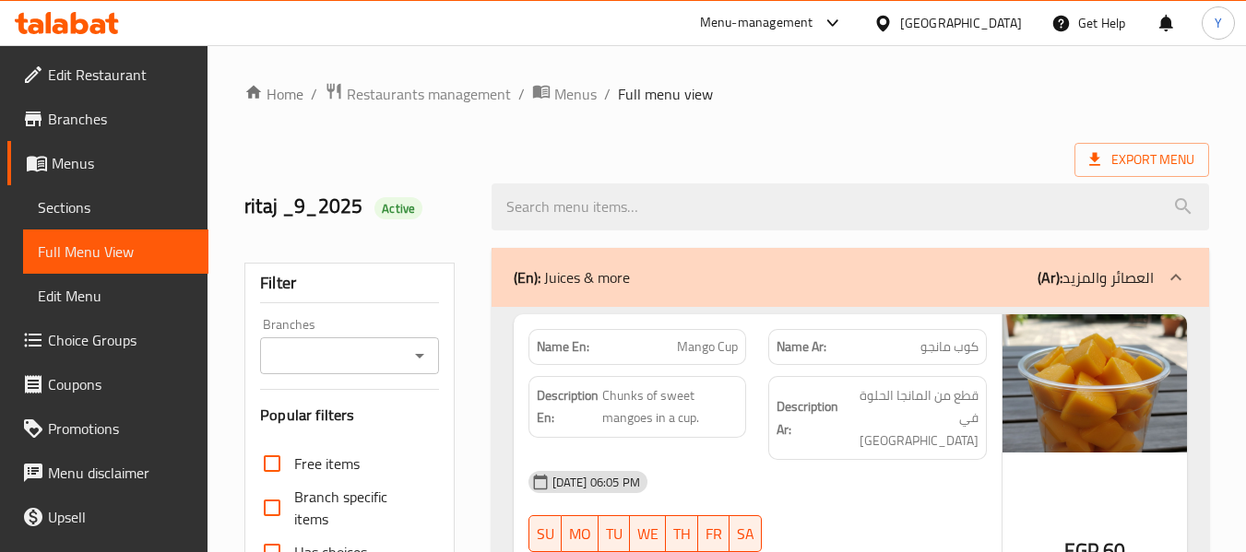
click at [614, 433] on div "Description En: Chunks of sweet mangoes in a cup." at bounding box center [637, 407] width 219 height 62
click at [1005, 21] on div "[GEOGRAPHIC_DATA]" at bounding box center [961, 23] width 122 height 20
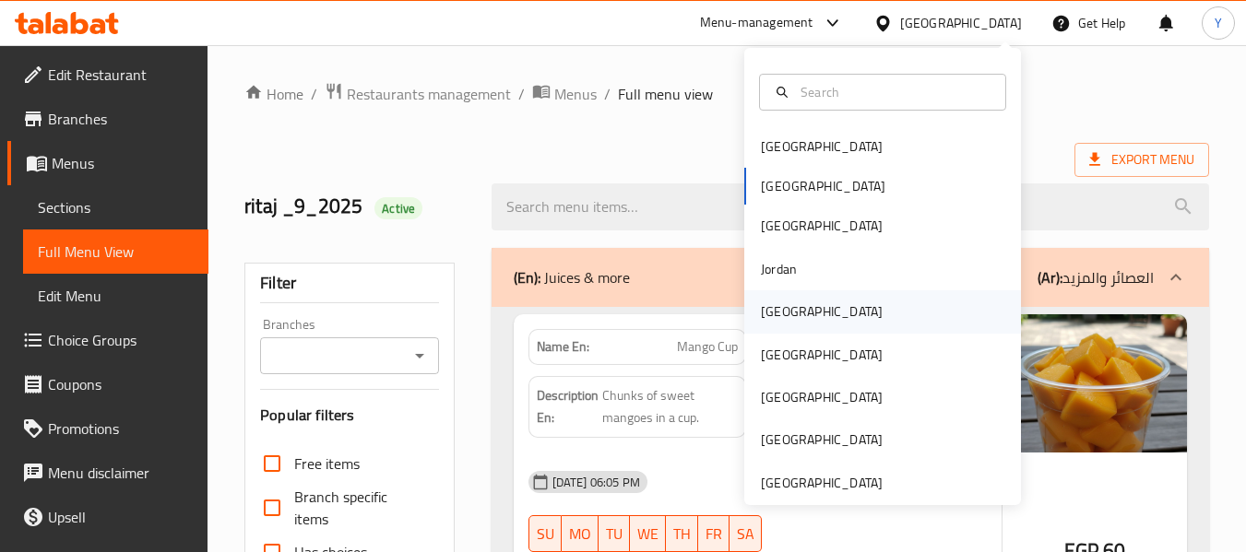
click at [833, 303] on div "[GEOGRAPHIC_DATA]" at bounding box center [882, 312] width 277 height 42
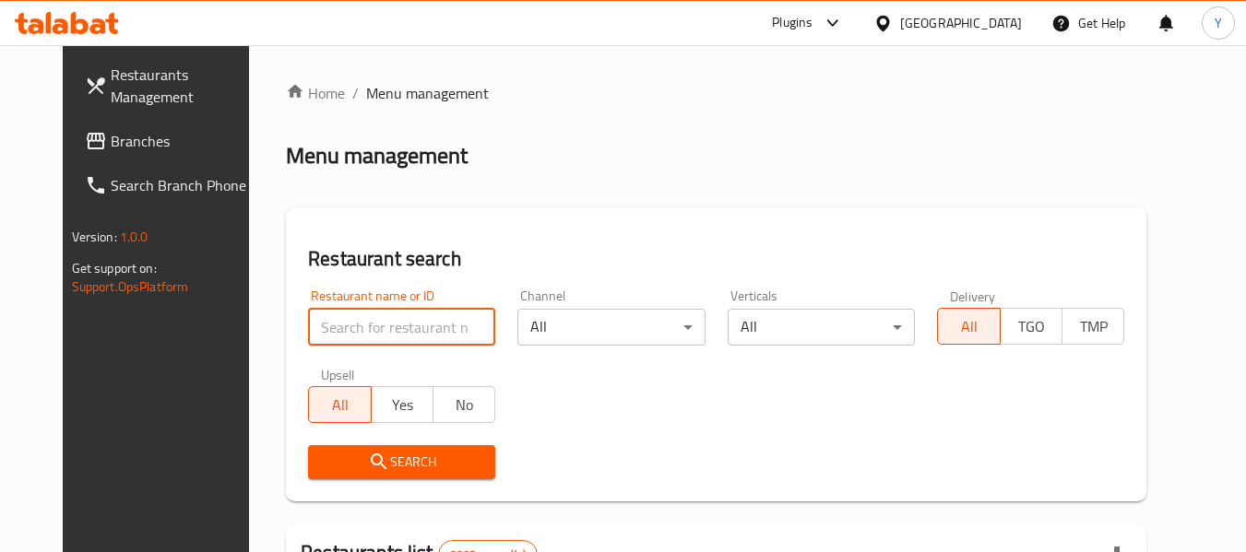
click at [308, 325] on input "search" at bounding box center [401, 327] width 187 height 37
paste input "Koshari Diyar Al Ezz"
type input "Koshari Diyar Al Ezz"
click button "Search" at bounding box center [401, 462] width 187 height 34
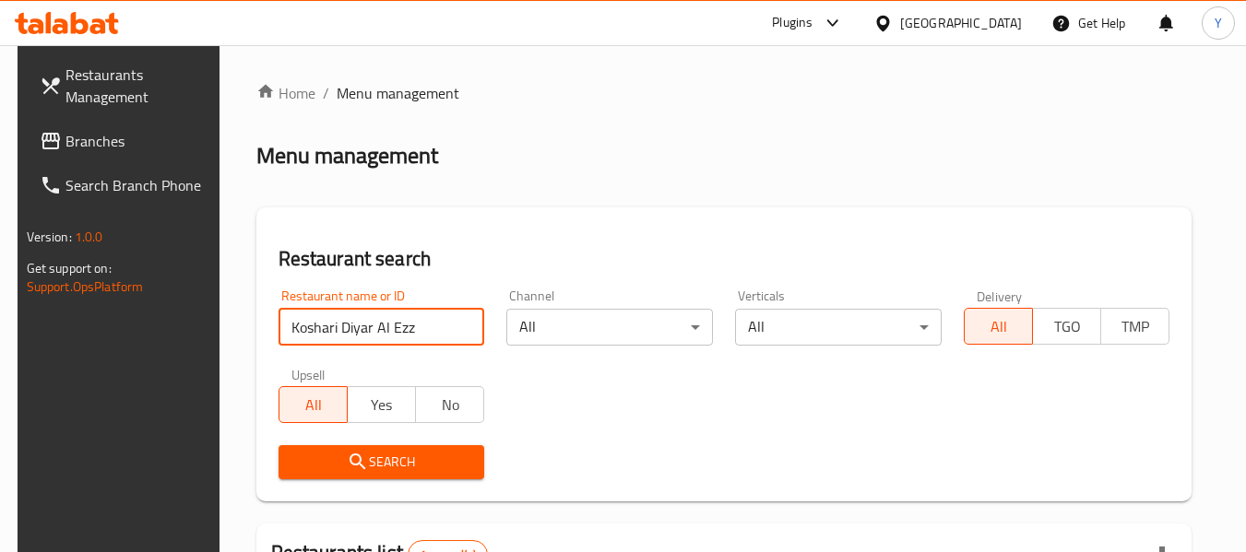
scroll to position [270, 0]
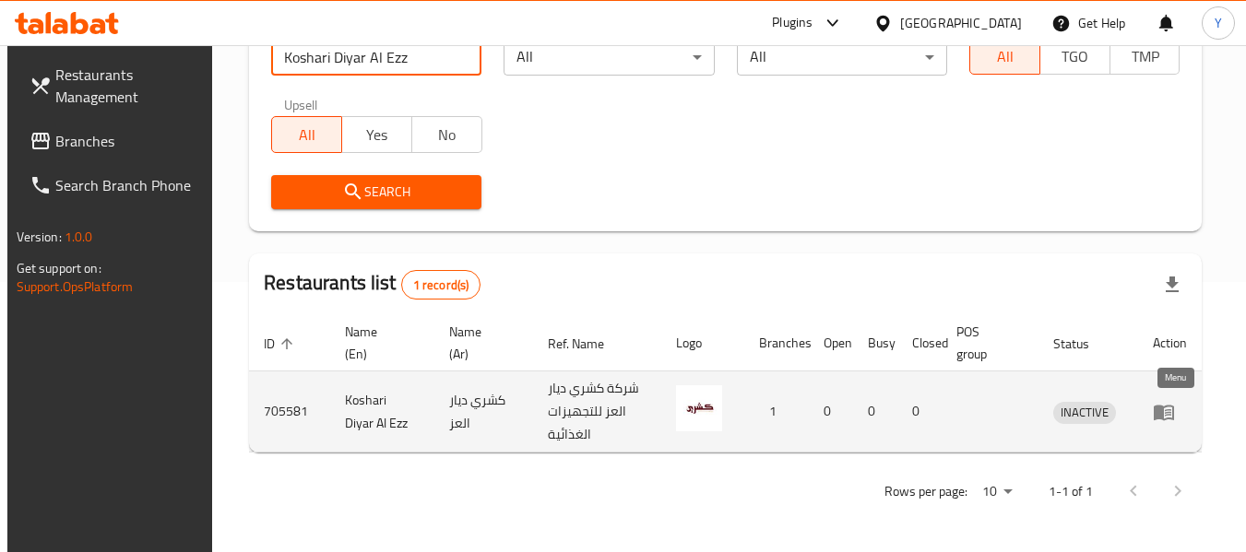
click at [1168, 414] on icon "enhanced table" at bounding box center [1164, 413] width 20 height 16
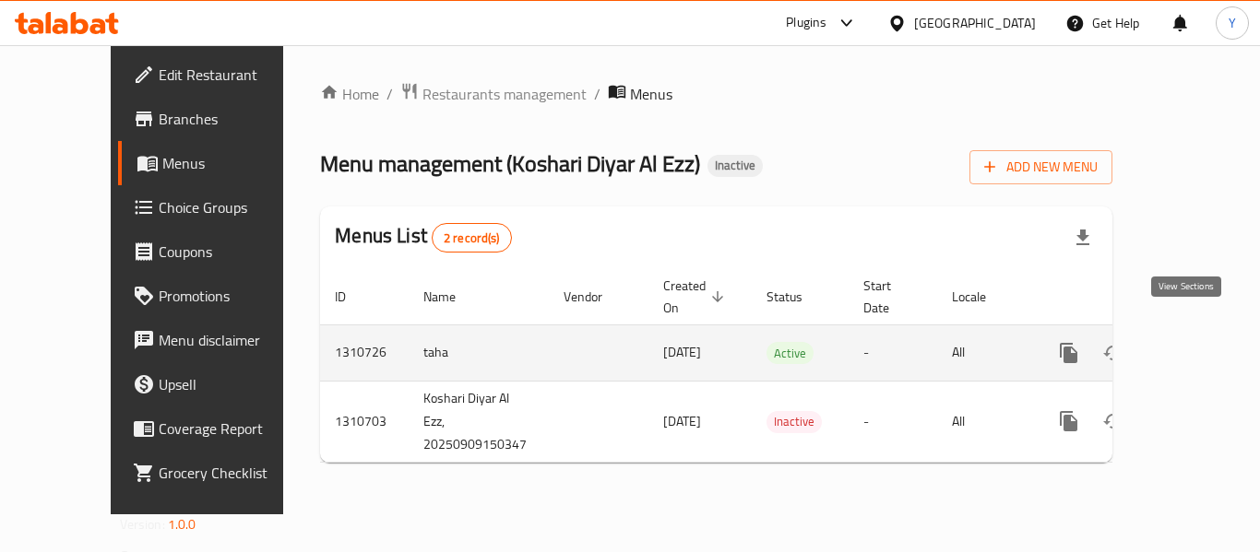
click at [1193, 345] on icon "enhanced table" at bounding box center [1201, 353] width 17 height 17
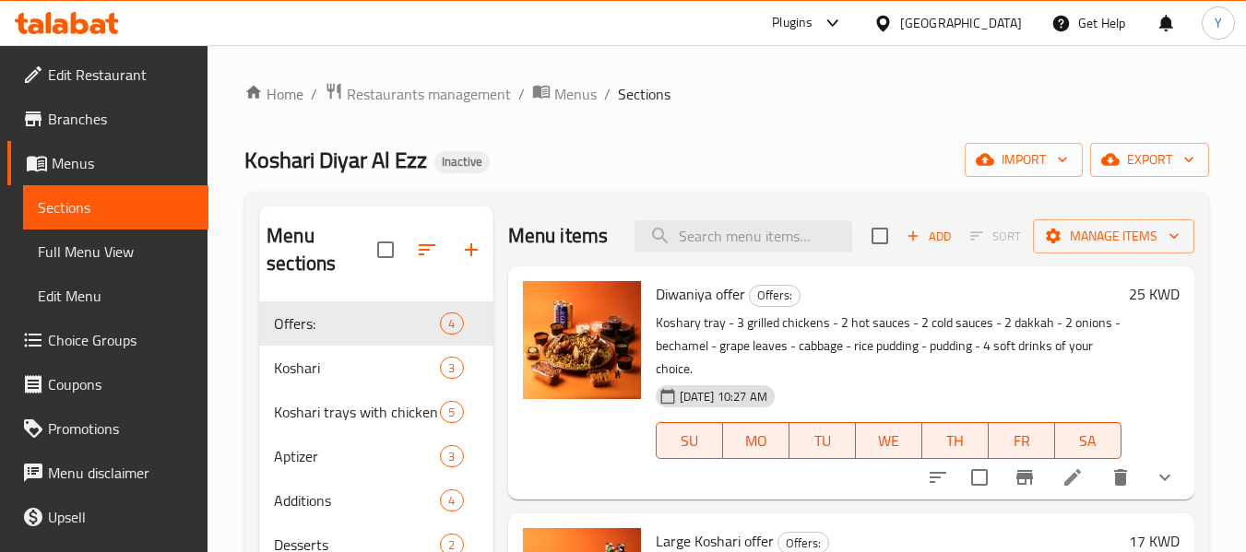
click at [734, 267] on div "Menu items Add Sort Manage items" at bounding box center [851, 237] width 686 height 60
click at [732, 253] on input "e" at bounding box center [744, 236] width 218 height 32
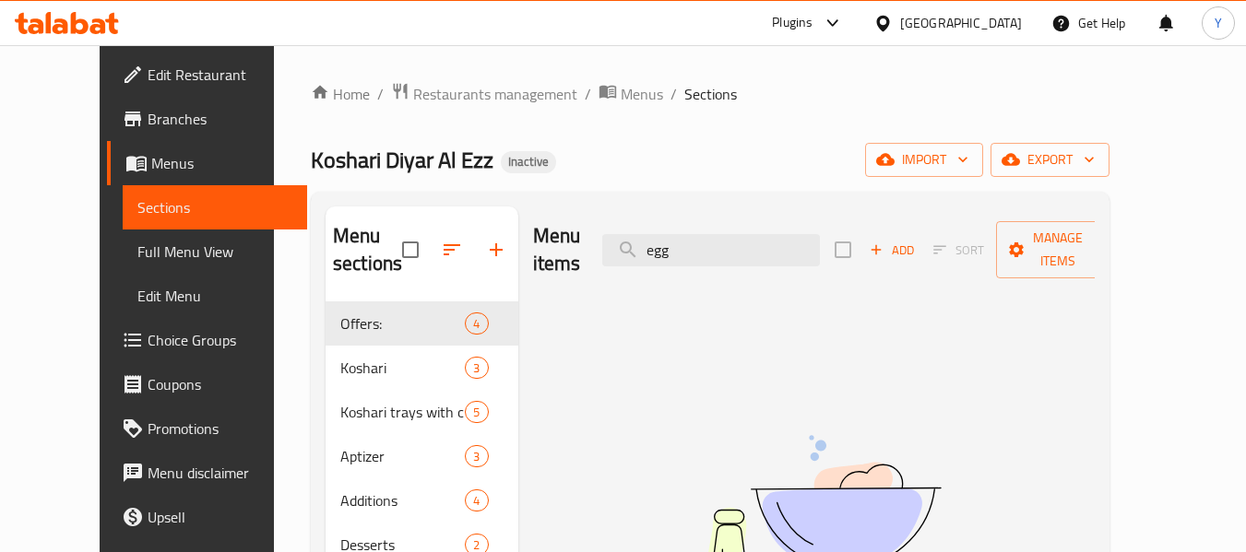
type input "egg"
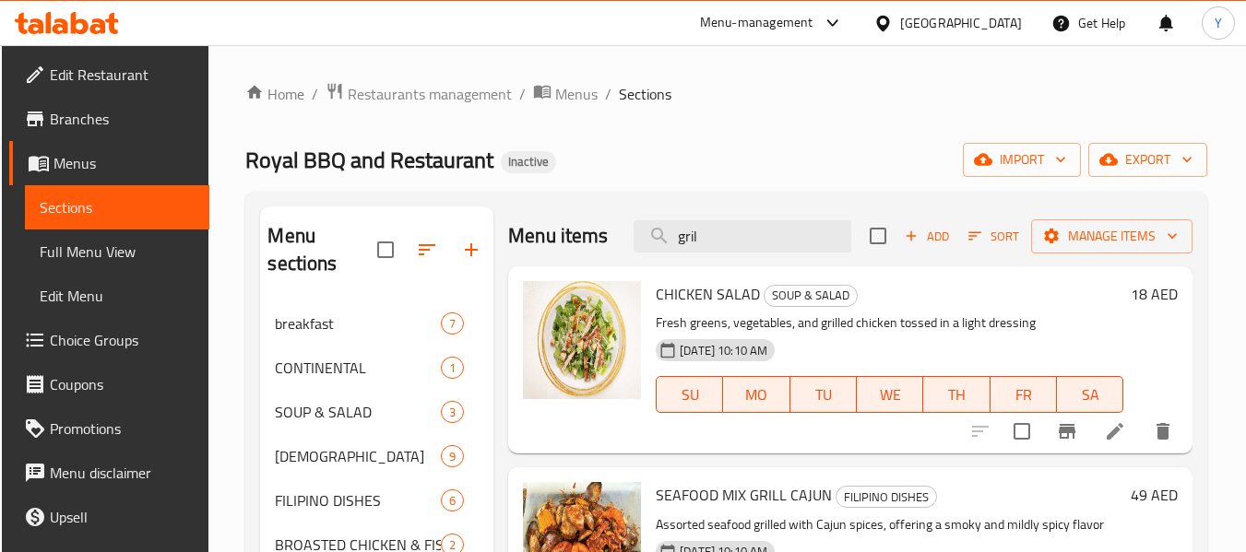
scroll to position [413, 0]
